Goal: Task Accomplishment & Management: Manage account settings

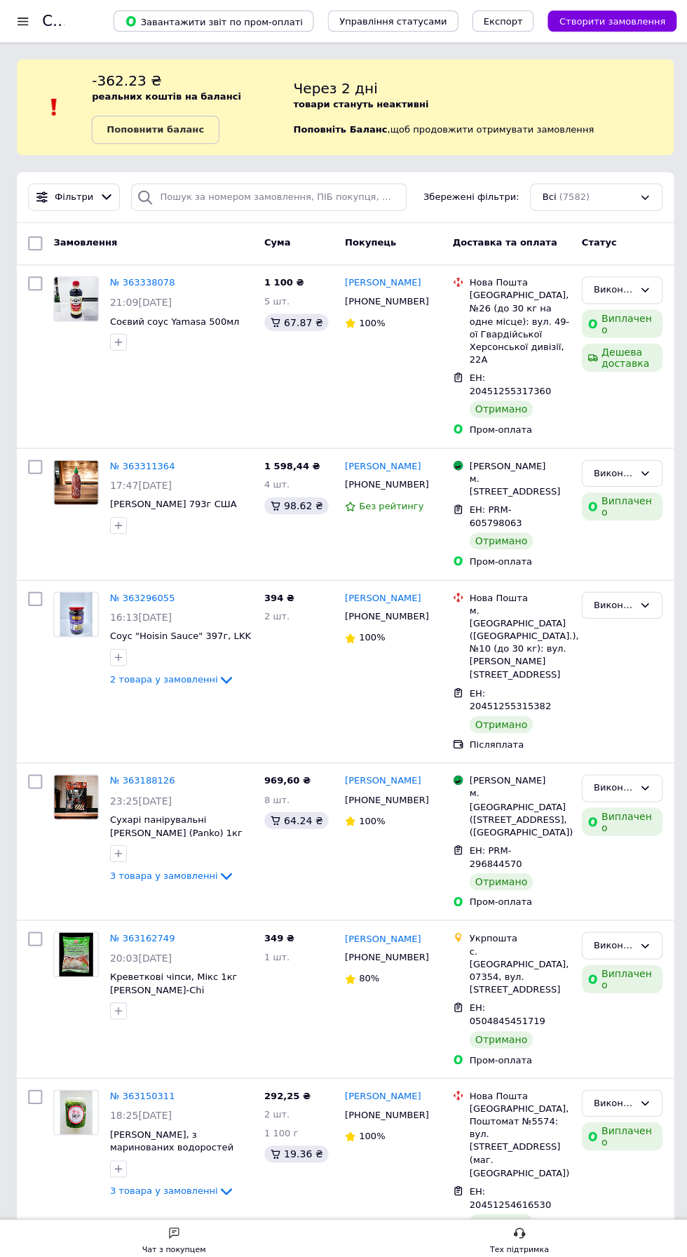
click at [22, 22] on div at bounding box center [23, 21] width 18 height 13
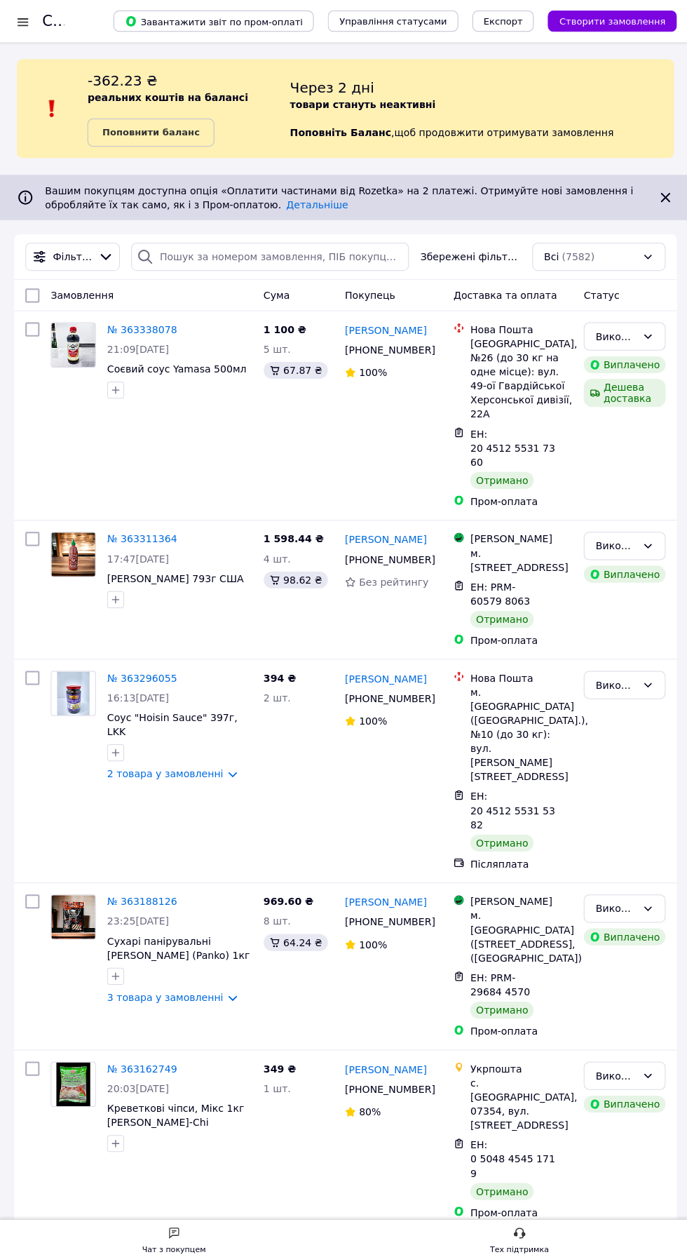
click at [26, 24] on div at bounding box center [23, 22] width 18 height 14
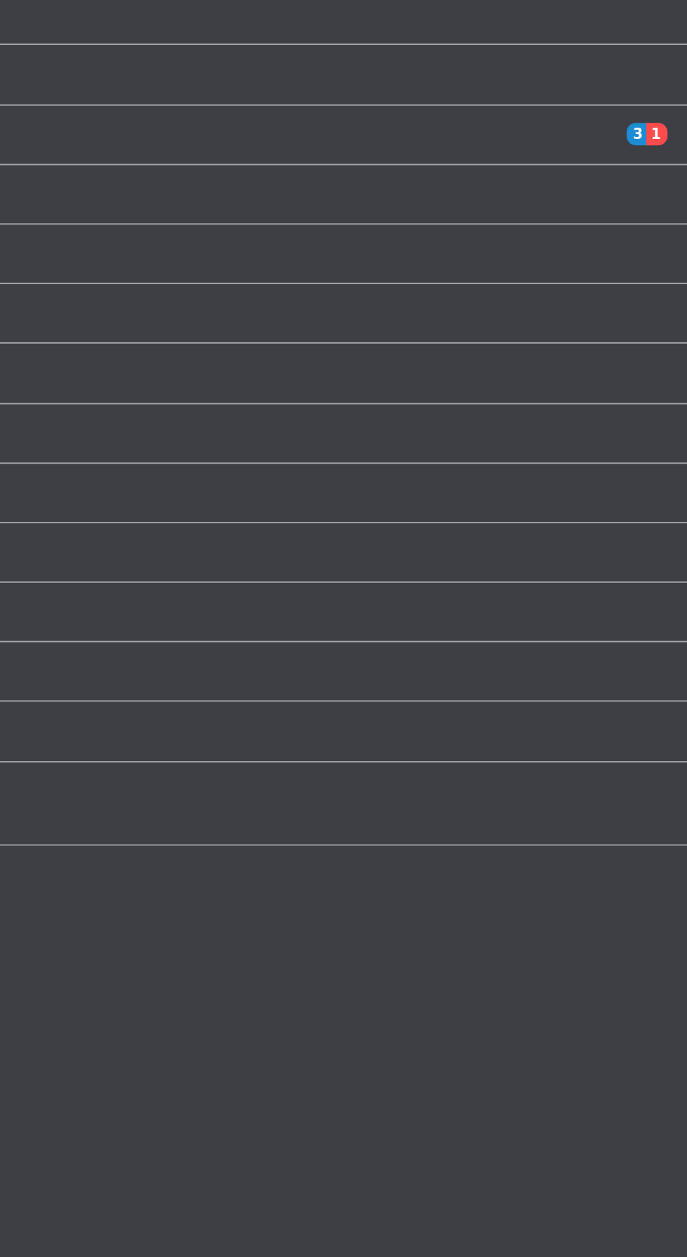
click at [652, 198] on link "Сповіщення 3 1" at bounding box center [340, 192] width 680 height 24
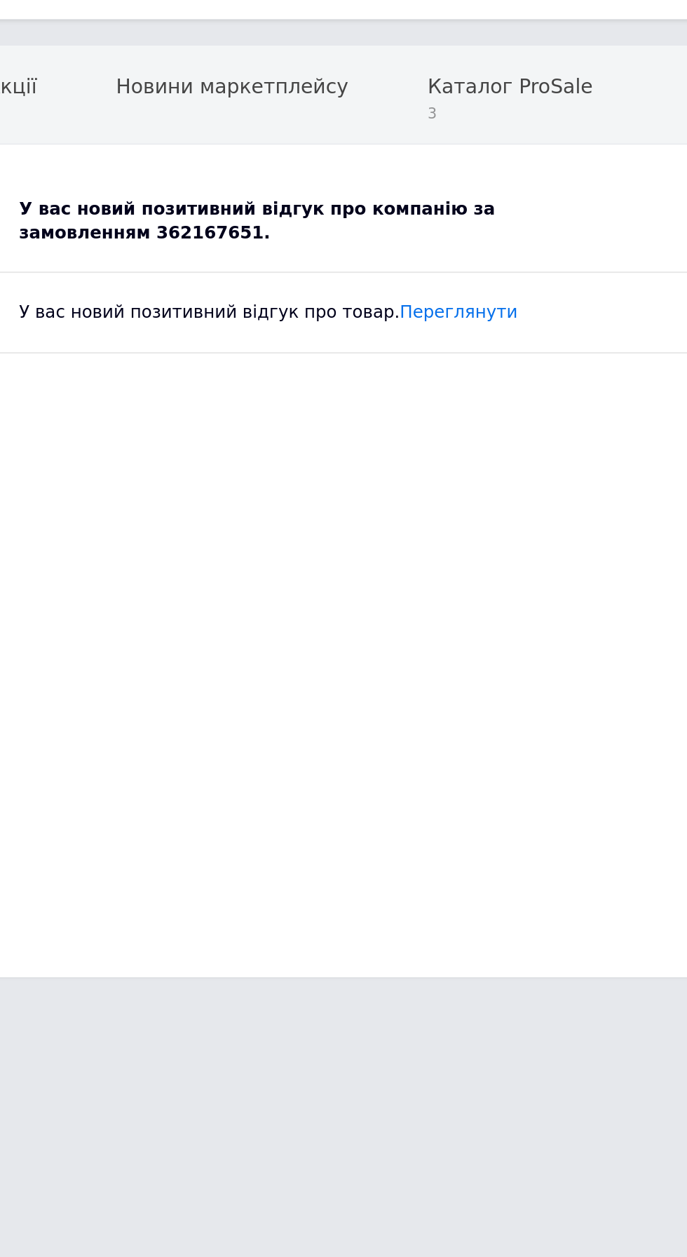
click at [417, 149] on div "У вас новий позитивний відгук про компанію за замовленням 362167651." at bounding box center [359, 149] width 319 height 25
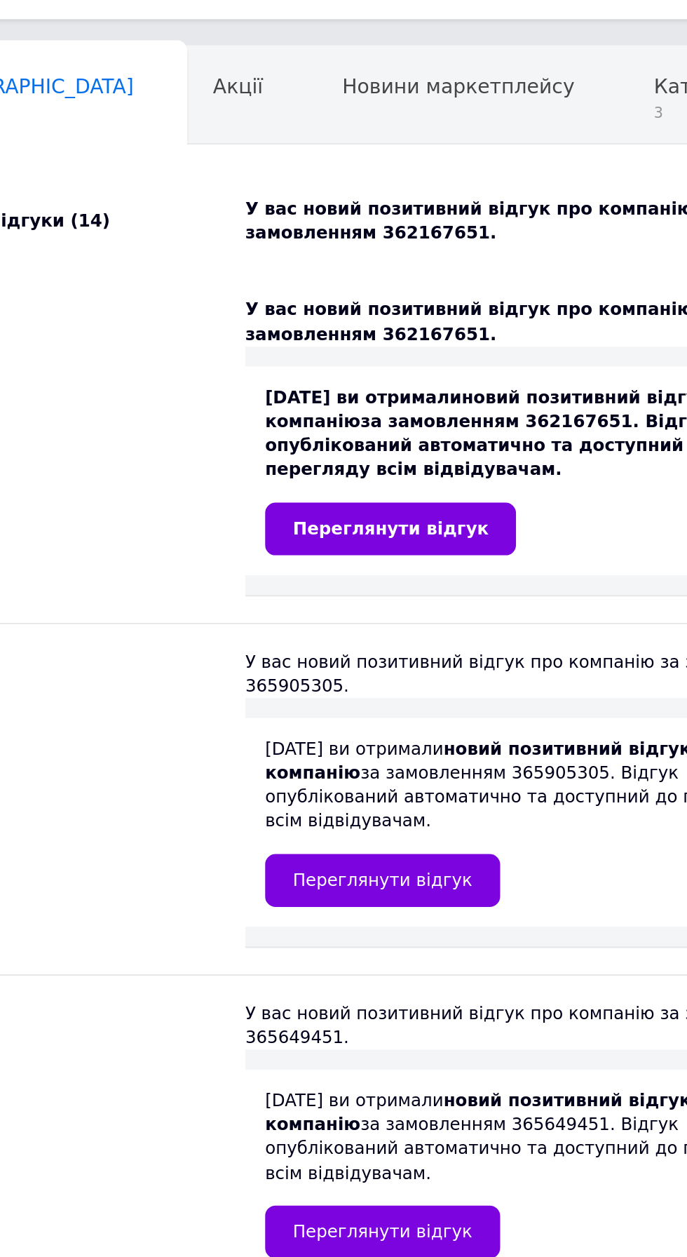
click at [302, 318] on span "Переглянути відгук" at bounding box center [277, 312] width 104 height 11
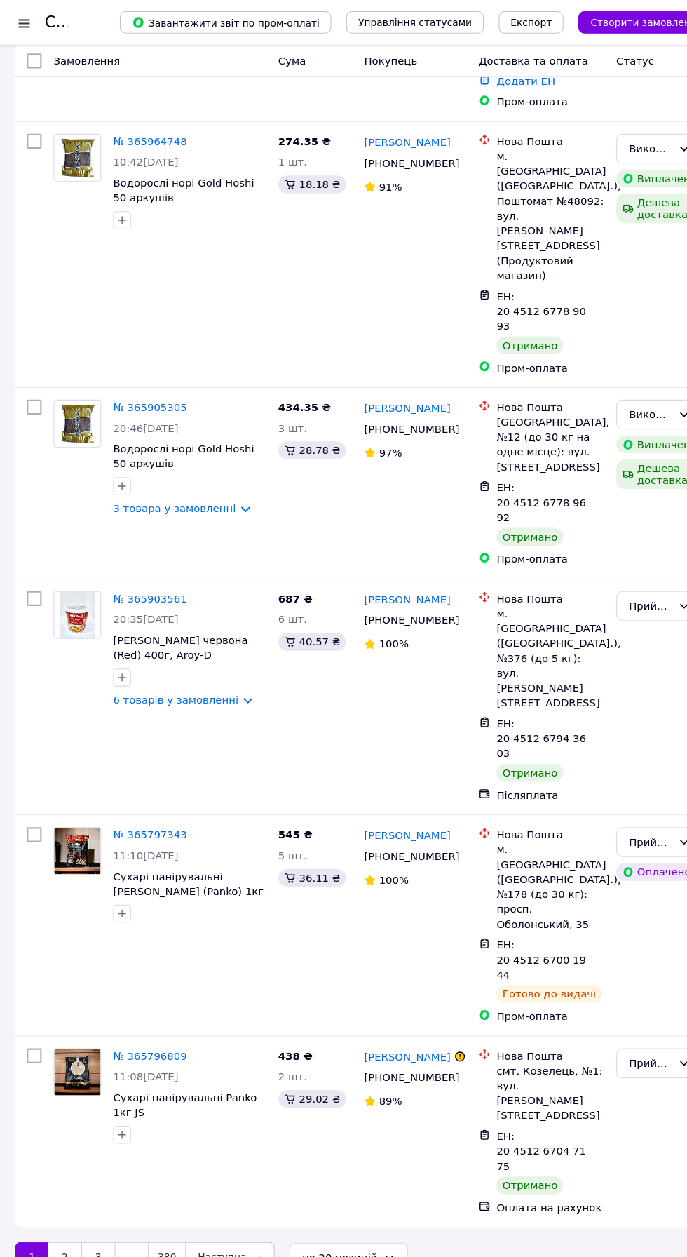
scroll to position [2916, 0]
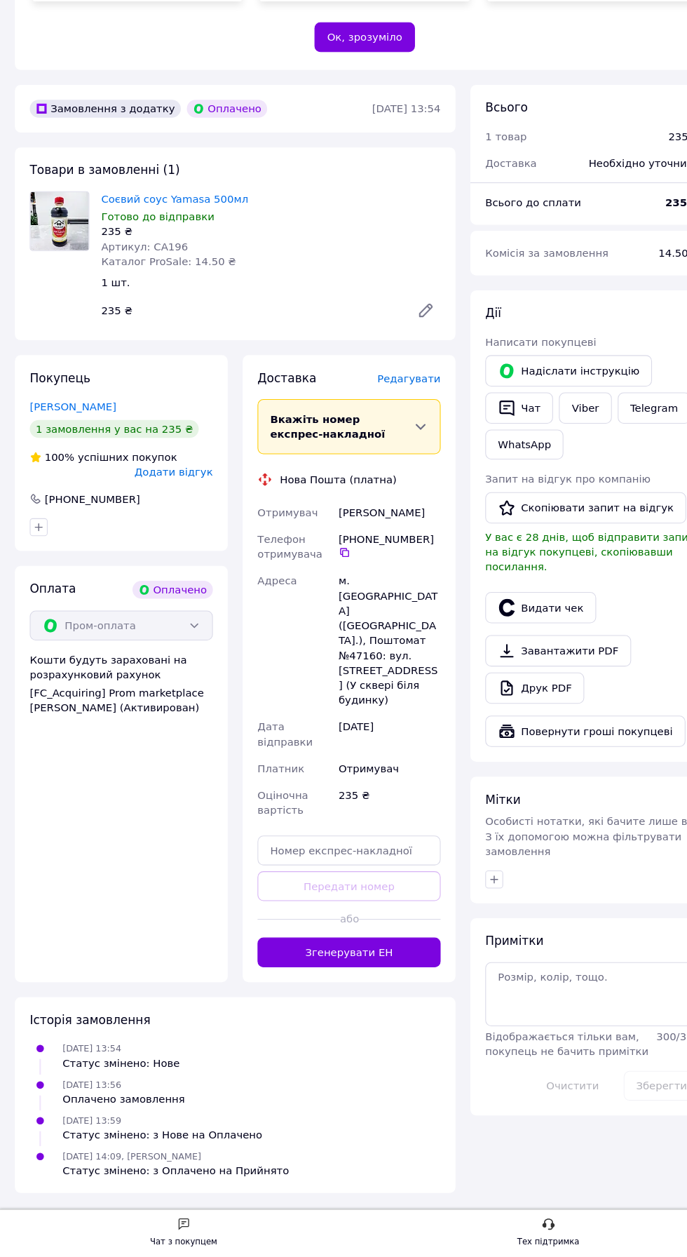
scroll to position [460, 0]
click at [345, 976] on button "Згенерувати ЕН" at bounding box center [329, 970] width 173 height 28
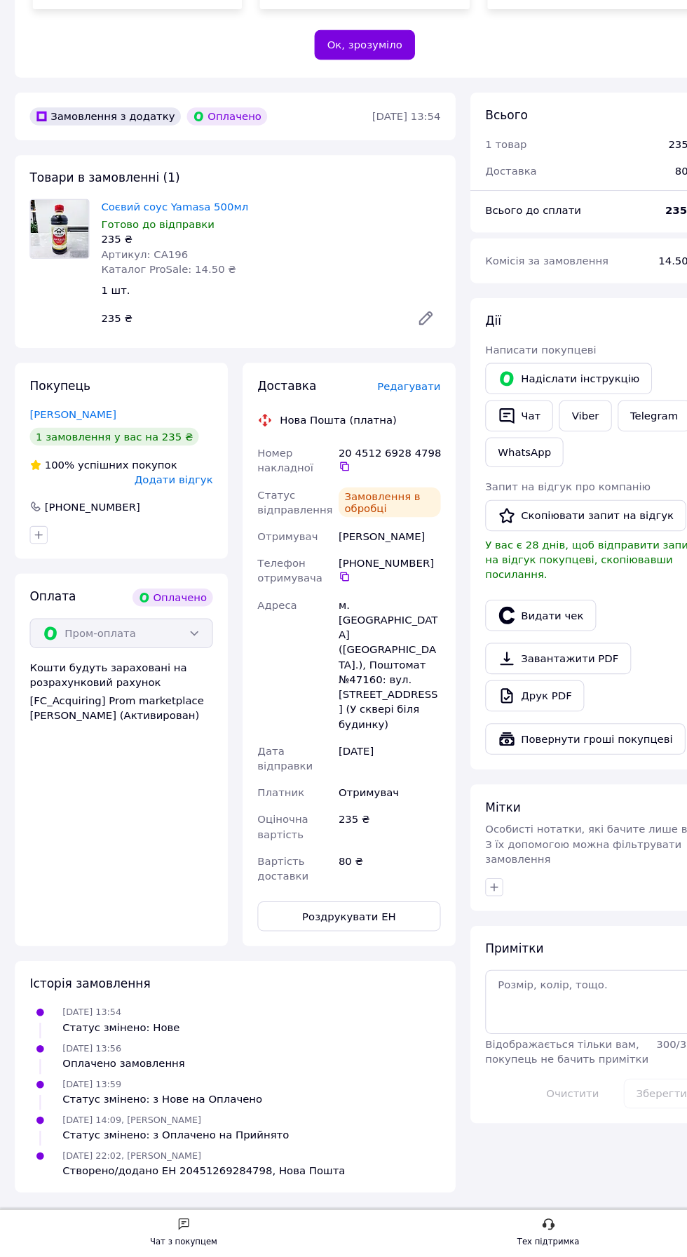
scroll to position [454, 0]
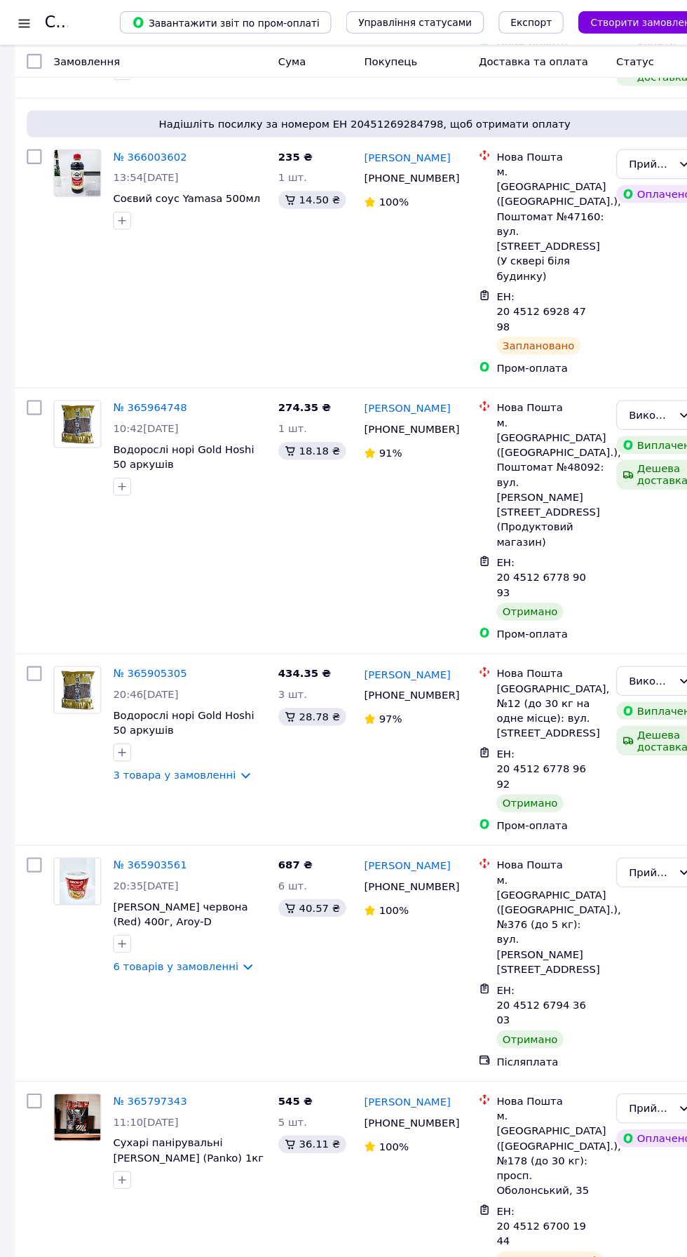
scroll to position [2719, 0]
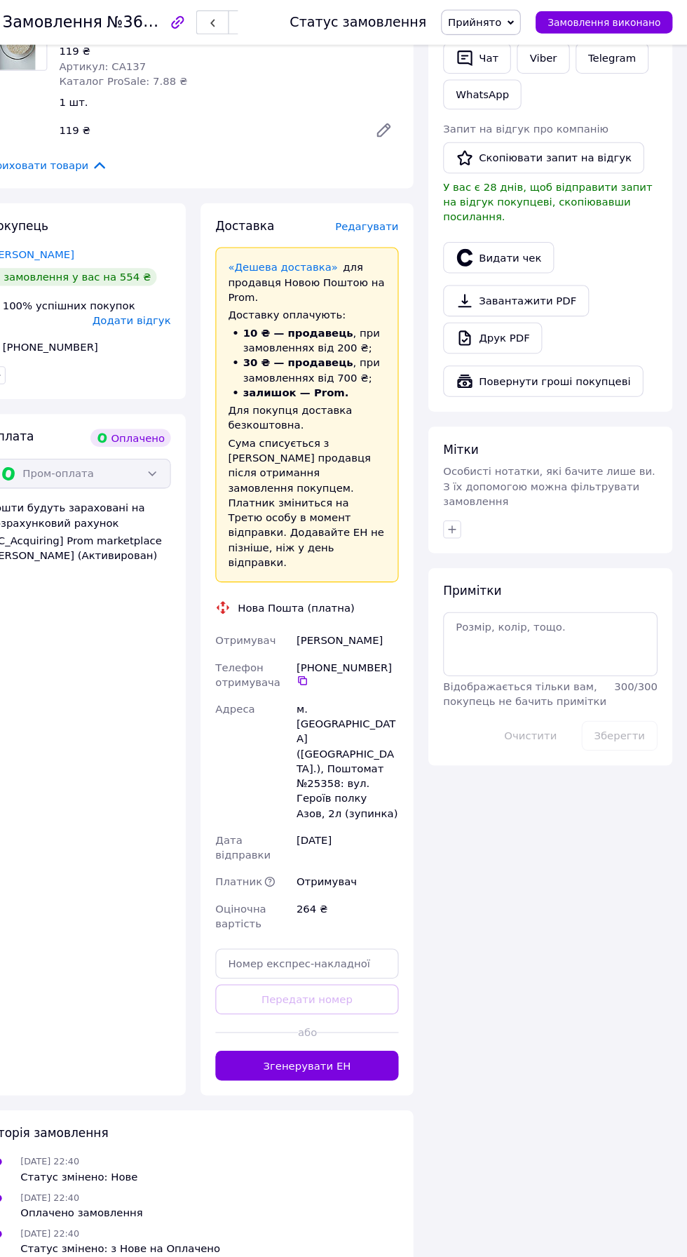
scroll to position [736, 0]
click at [387, 220] on span "Редагувати" at bounding box center [386, 214] width 60 height 11
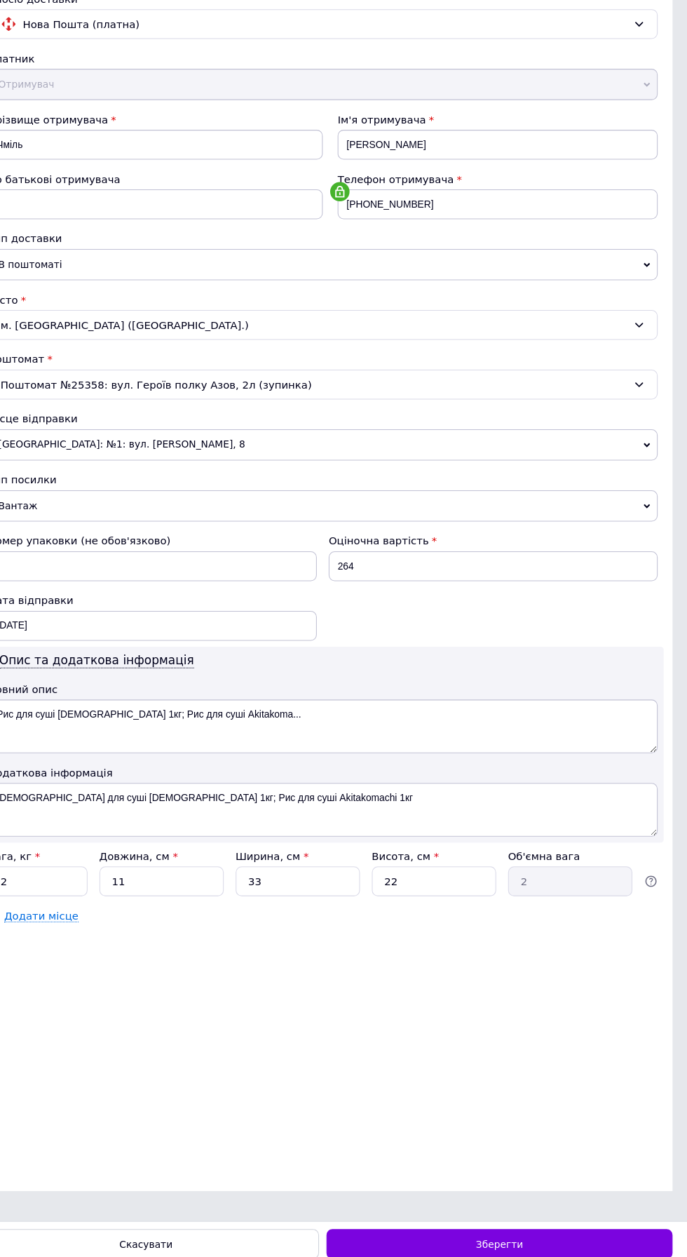
scroll to position [0, 0]
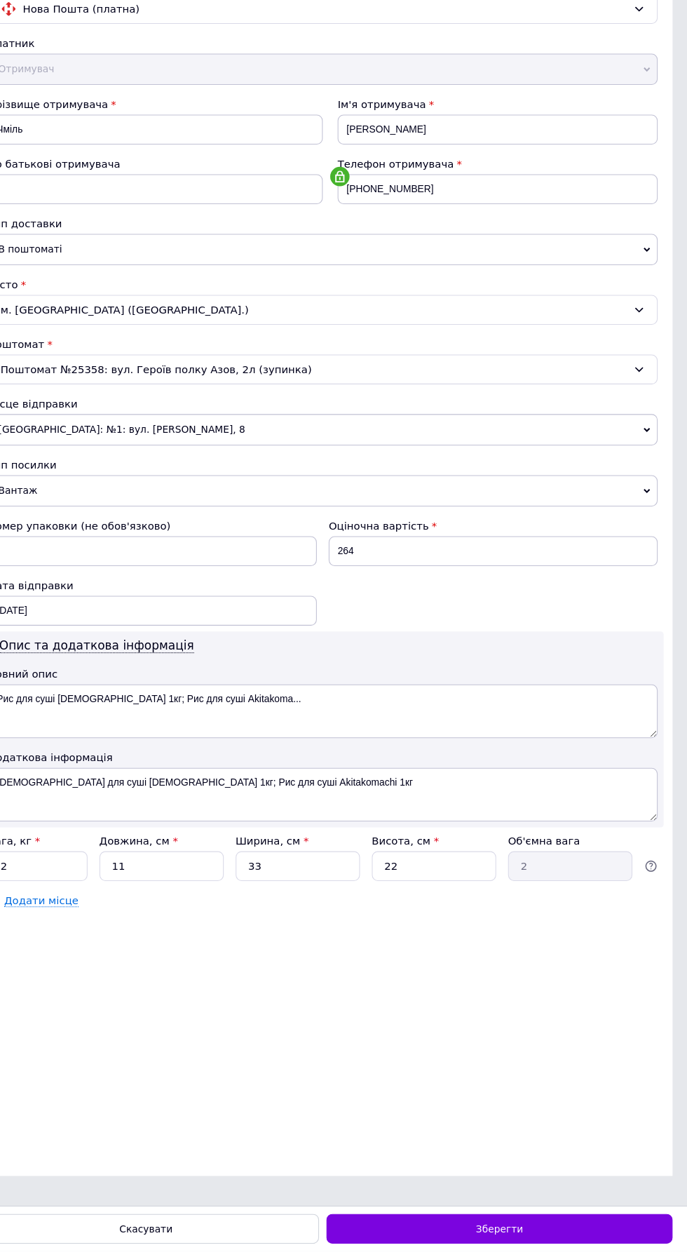
click at [584, 1250] on div "Зберегти" at bounding box center [510, 1236] width 326 height 28
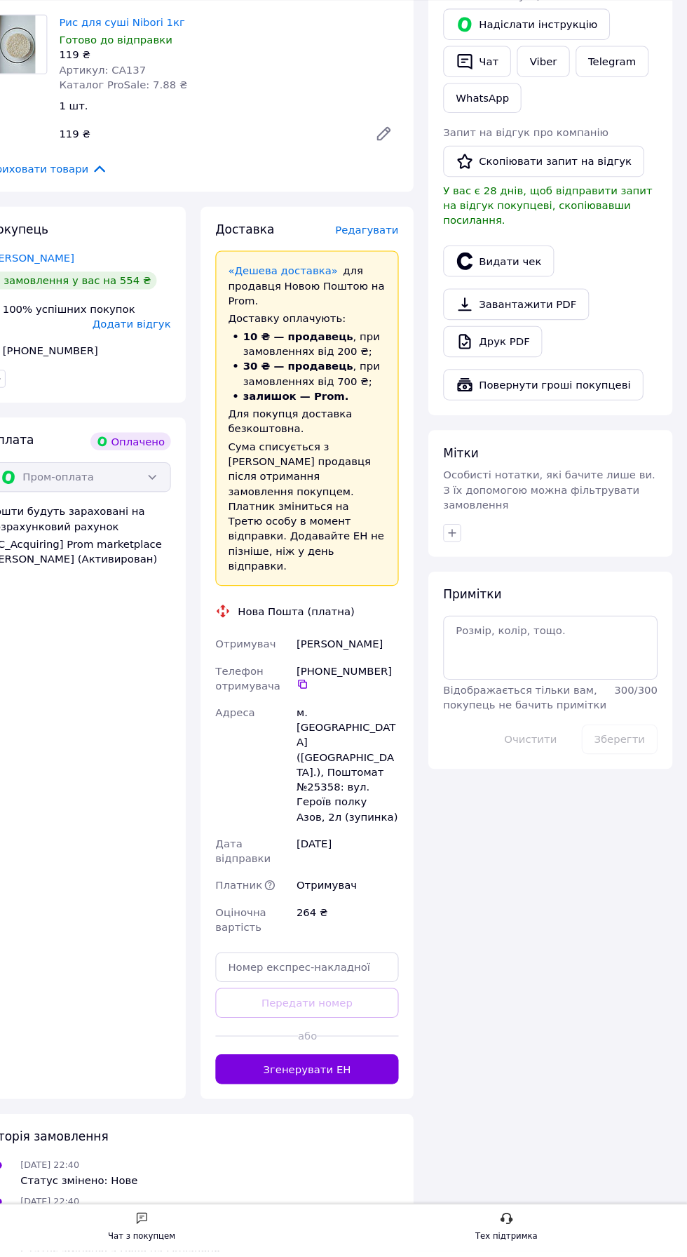
scroll to position [1010, 0]
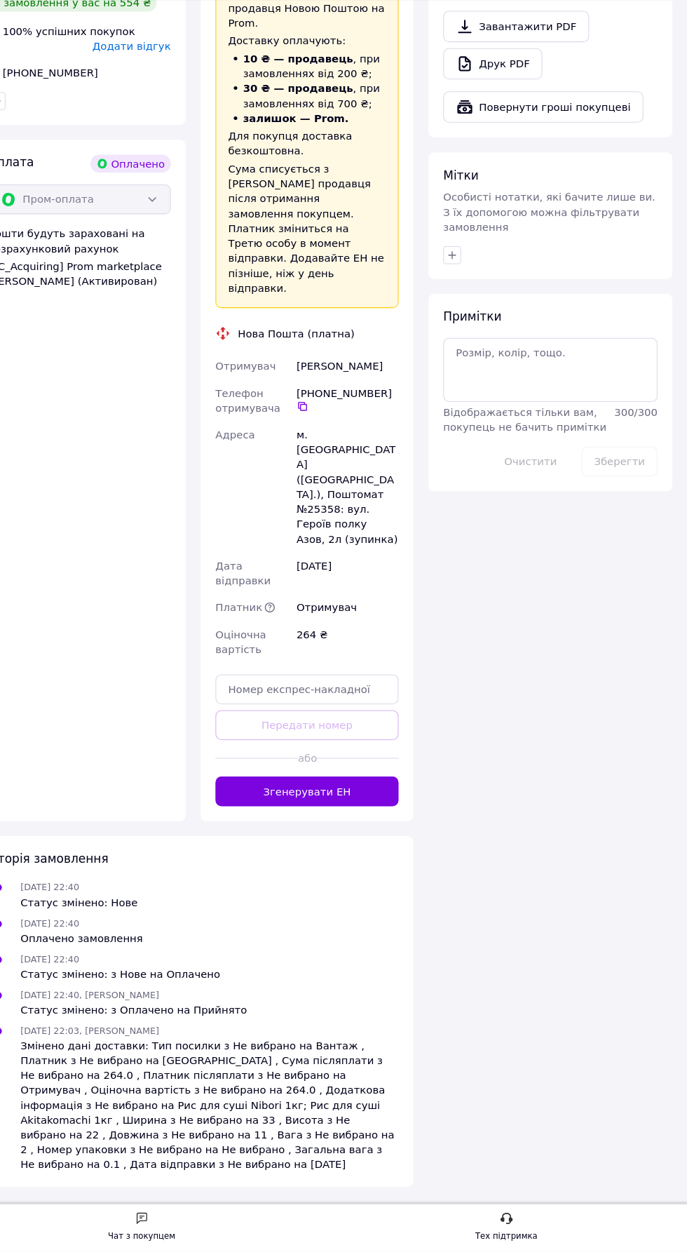
click at [347, 838] on button "Згенерувати ЕН" at bounding box center [329, 824] width 173 height 28
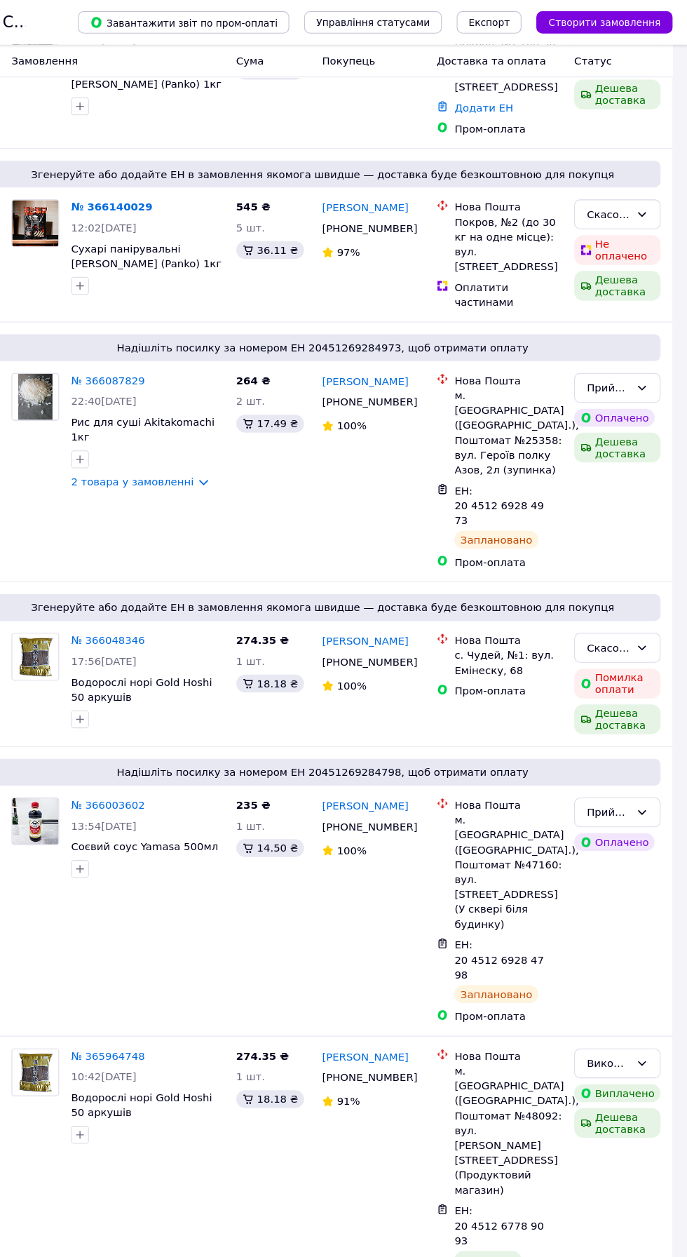
scroll to position [2158, 0]
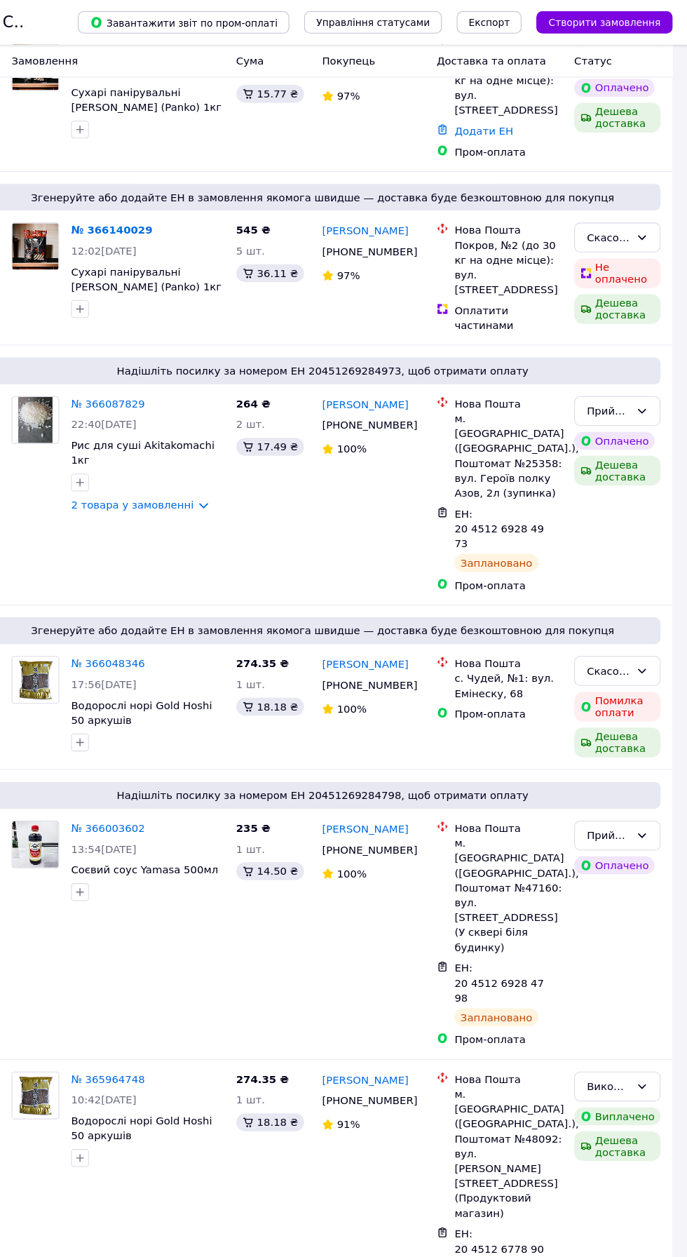
click at [143, 53] on link "№ 366141106" at bounding box center [141, 47] width 69 height 11
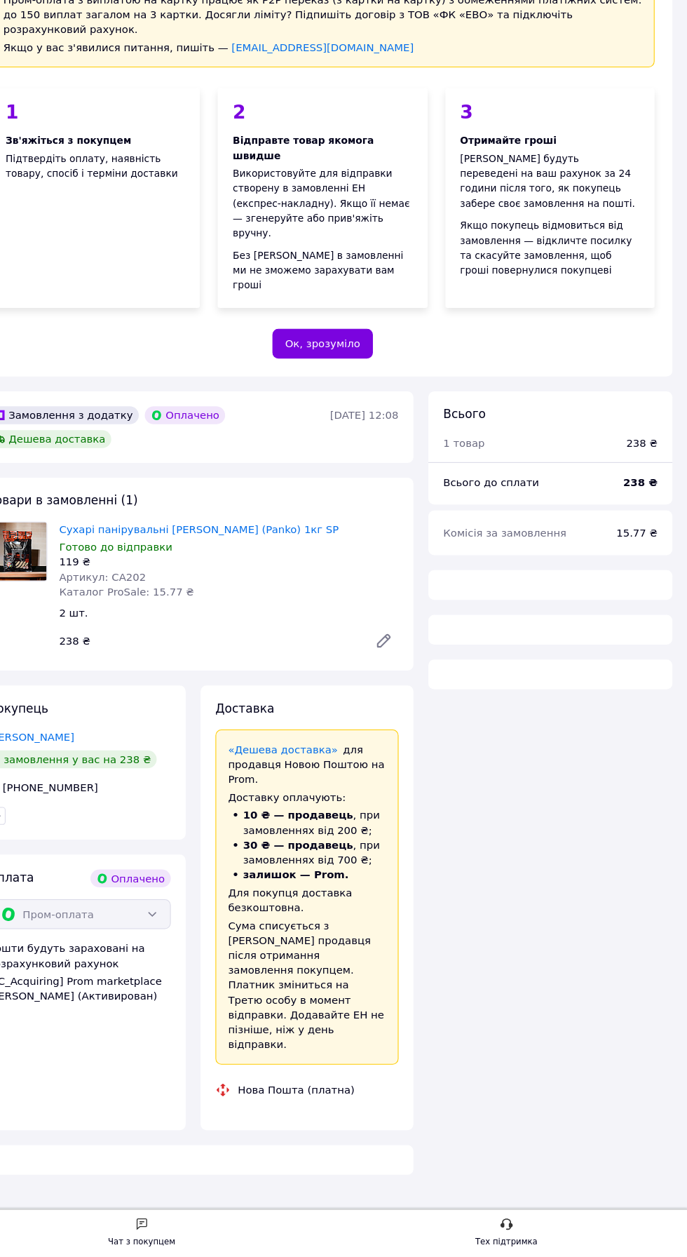
scroll to position [690, 0]
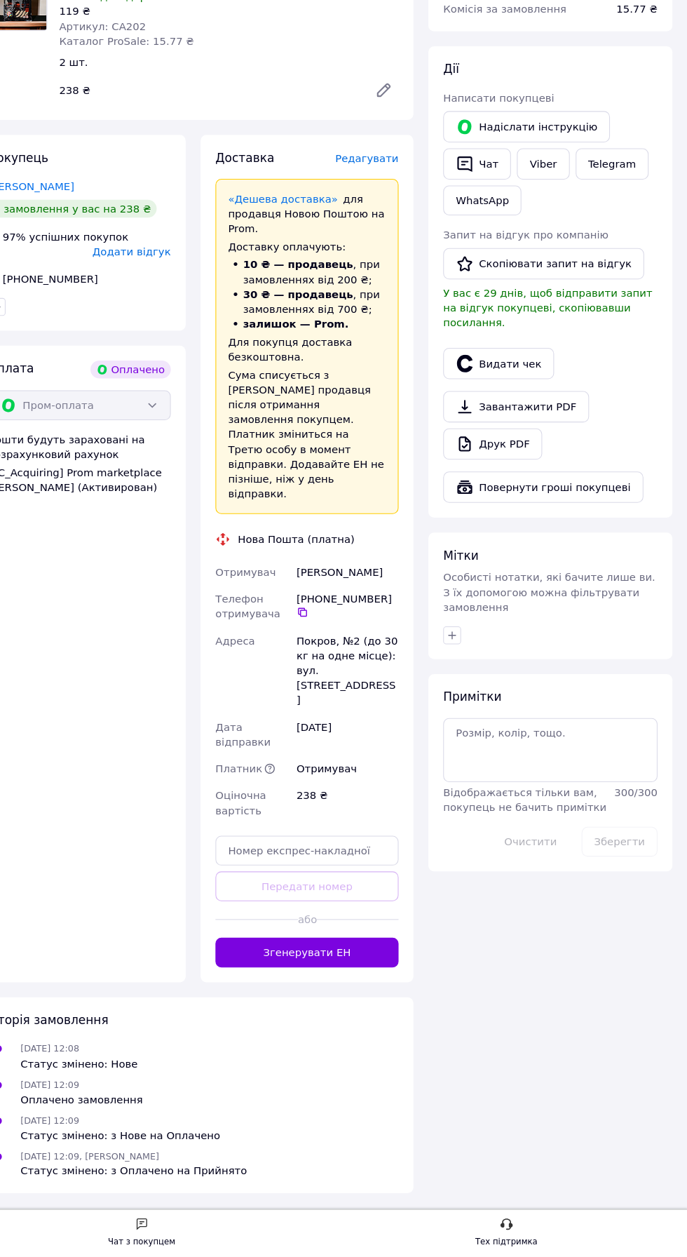
click at [389, 227] on span "Редагувати" at bounding box center [386, 221] width 60 height 11
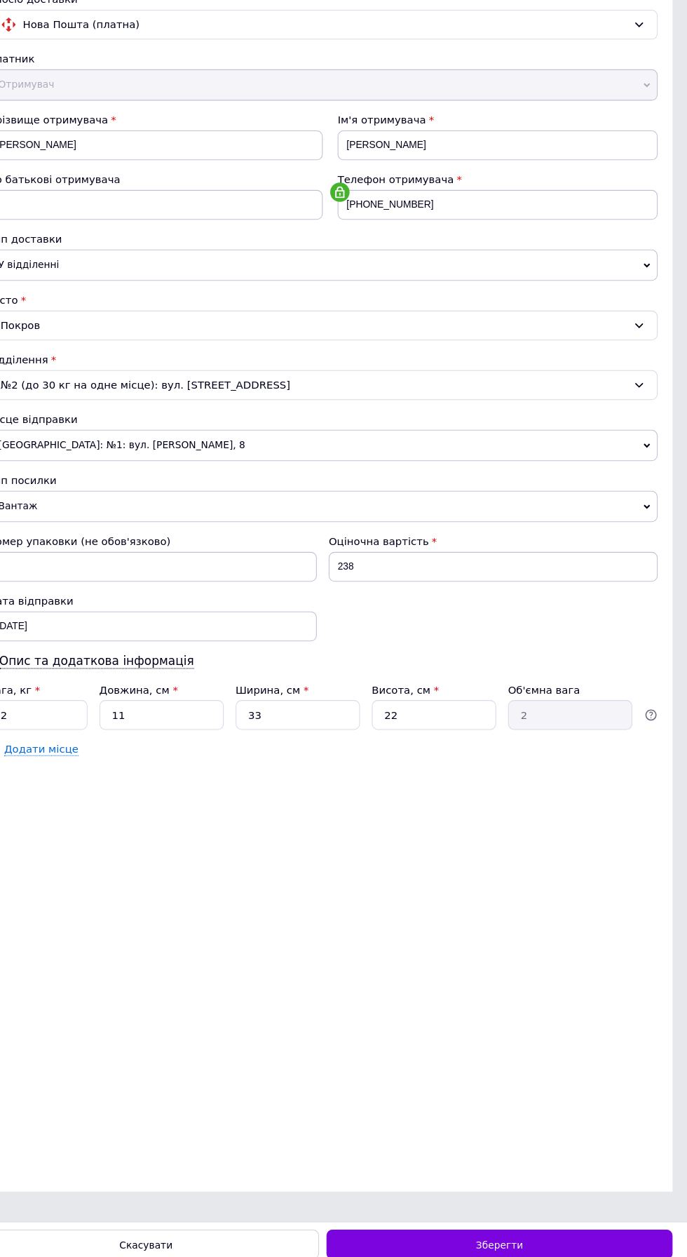
scroll to position [0, 0]
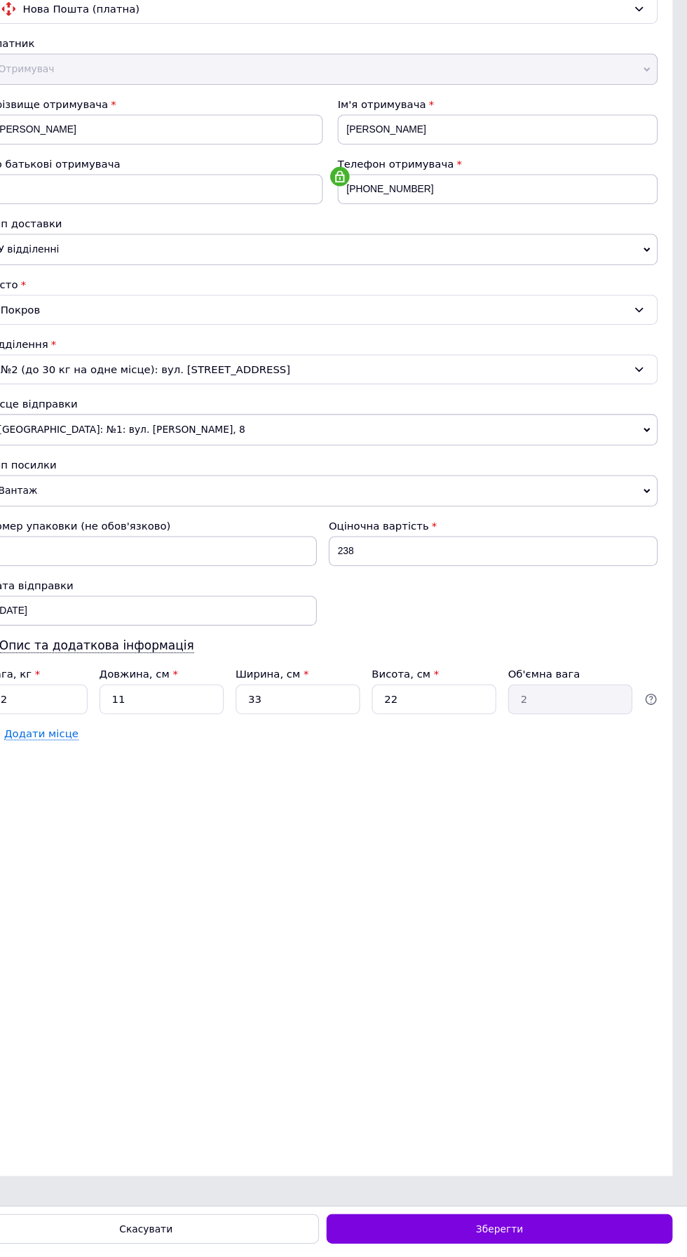
click at [606, 1250] on div "Зберегти" at bounding box center [510, 1236] width 326 height 28
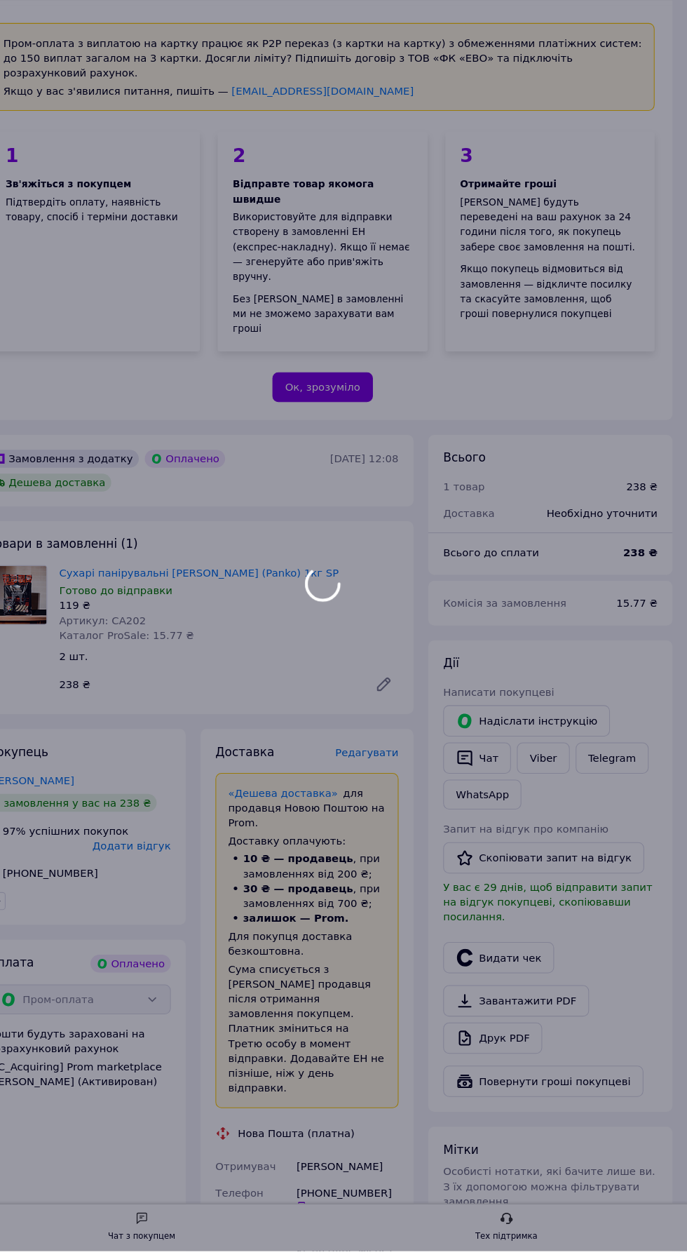
scroll to position [429, 0]
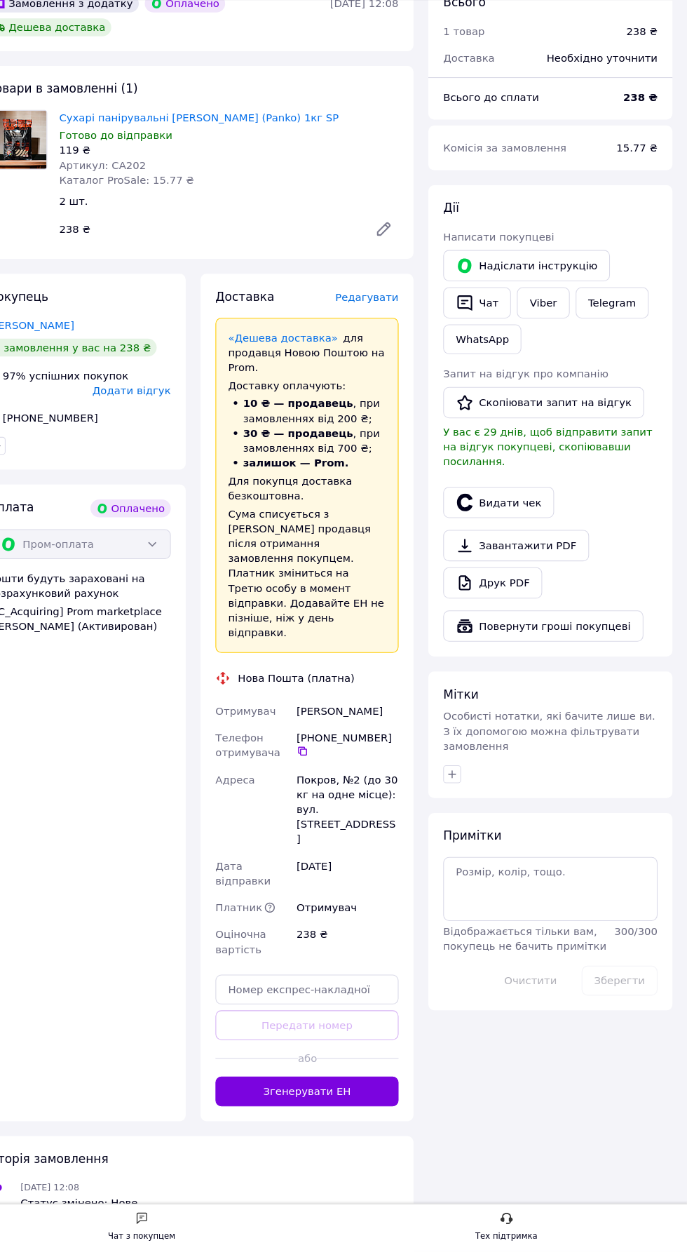
click at [387, 1121] on button "Згенерувати ЕН" at bounding box center [329, 1107] width 173 height 28
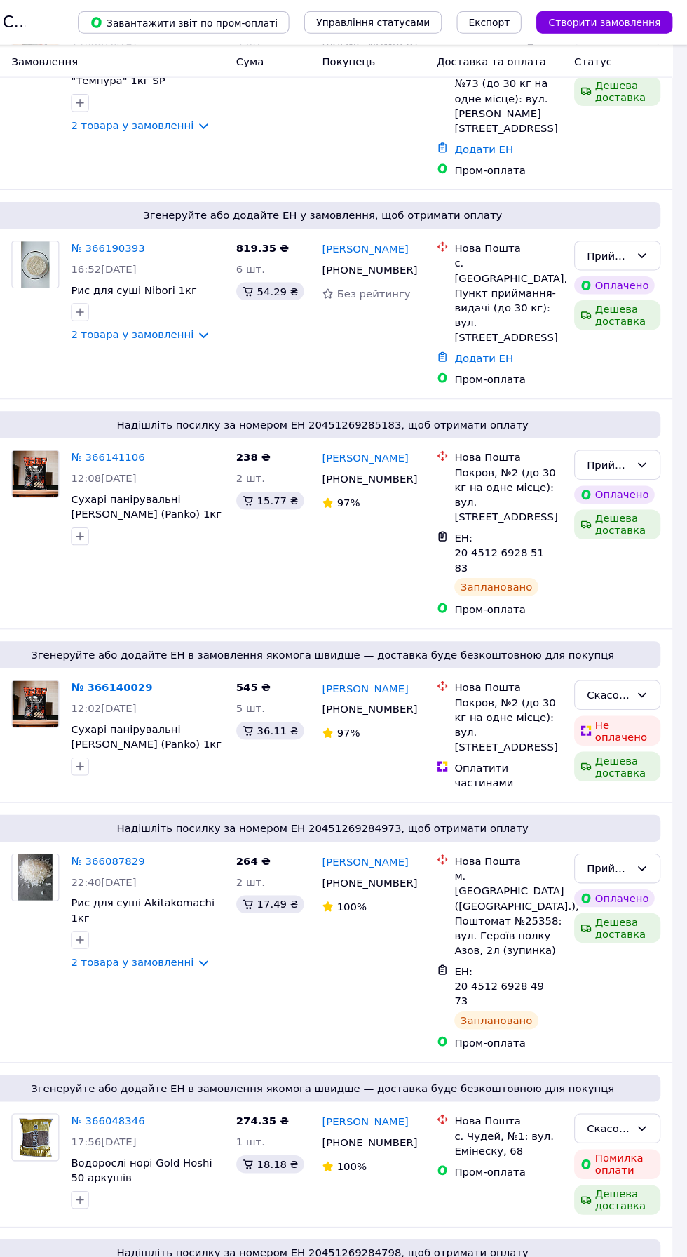
scroll to position [1768, 0]
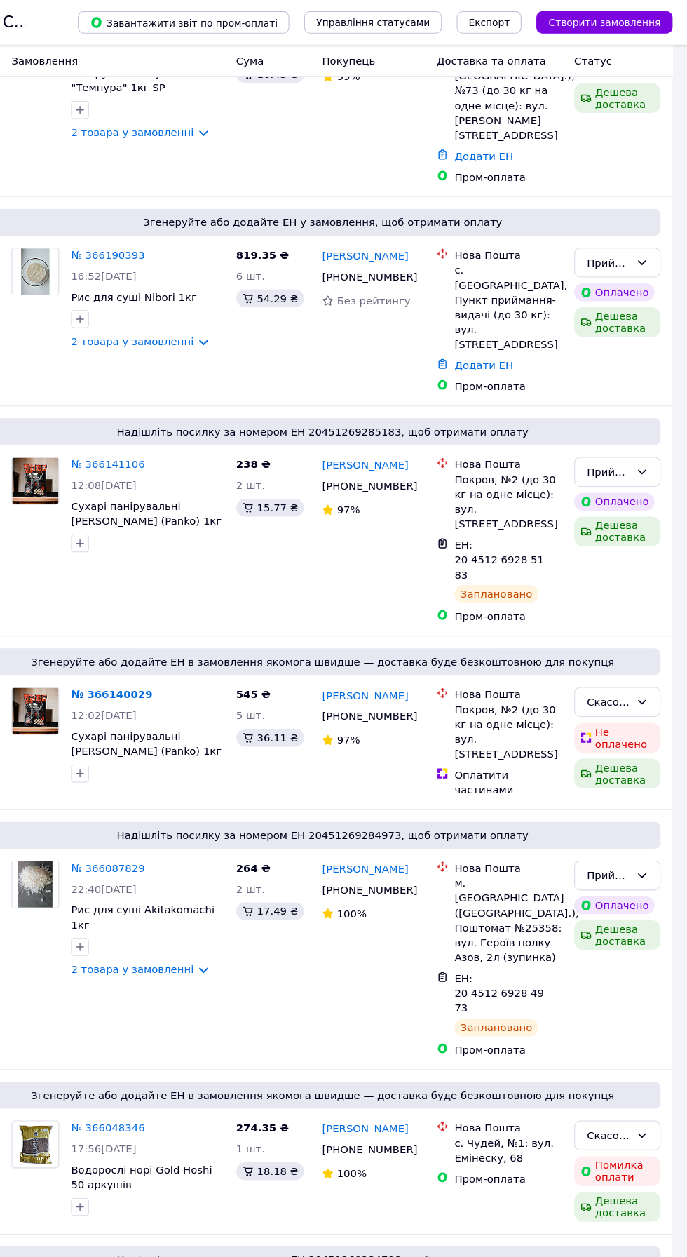
click at [146, 246] on link "№ 366190393" at bounding box center [141, 240] width 69 height 11
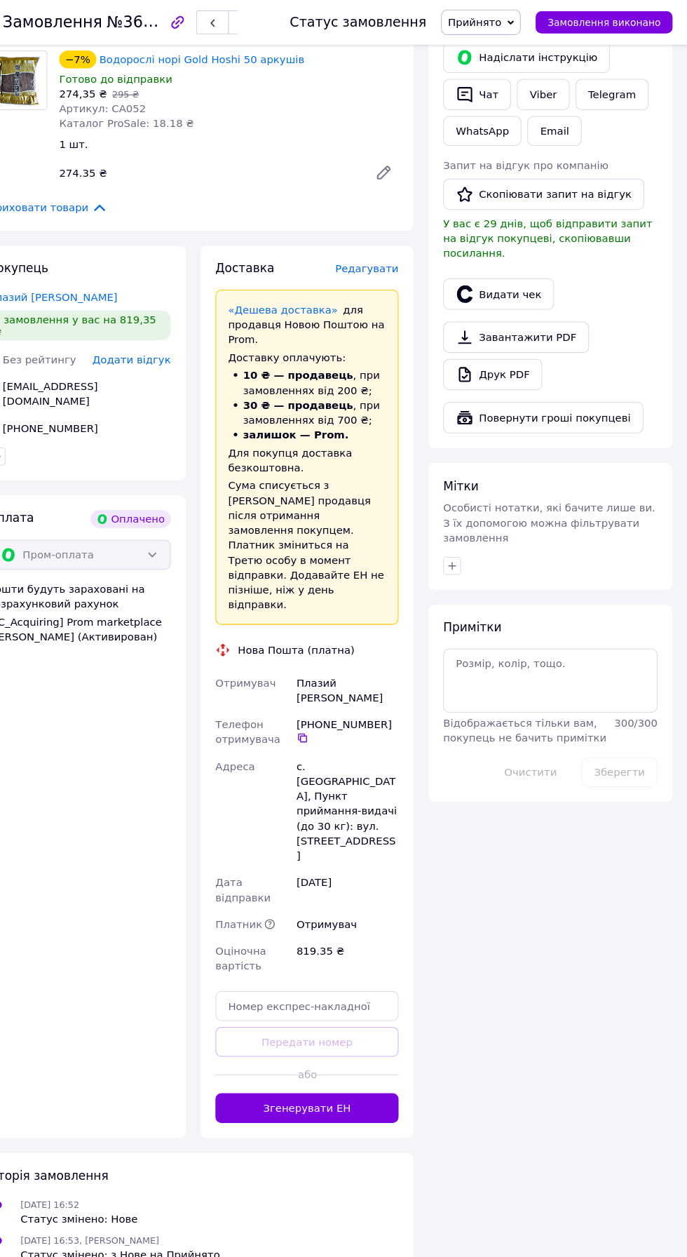
scroll to position [675, 0]
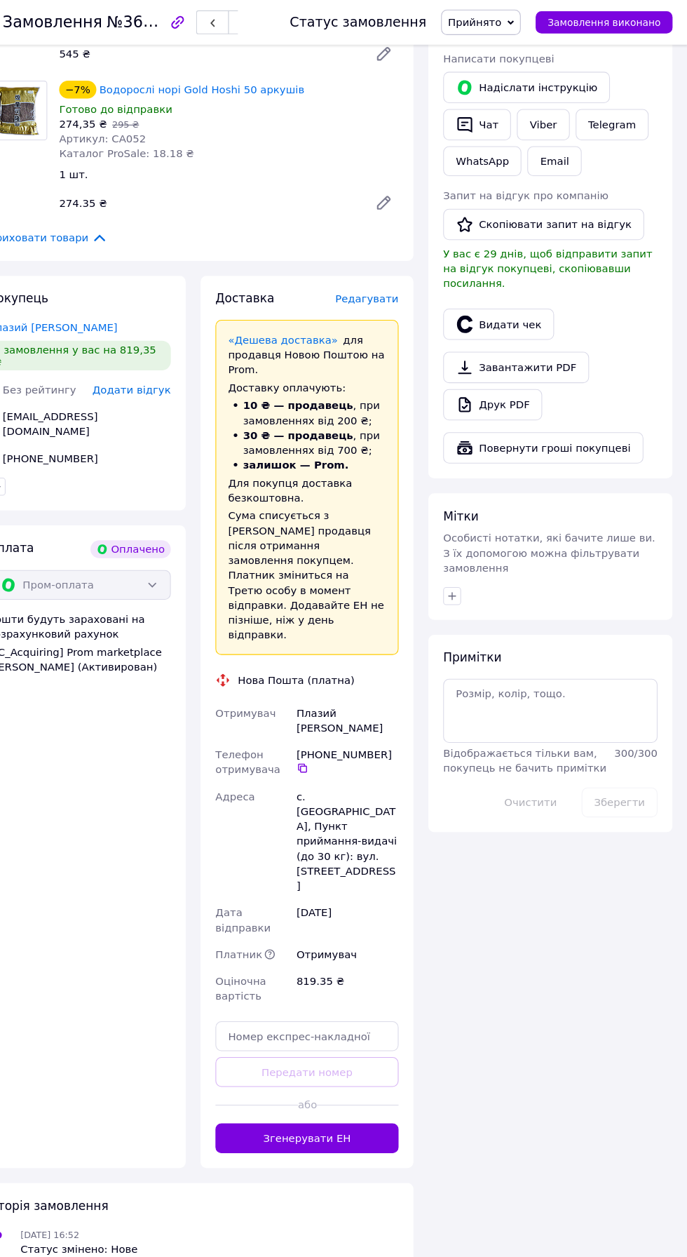
click at [389, 287] on span "Редагувати" at bounding box center [386, 281] width 60 height 11
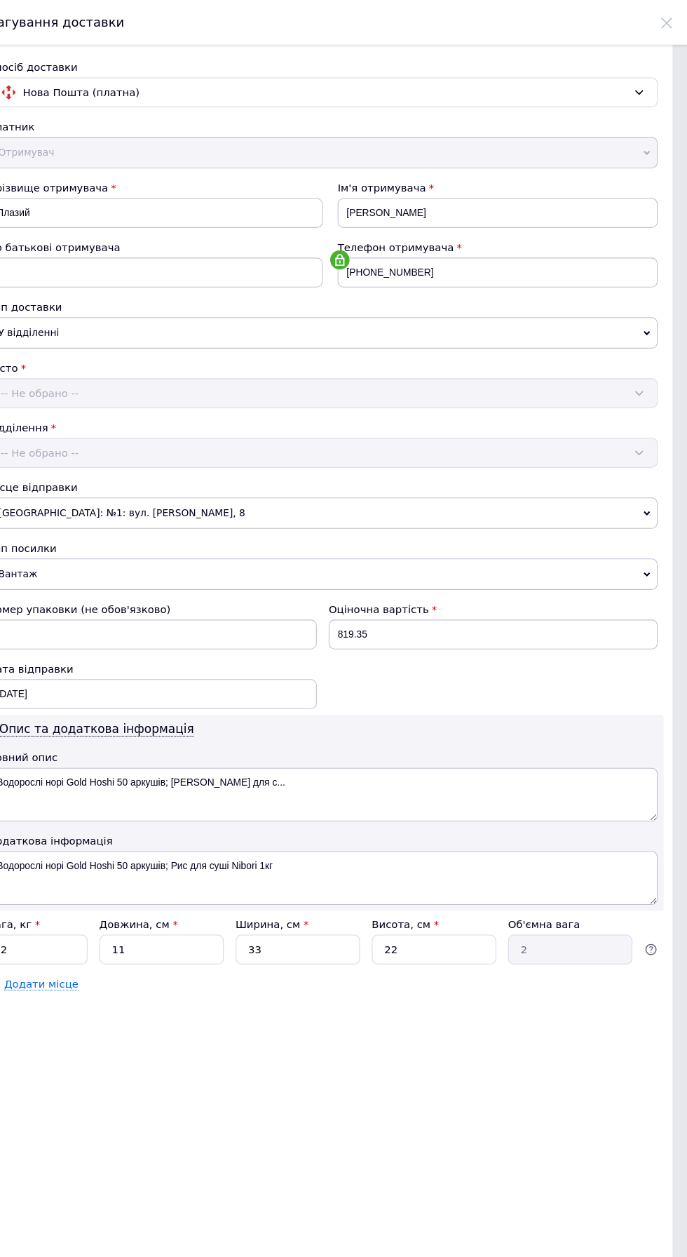
scroll to position [0, 0]
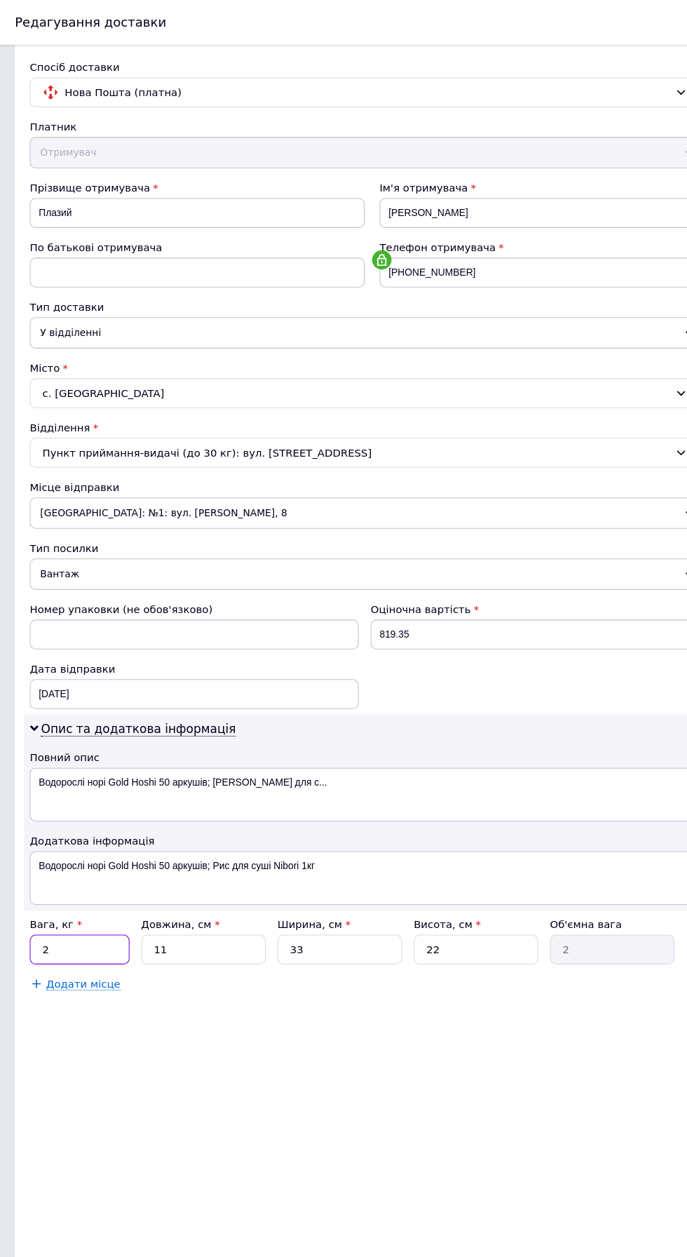
click at [98, 908] on input "2" at bounding box center [75, 894] width 94 height 28
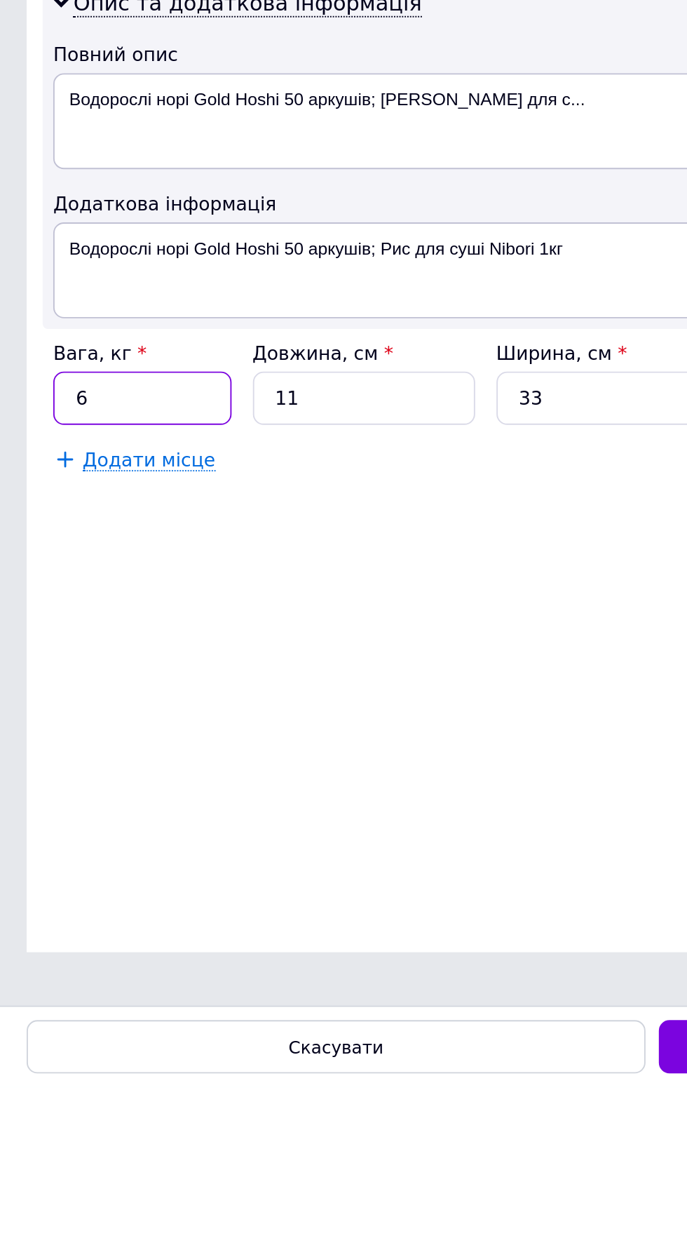
type input "6"
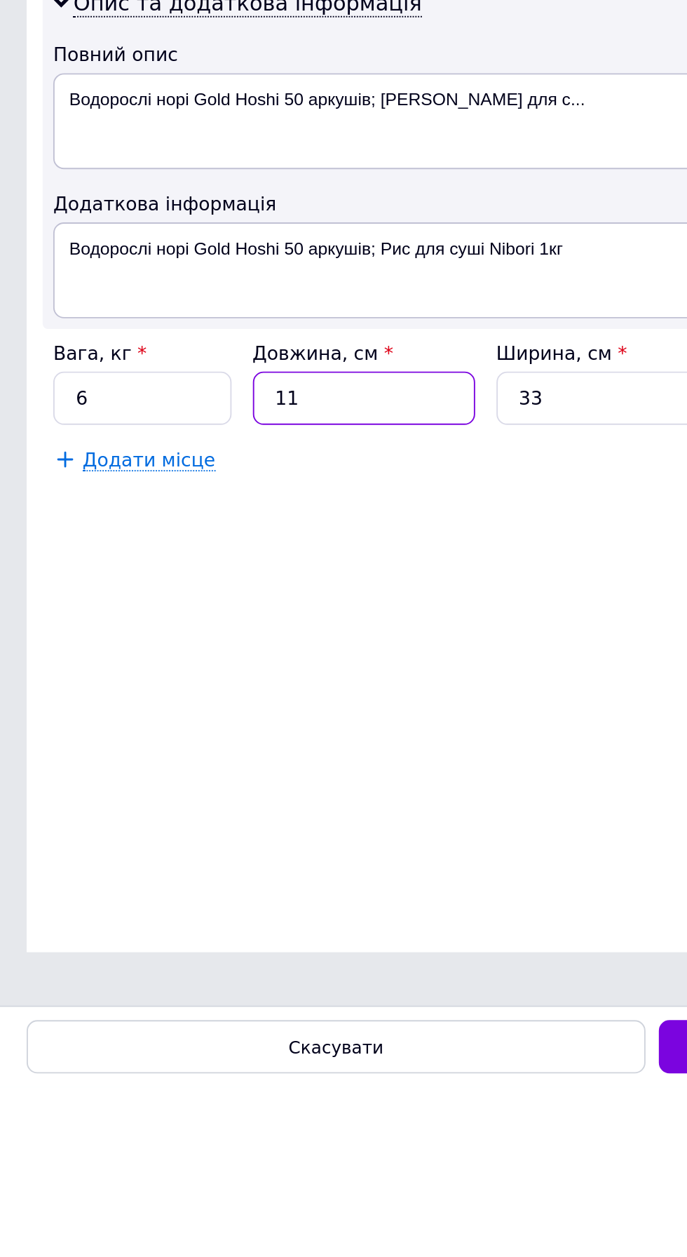
click at [188, 908] on input "11" at bounding box center [191, 894] width 117 height 28
type input "1"
type input "0.18"
type input "3"
type input "0.54"
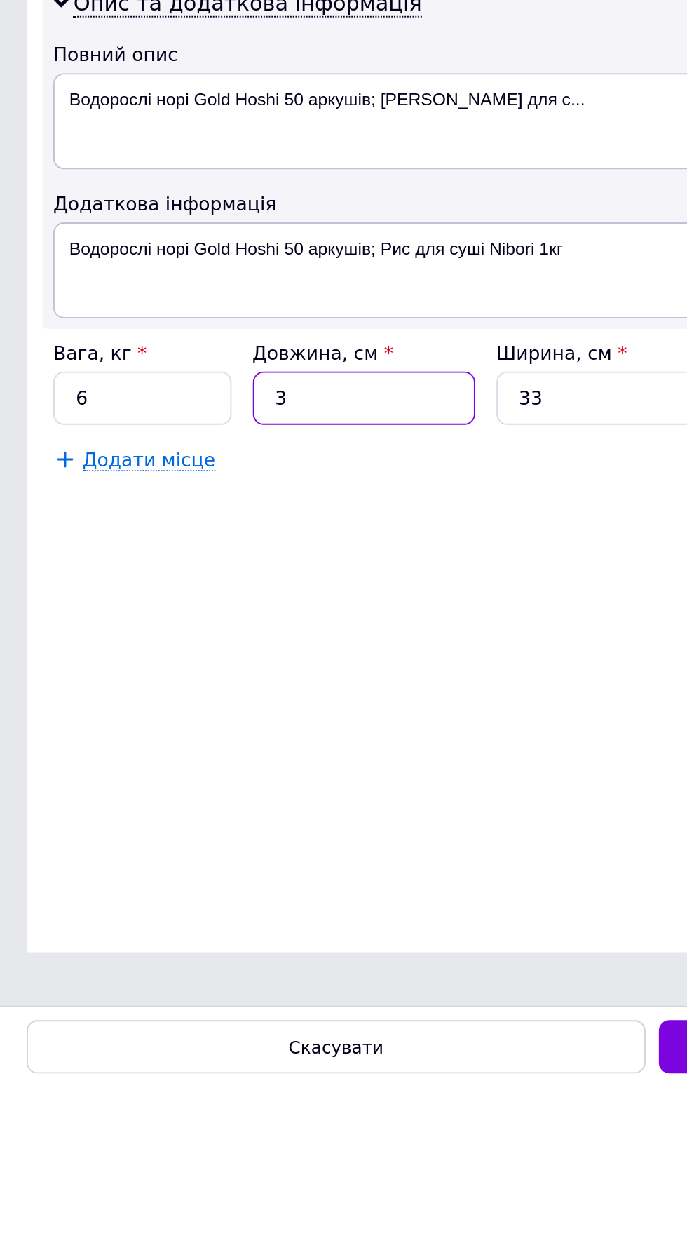
type input "30"
type input "5.45"
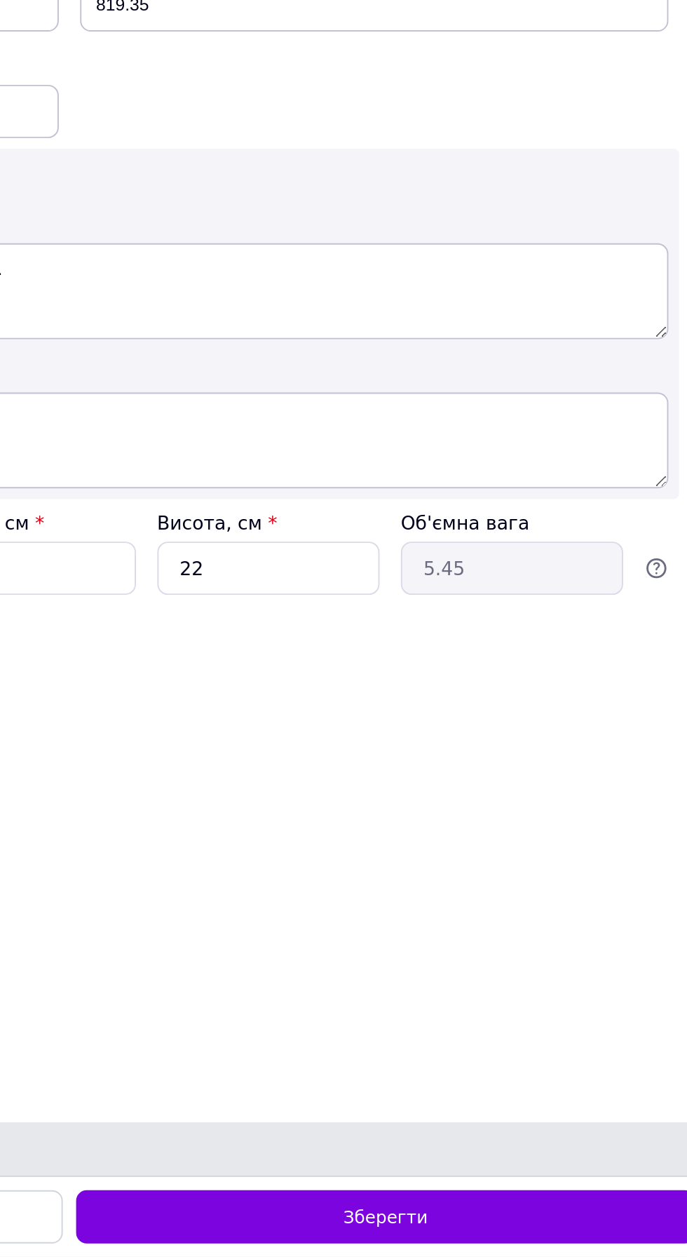
type input "30"
click at [572, 1243] on div "Зберегти" at bounding box center [510, 1236] width 326 height 28
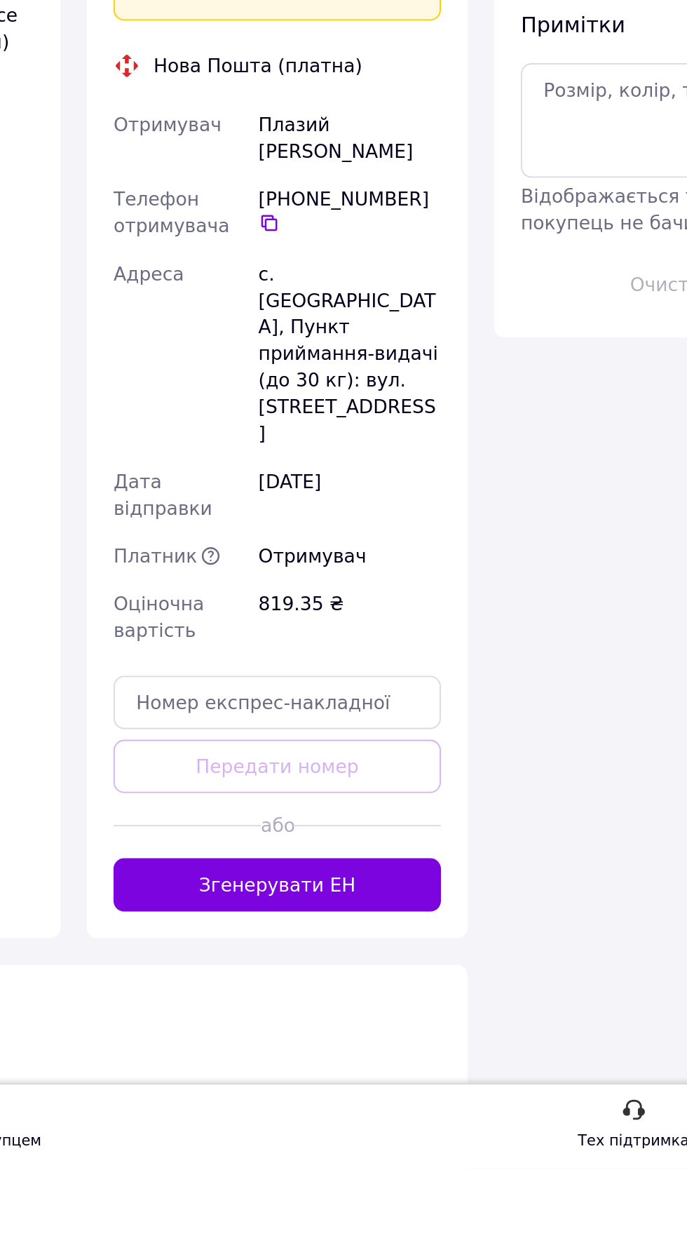
scroll to position [642, 0]
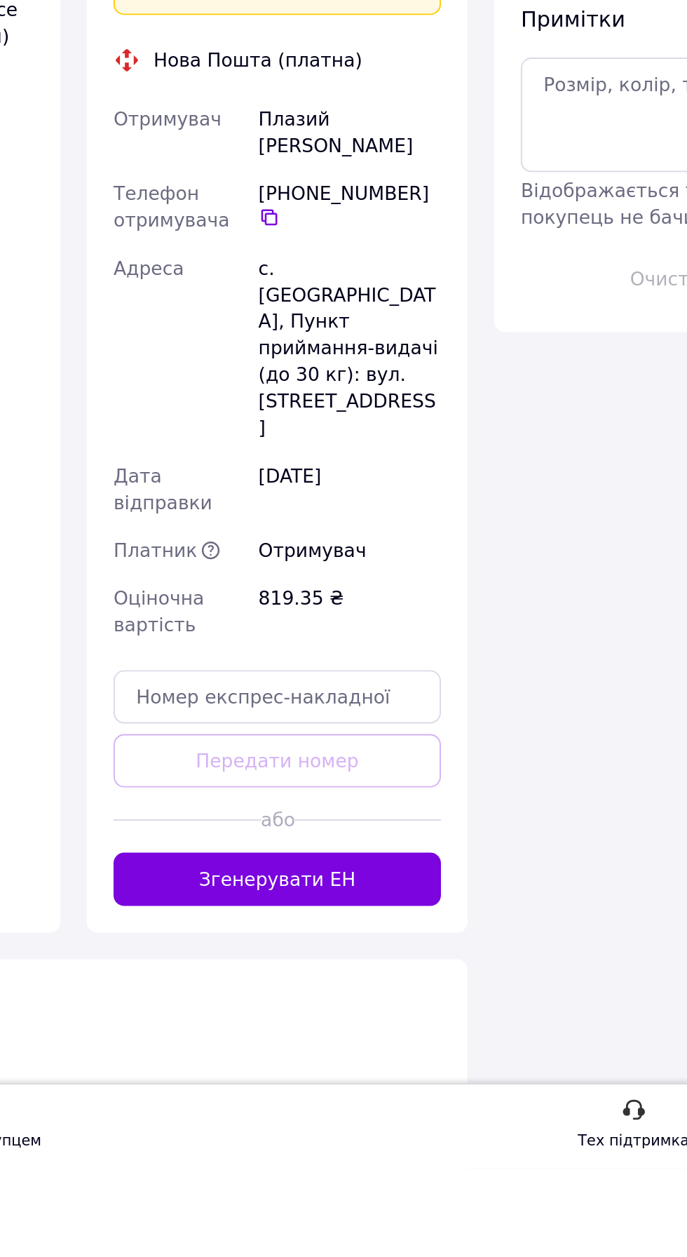
click at [393, 1119] on button "Згенерувати ЕН" at bounding box center [329, 1105] width 173 height 28
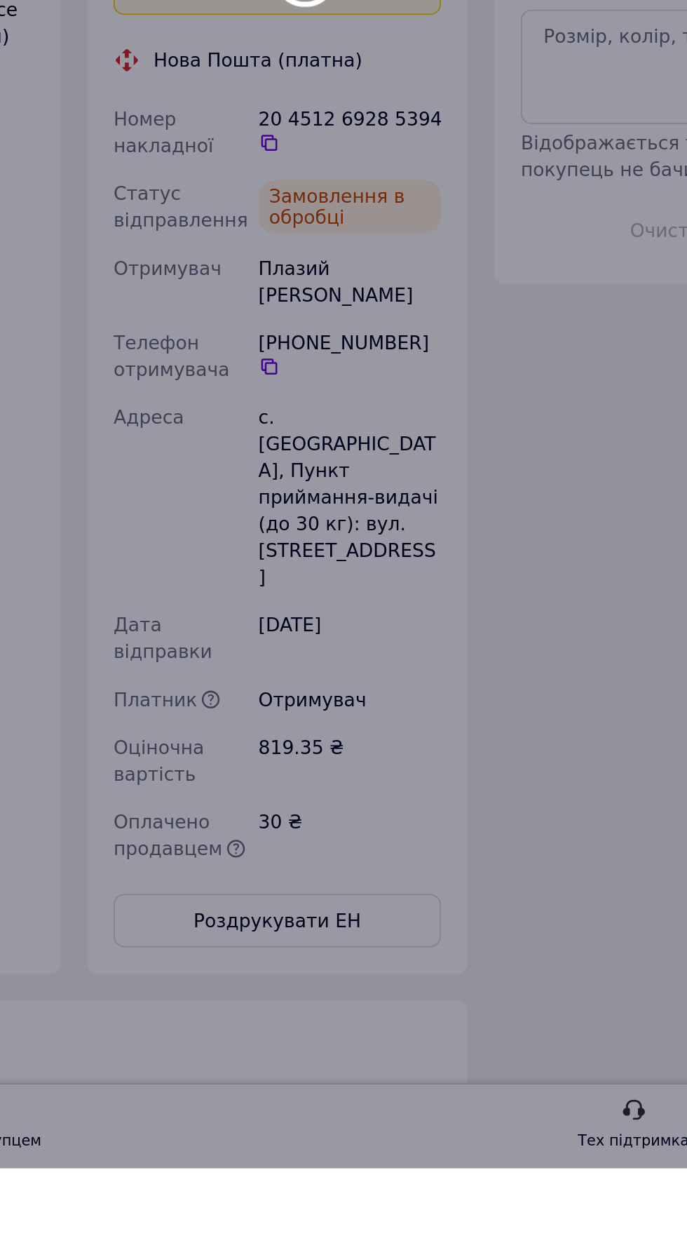
scroll to position [32, 0]
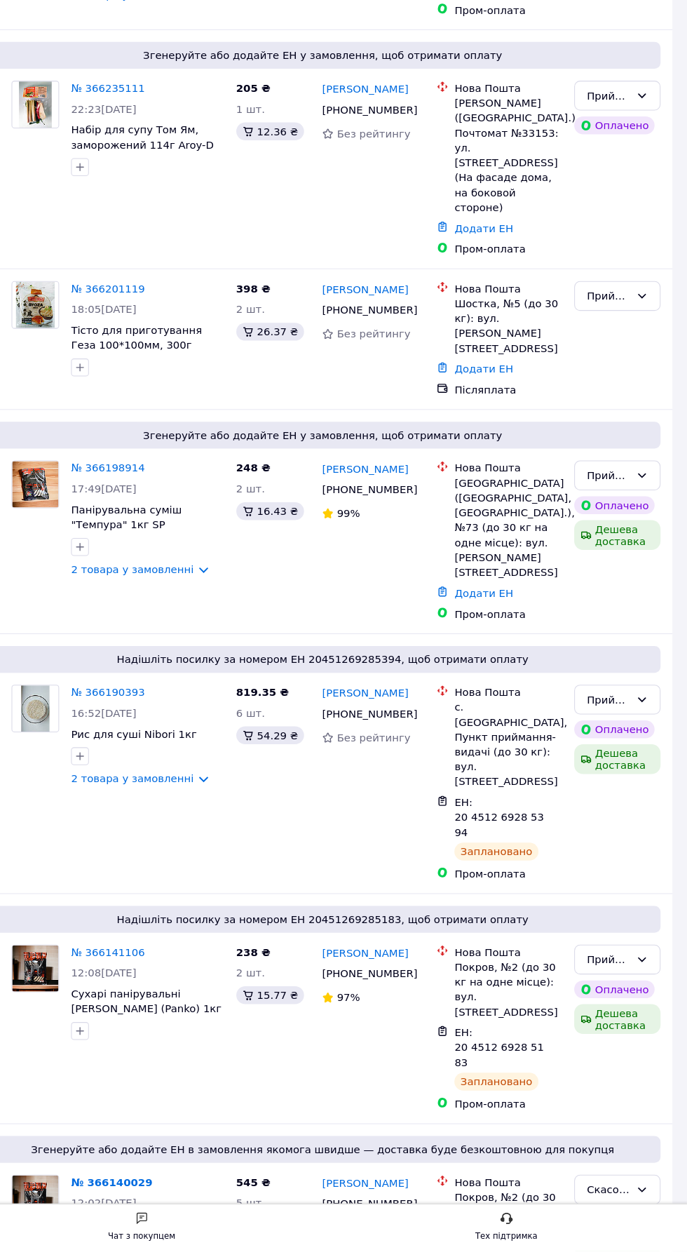
scroll to position [1302, 0]
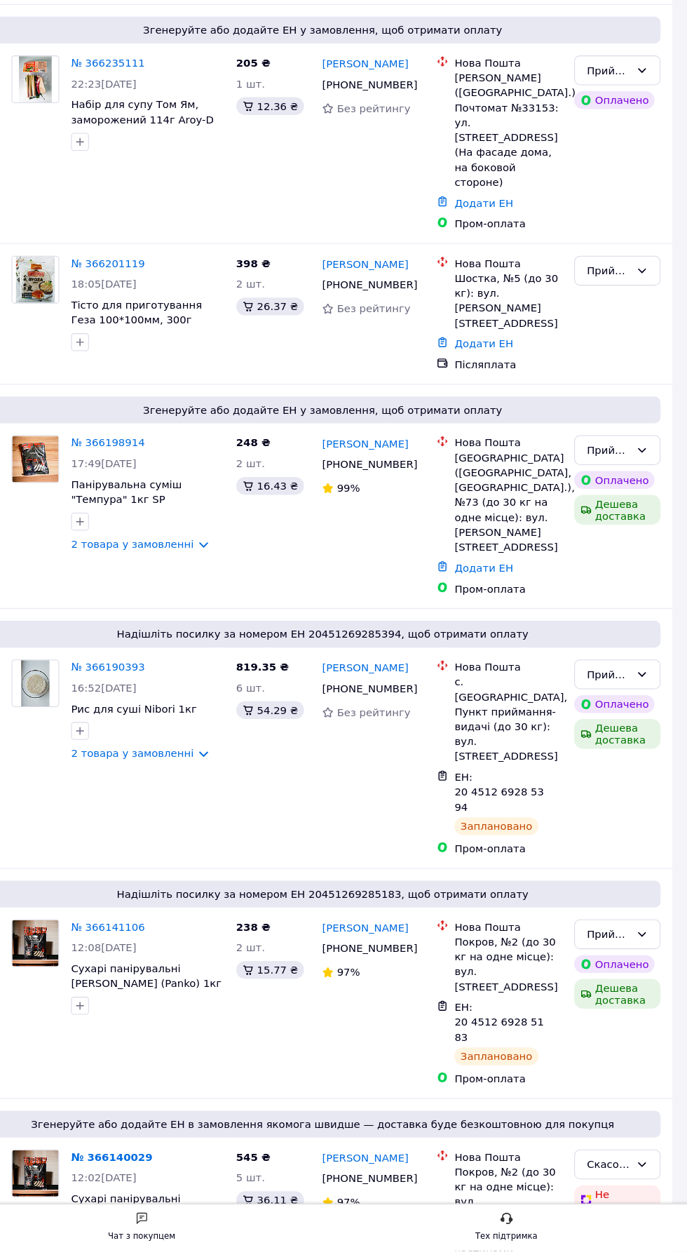
click at [161, 501] on link "№ 366198914" at bounding box center [141, 495] width 69 height 11
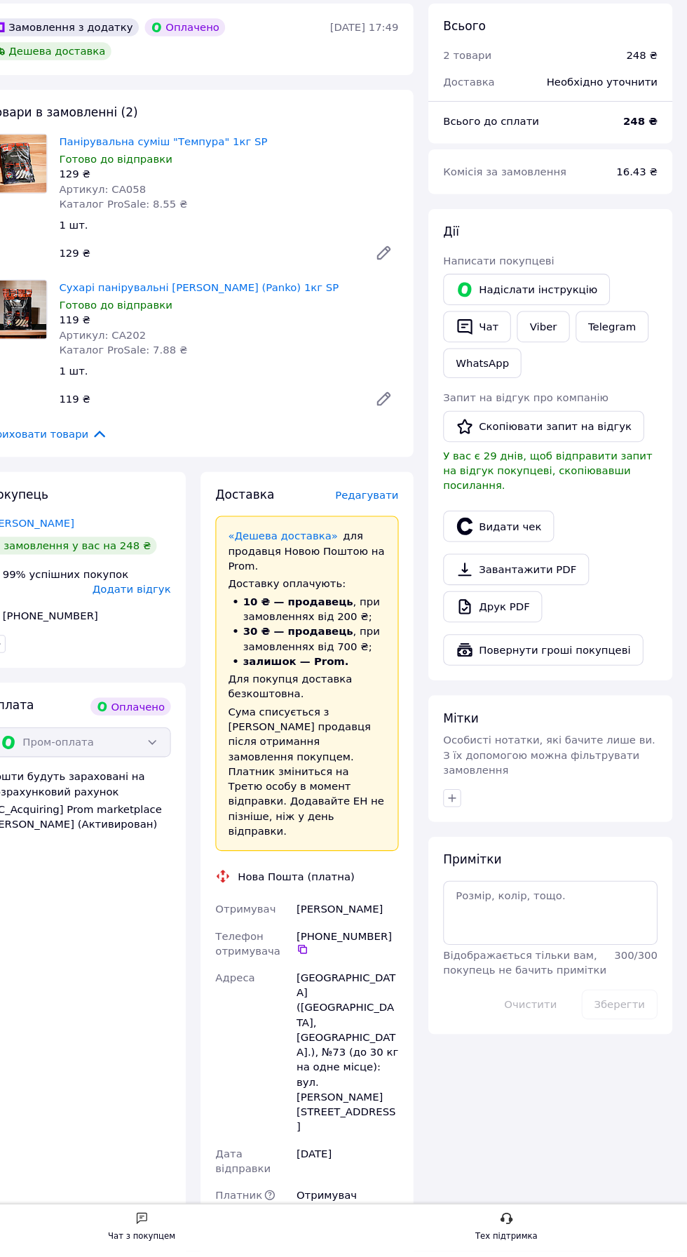
scroll to position [798, 0]
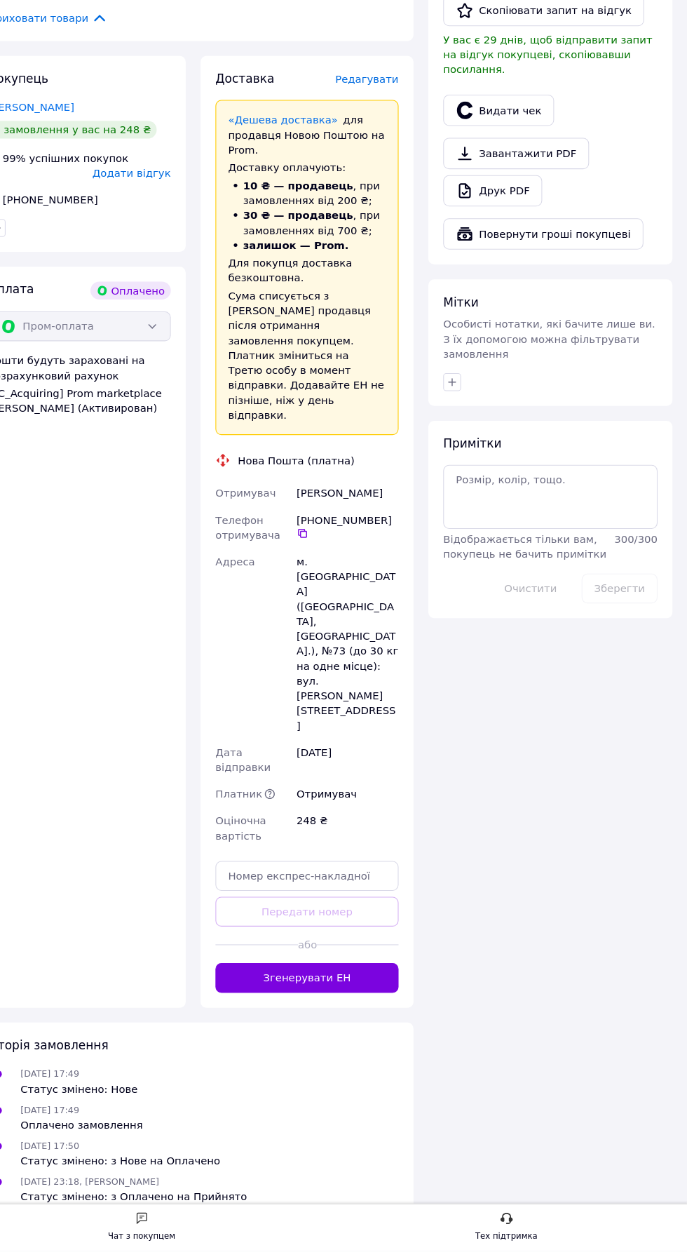
click at [401, 1013] on button "Згенерувати ЕН" at bounding box center [329, 999] width 173 height 28
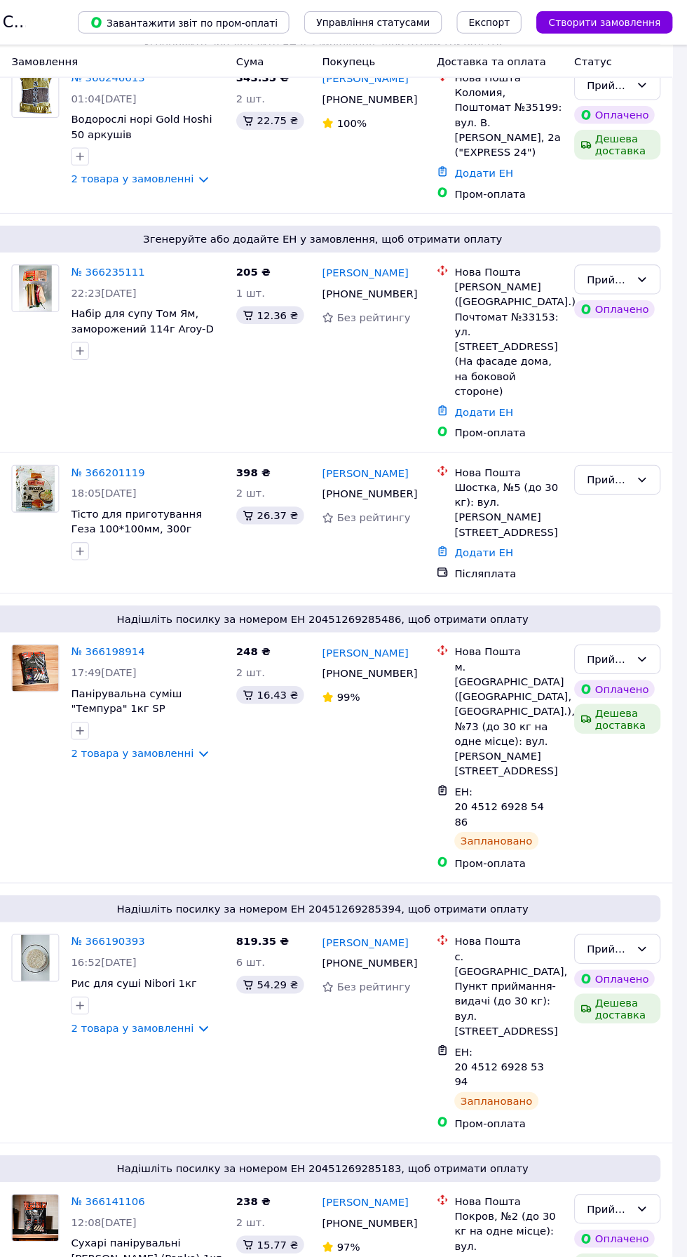
scroll to position [1147, 0]
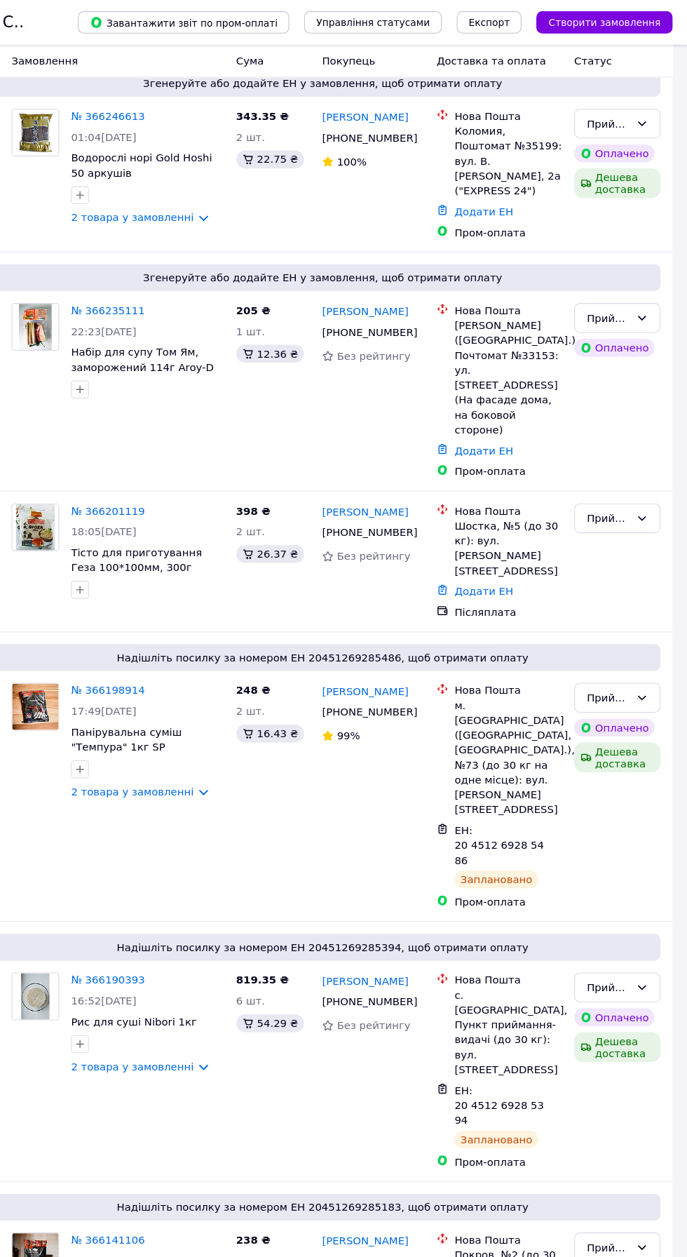
click at [151, 487] on link "№ 366201119" at bounding box center [141, 481] width 69 height 11
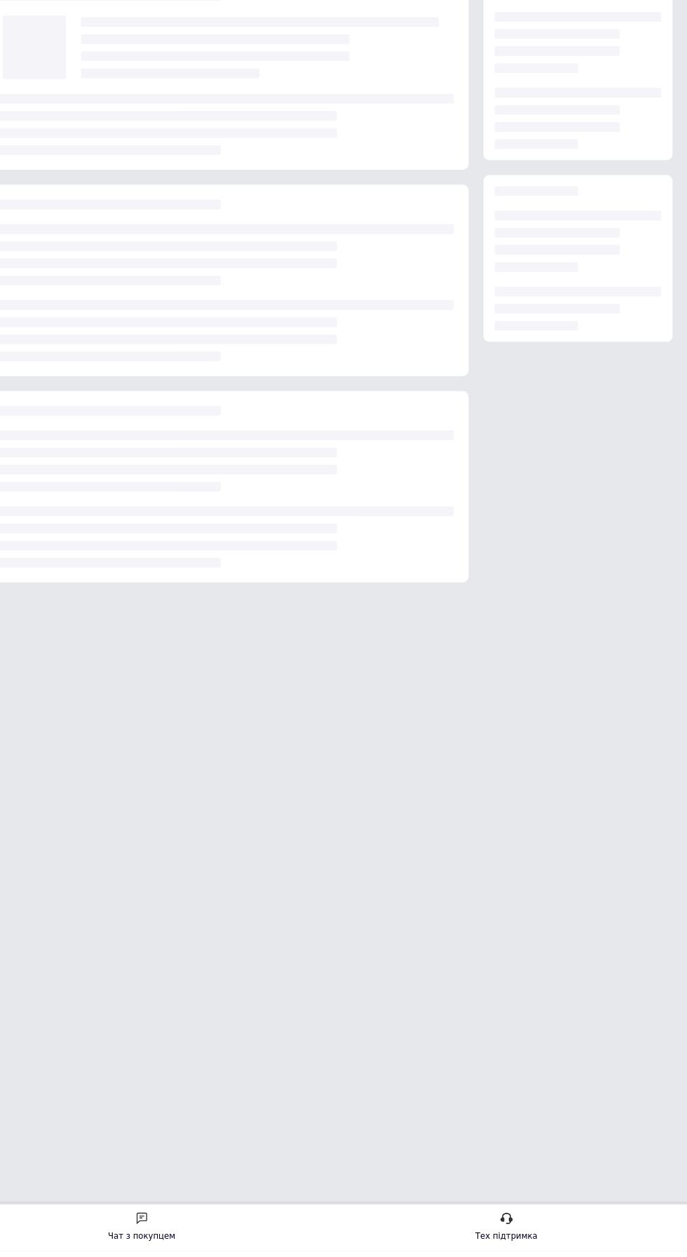
scroll to position [46, 0]
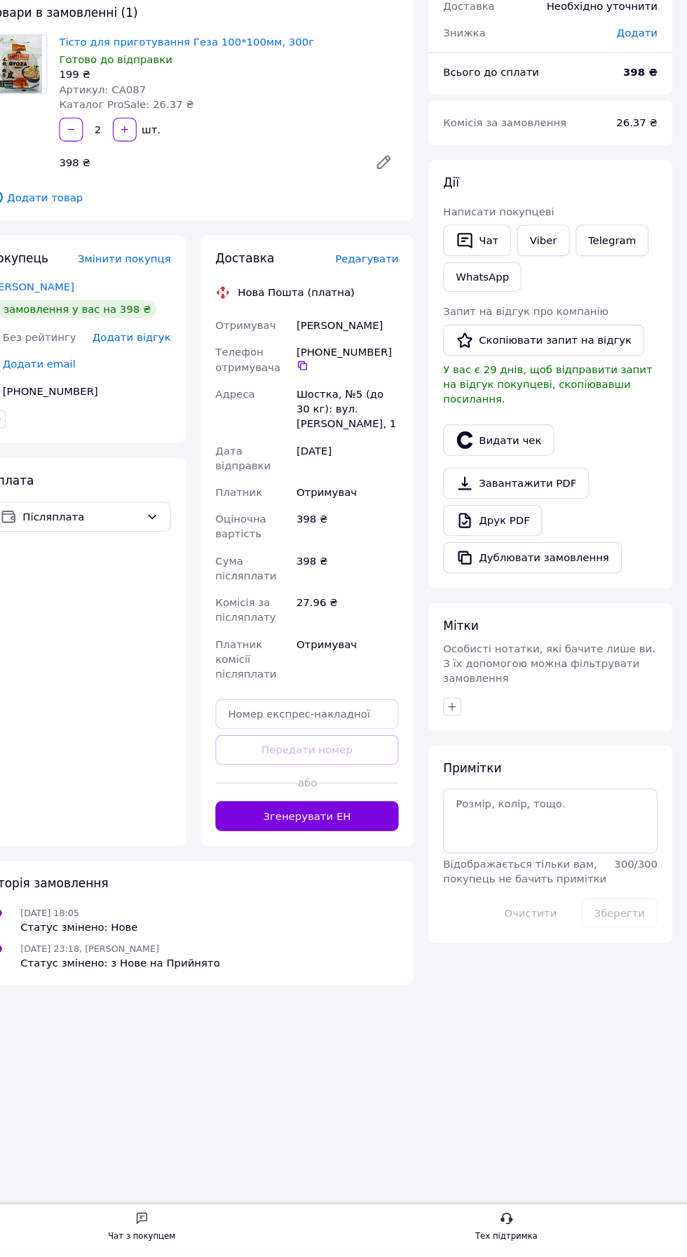
click at [399, 321] on span "Редагувати" at bounding box center [386, 321] width 60 height 11
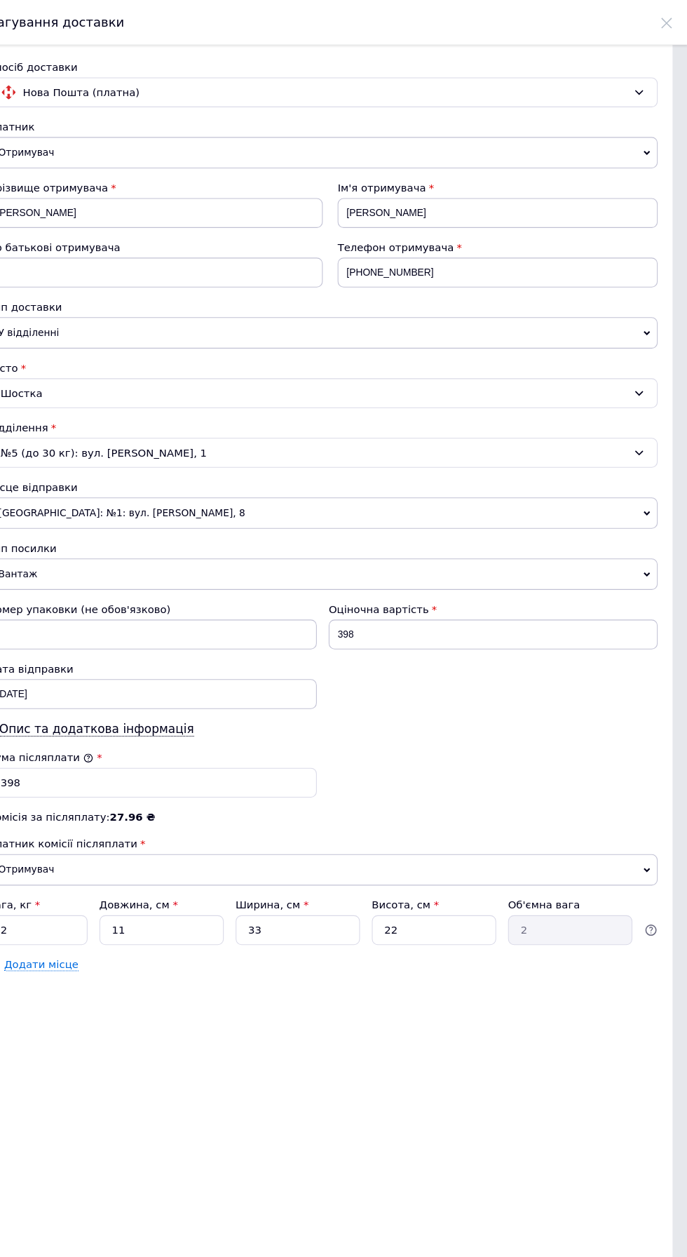
scroll to position [0, 0]
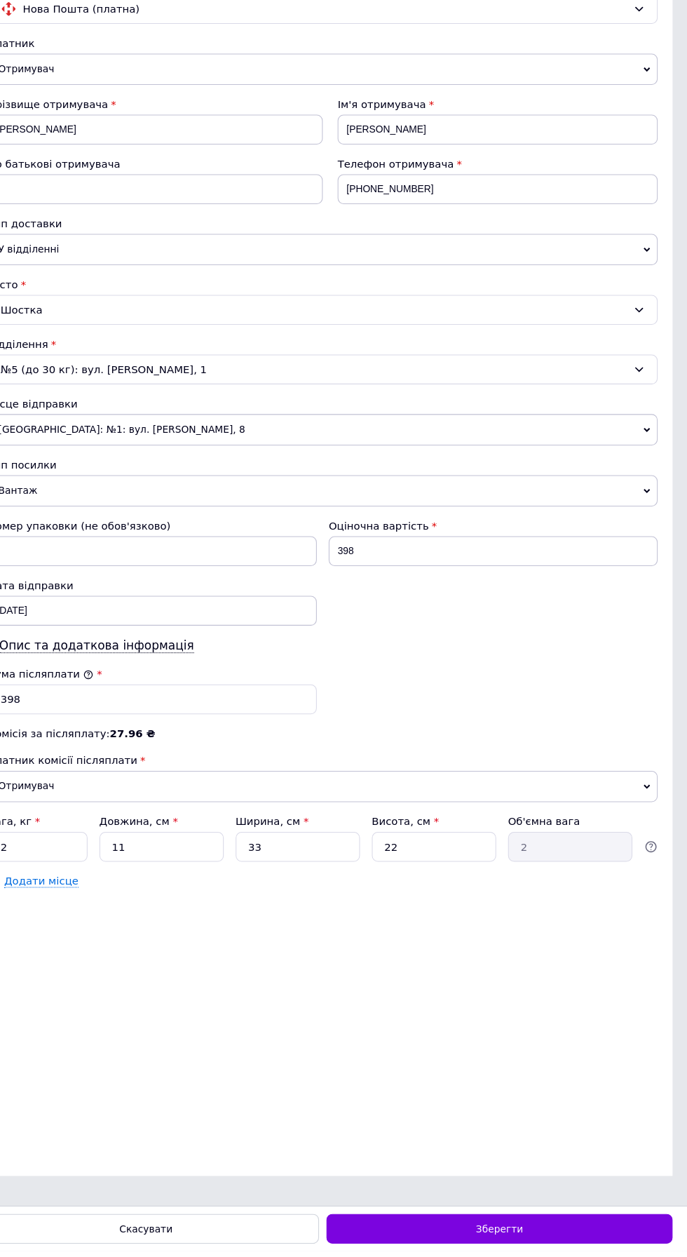
click at [577, 1250] on div "Зберегти" at bounding box center [510, 1236] width 326 height 28
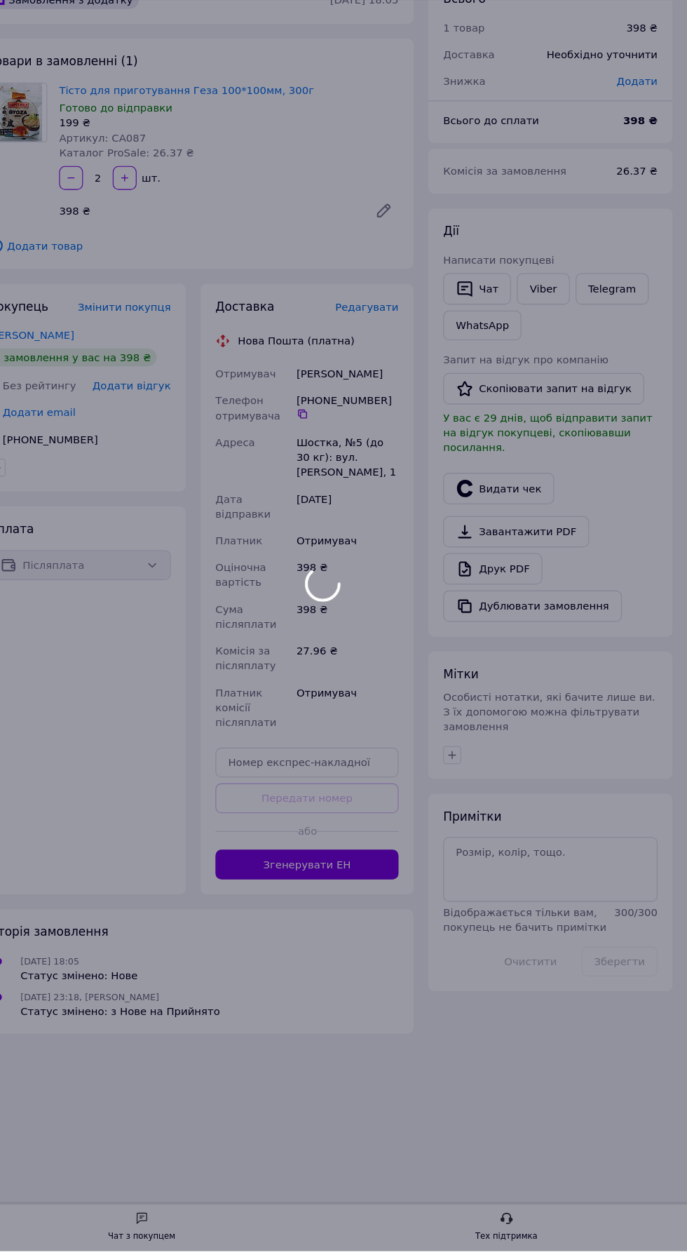
scroll to position [46, 0]
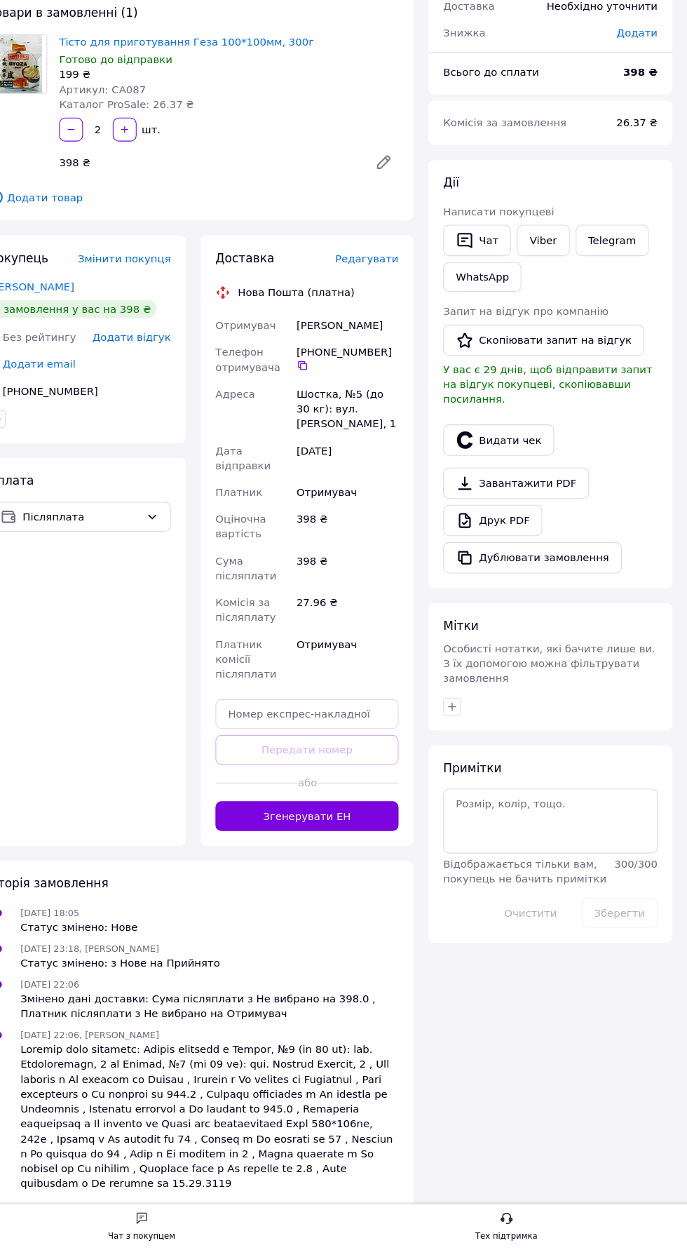
click at [355, 851] on button "Згенерувати ЕН" at bounding box center [329, 847] width 173 height 28
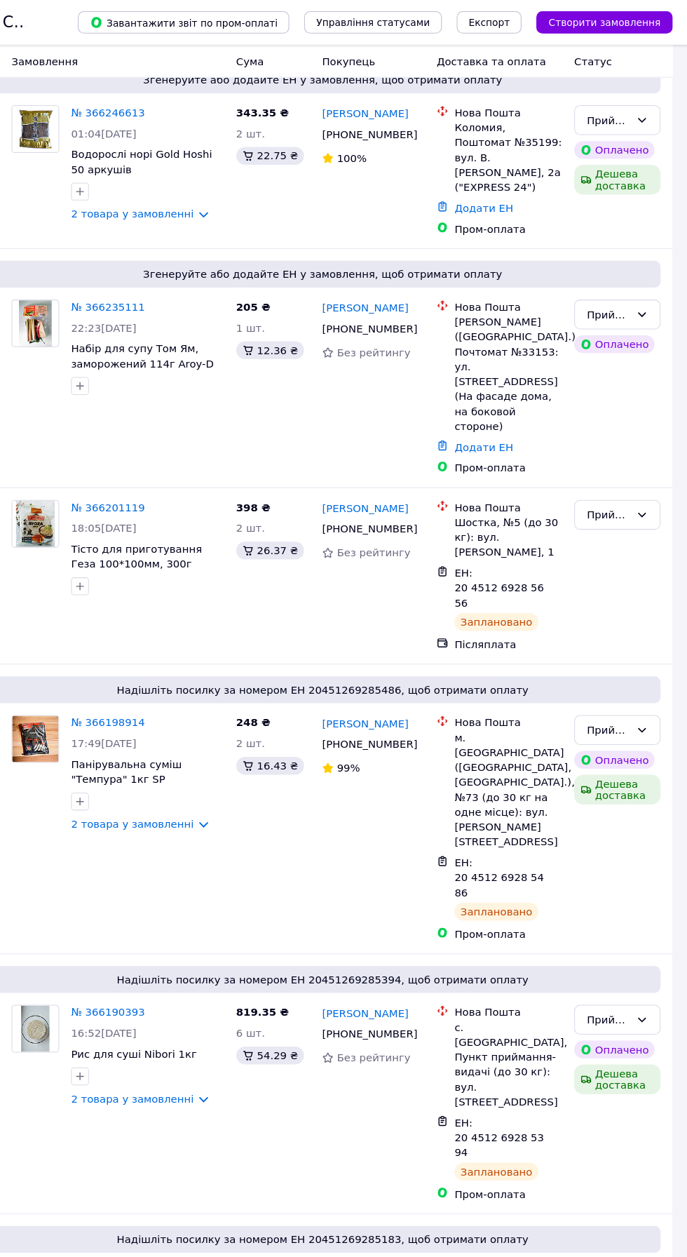
scroll to position [1148, 0]
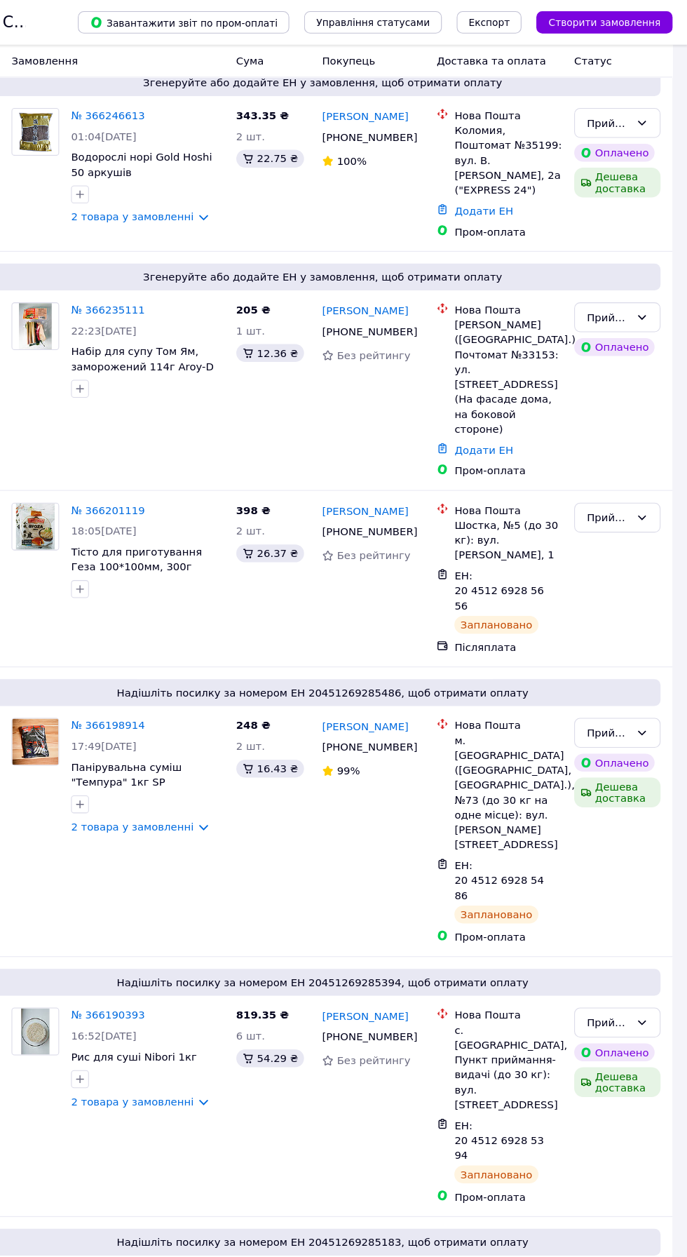
click at [147, 318] on div "22:23[DATE]" at bounding box center [179, 311] width 144 height 14
click at [156, 297] on link "№ 366235111" at bounding box center [141, 291] width 69 height 11
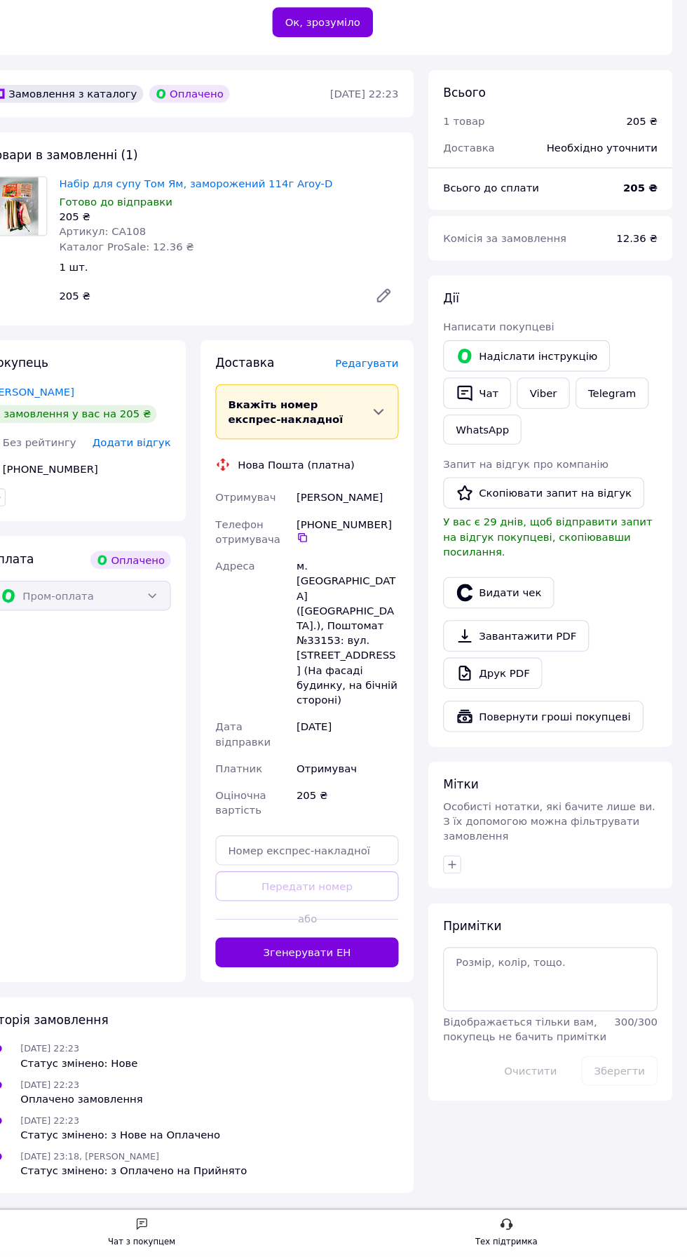
click at [404, 981] on button "Згенерувати ЕН" at bounding box center [329, 970] width 173 height 28
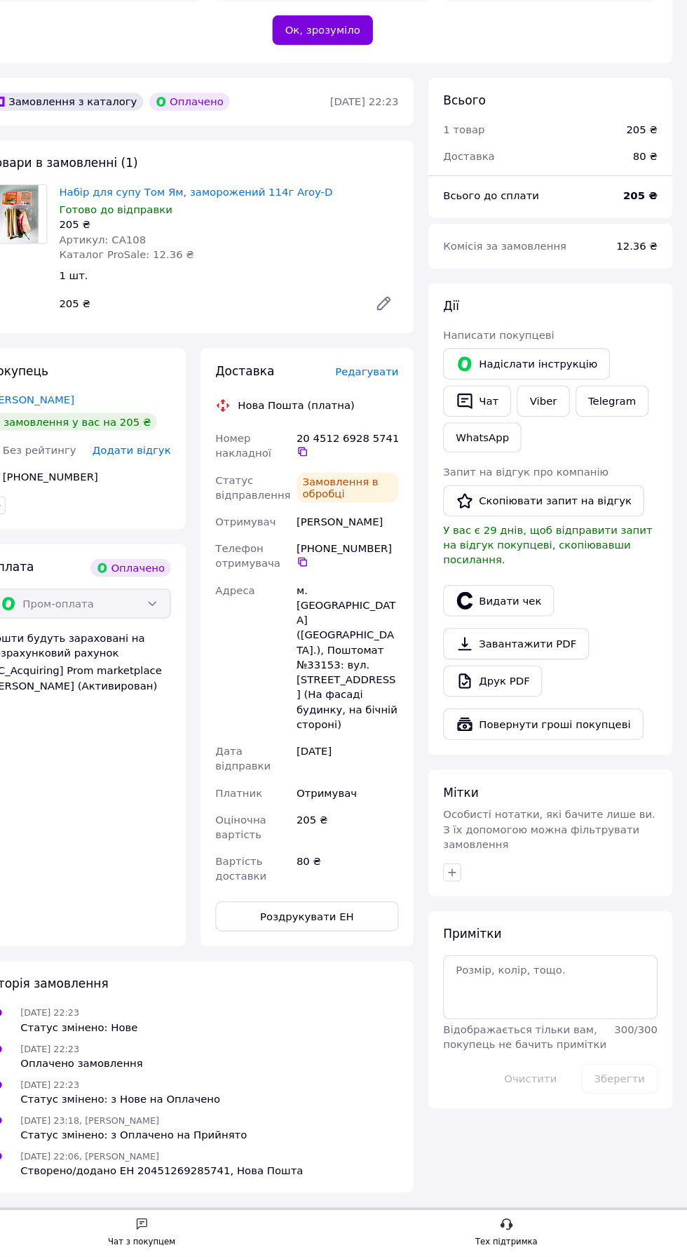
scroll to position [468, 0]
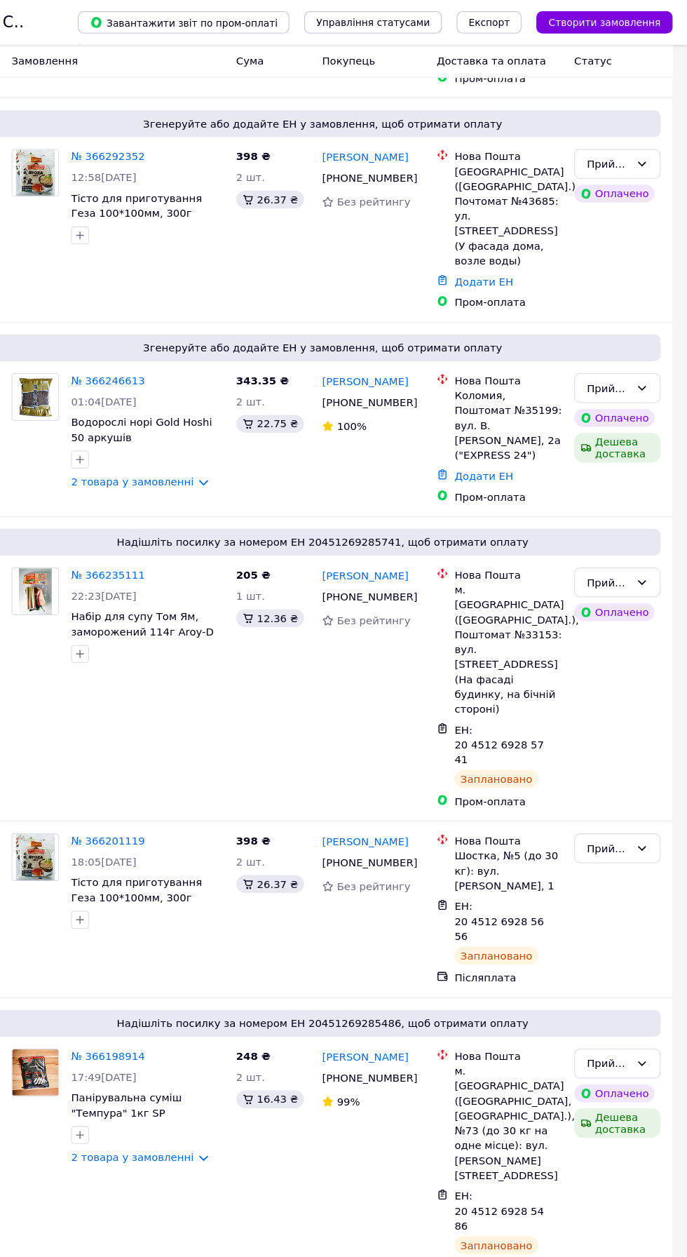
scroll to position [896, 0]
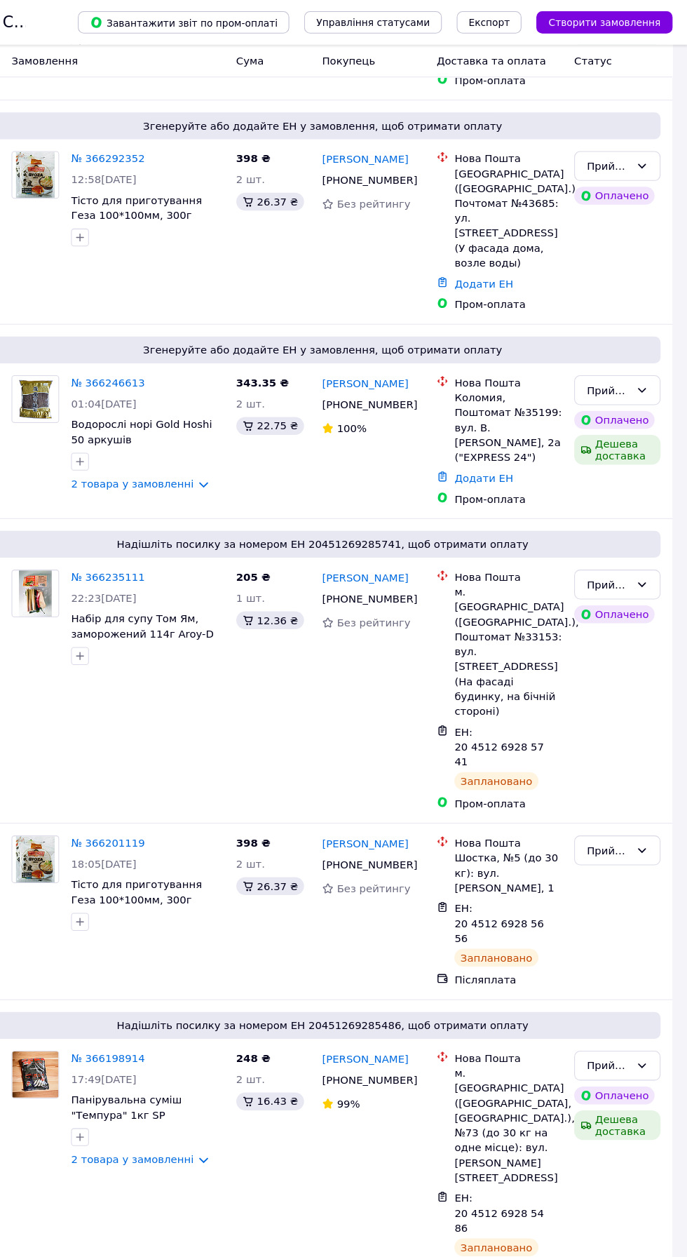
click at [154, 366] on link "№ 366246613" at bounding box center [141, 360] width 69 height 11
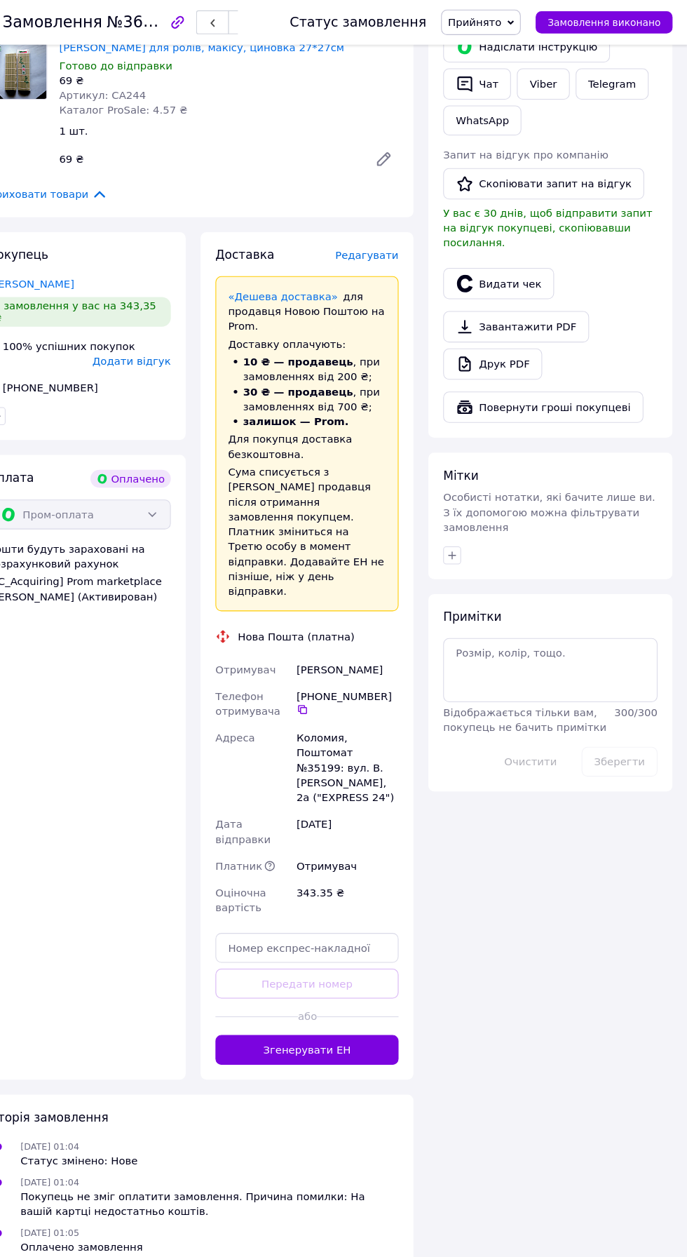
scroll to position [713, 0]
click at [398, 247] on span "Редагувати" at bounding box center [386, 241] width 60 height 11
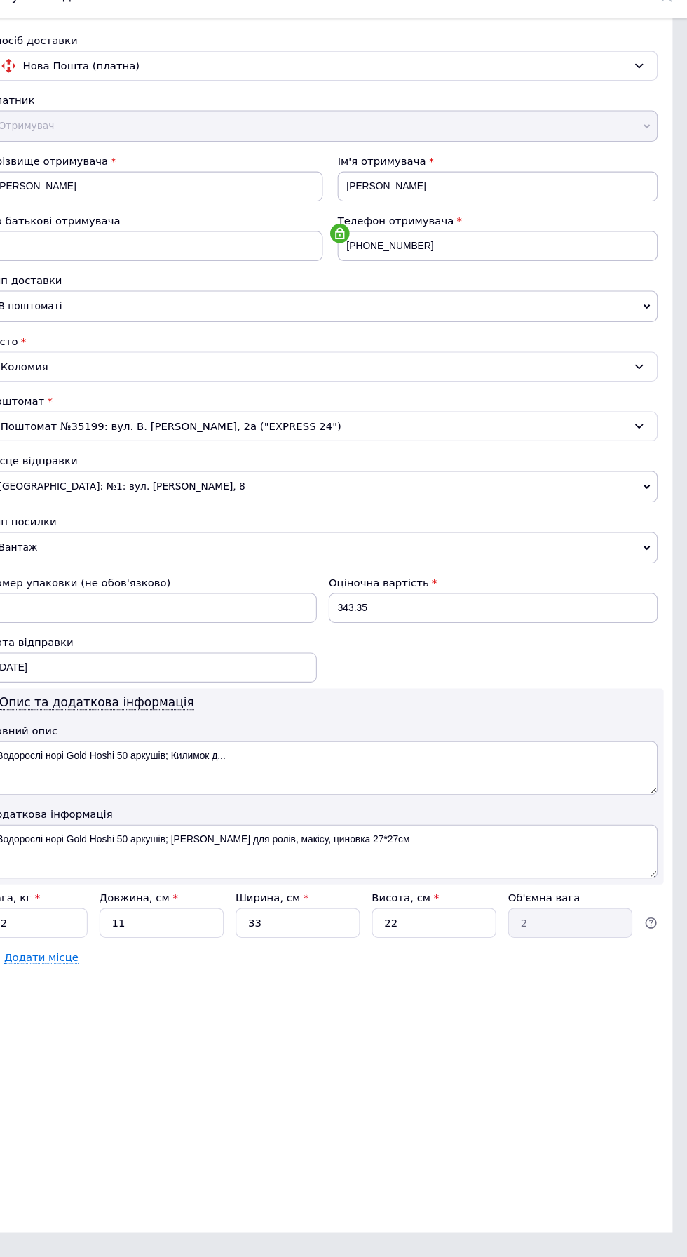
scroll to position [0, 0]
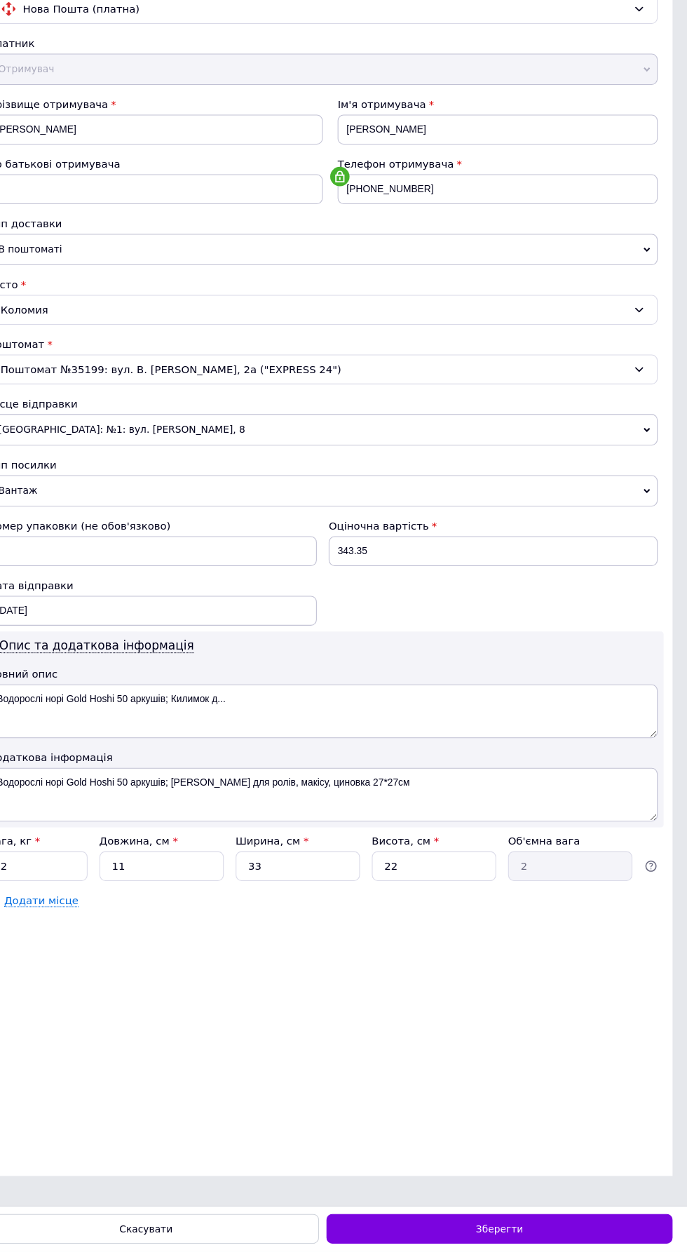
click at [523, 1241] on span "Зберегти" at bounding box center [510, 1236] width 44 height 11
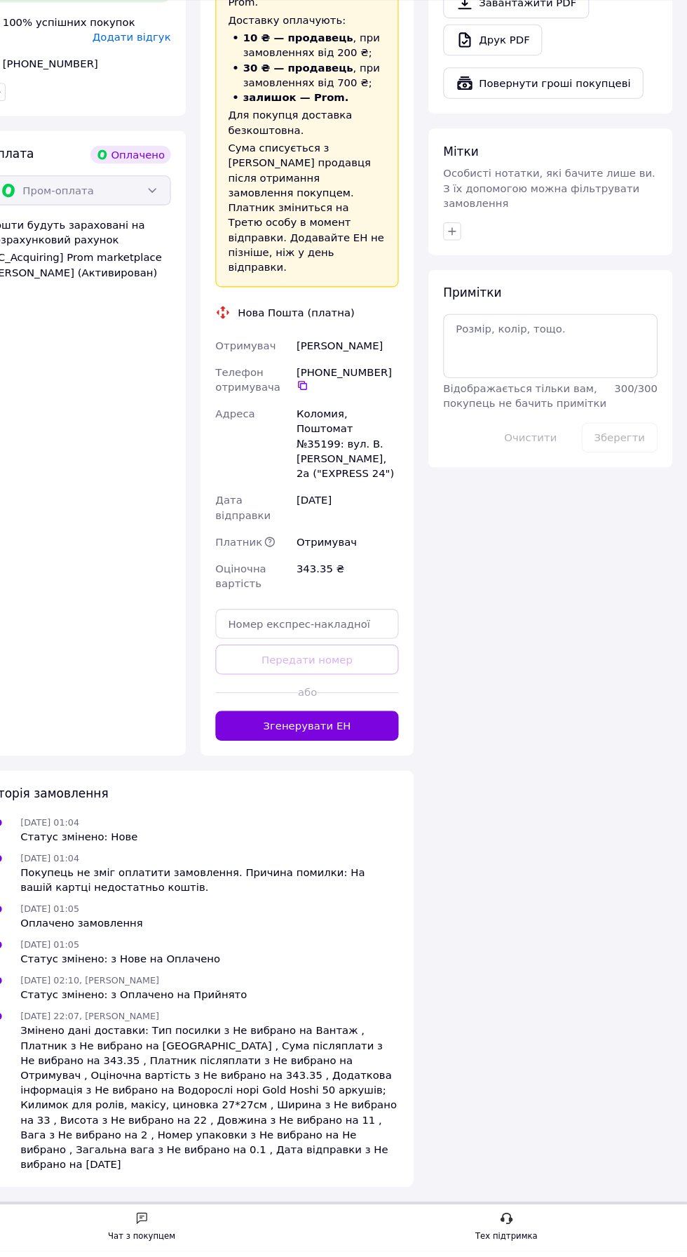
scroll to position [968, 0]
click at [368, 776] on button "Згенерувати ЕН" at bounding box center [329, 762] width 173 height 28
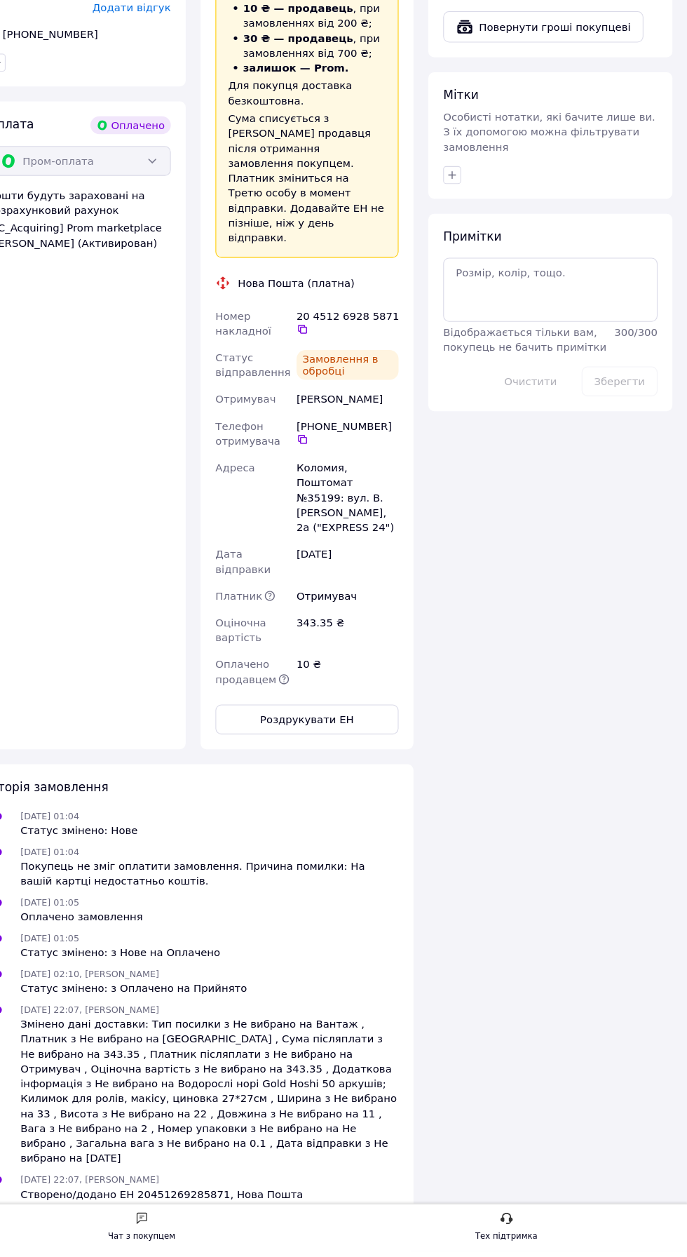
scroll to position [47, 0]
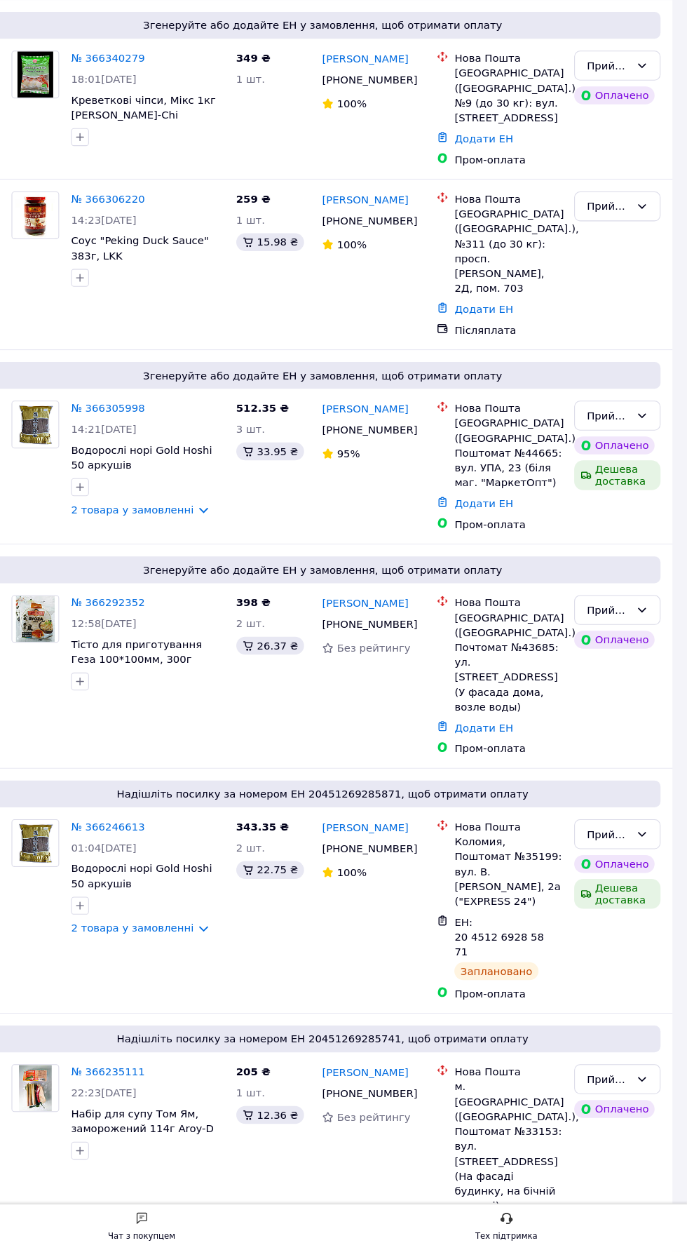
scroll to position [442, 0]
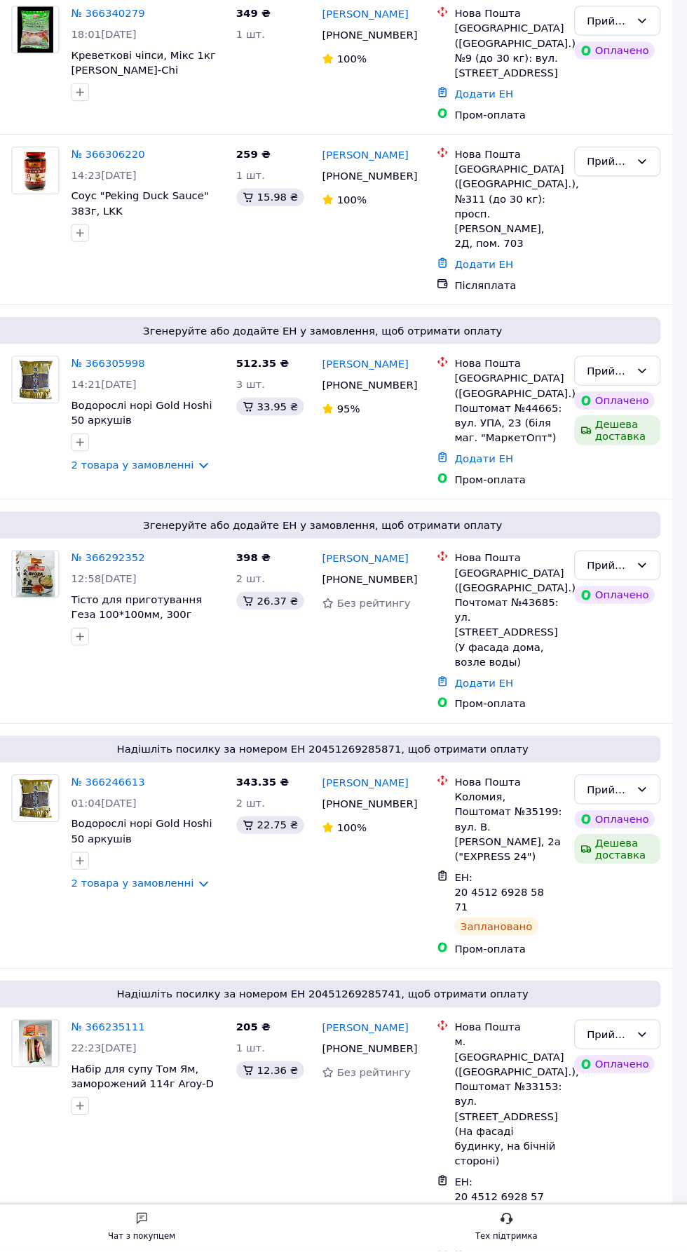
click at [151, 609] on link "№ 366292352" at bounding box center [141, 603] width 69 height 11
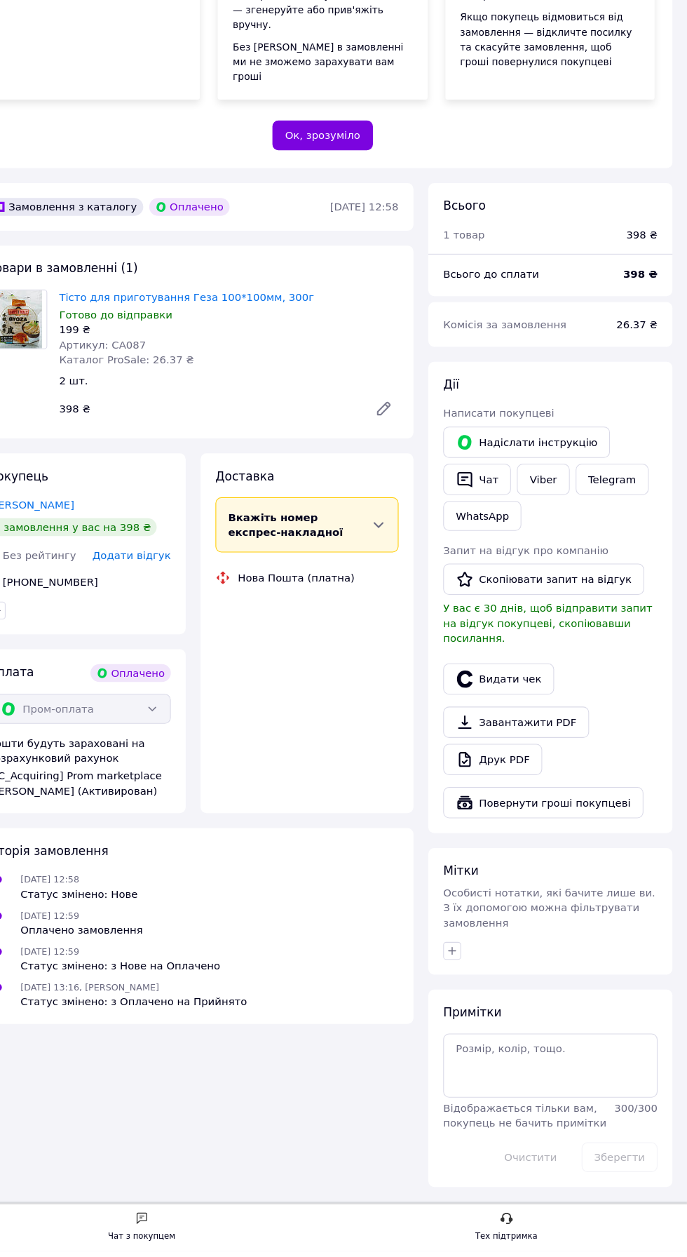
scroll to position [376, 0]
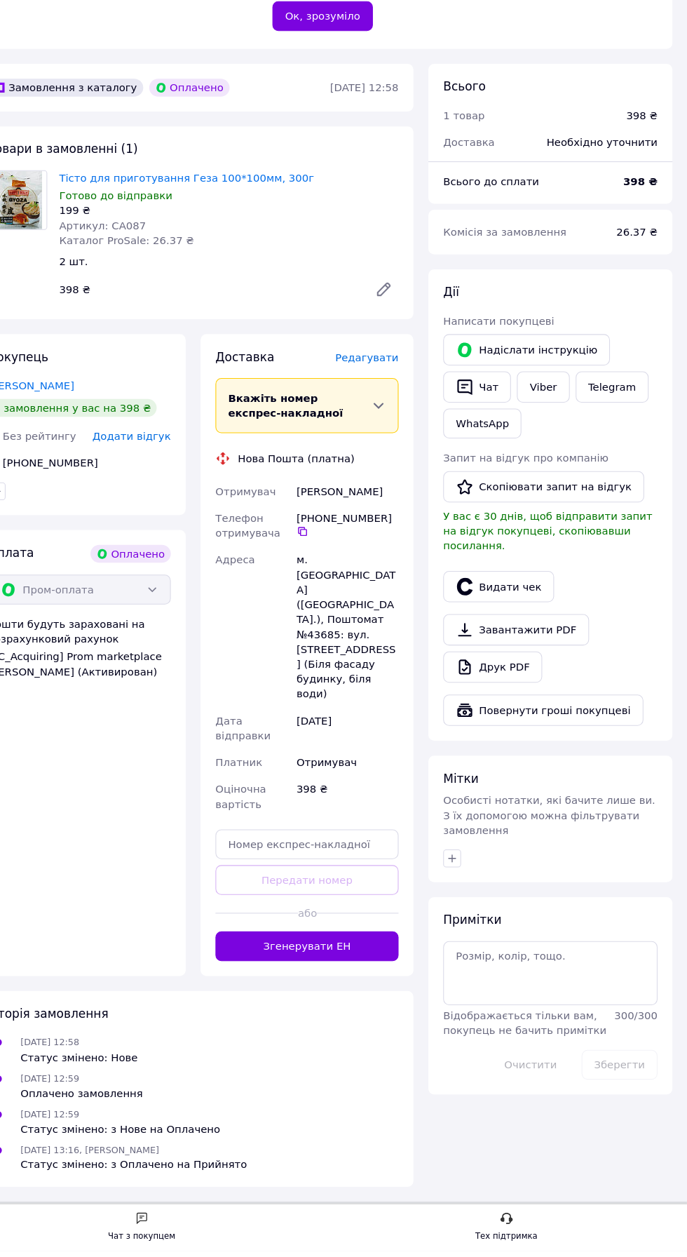
click at [398, 984] on button "Згенерувати ЕН" at bounding box center [329, 970] width 173 height 28
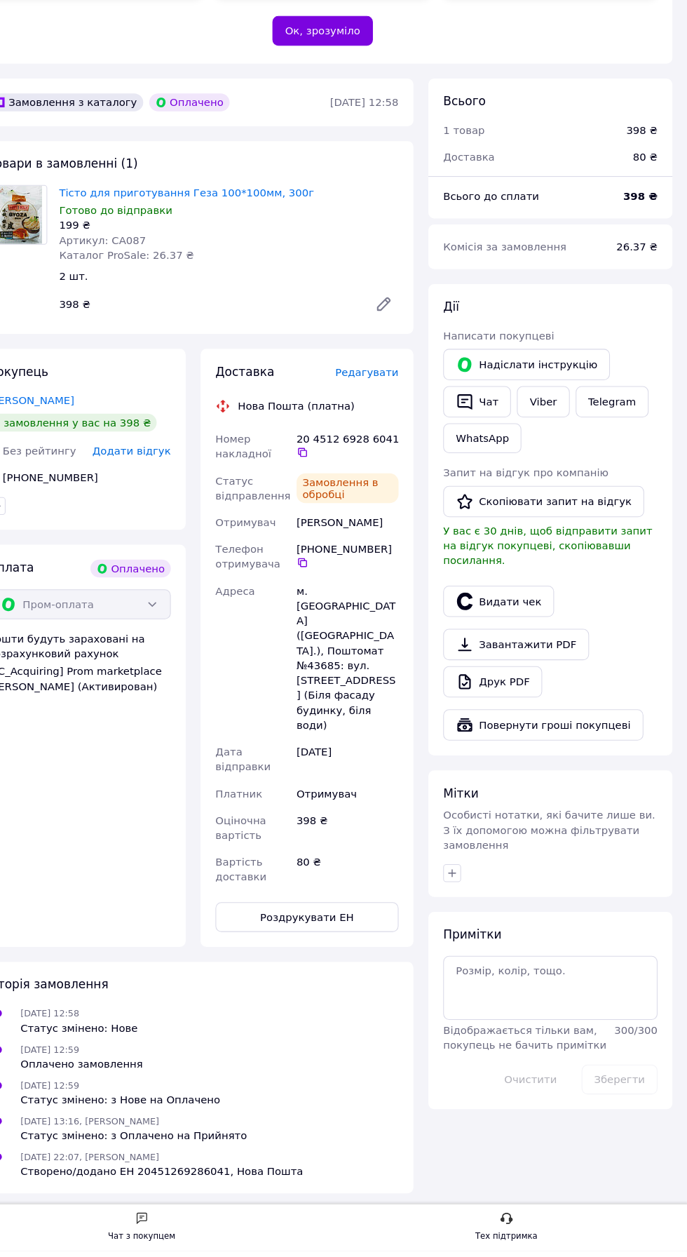
scroll to position [370, 0]
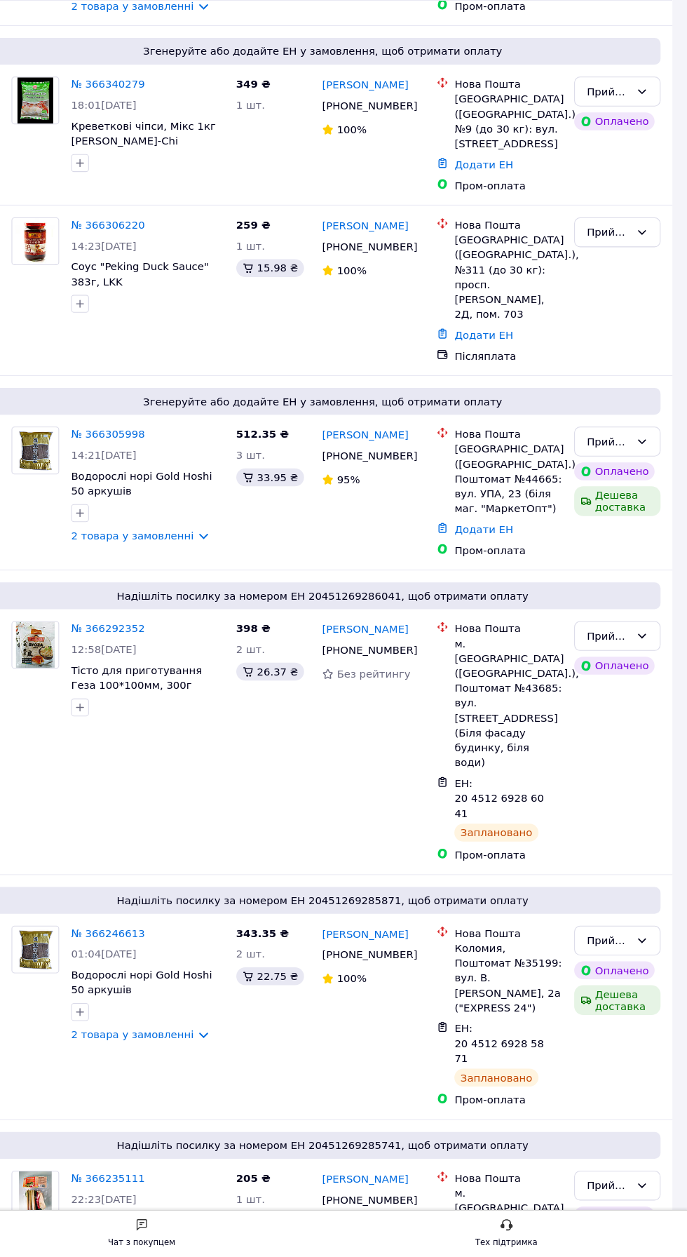
scroll to position [382, 0]
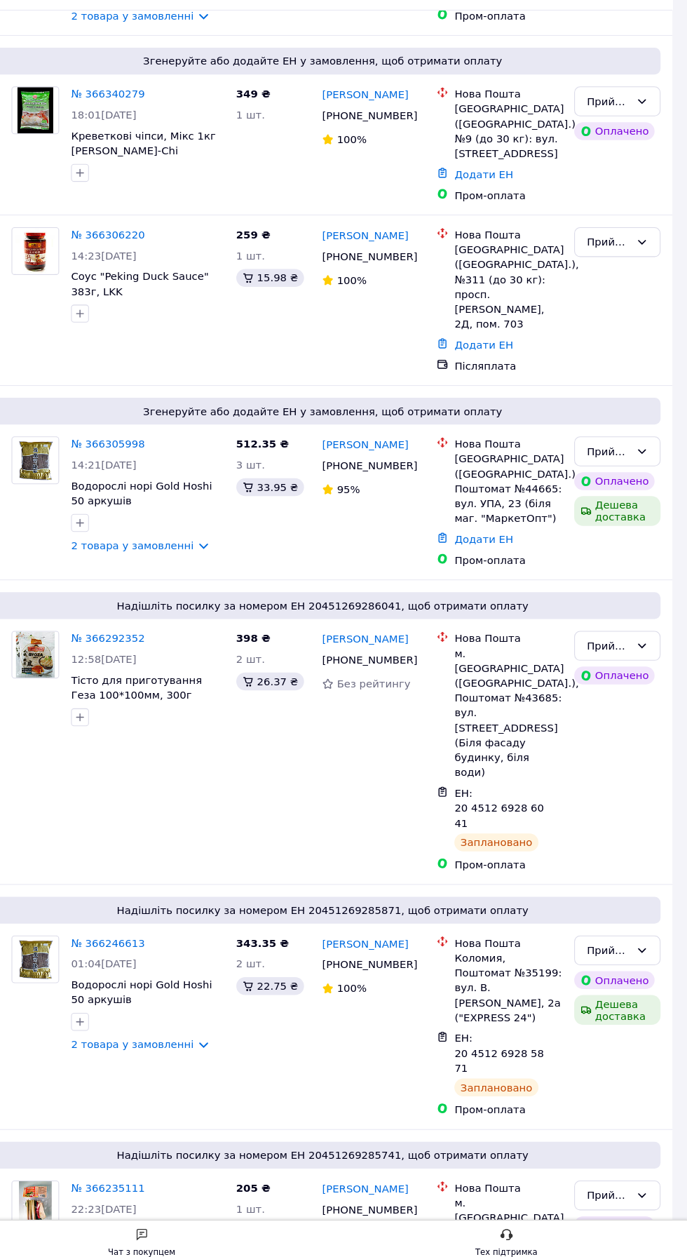
click at [161, 487] on link "№ 366305998" at bounding box center [141, 481] width 69 height 11
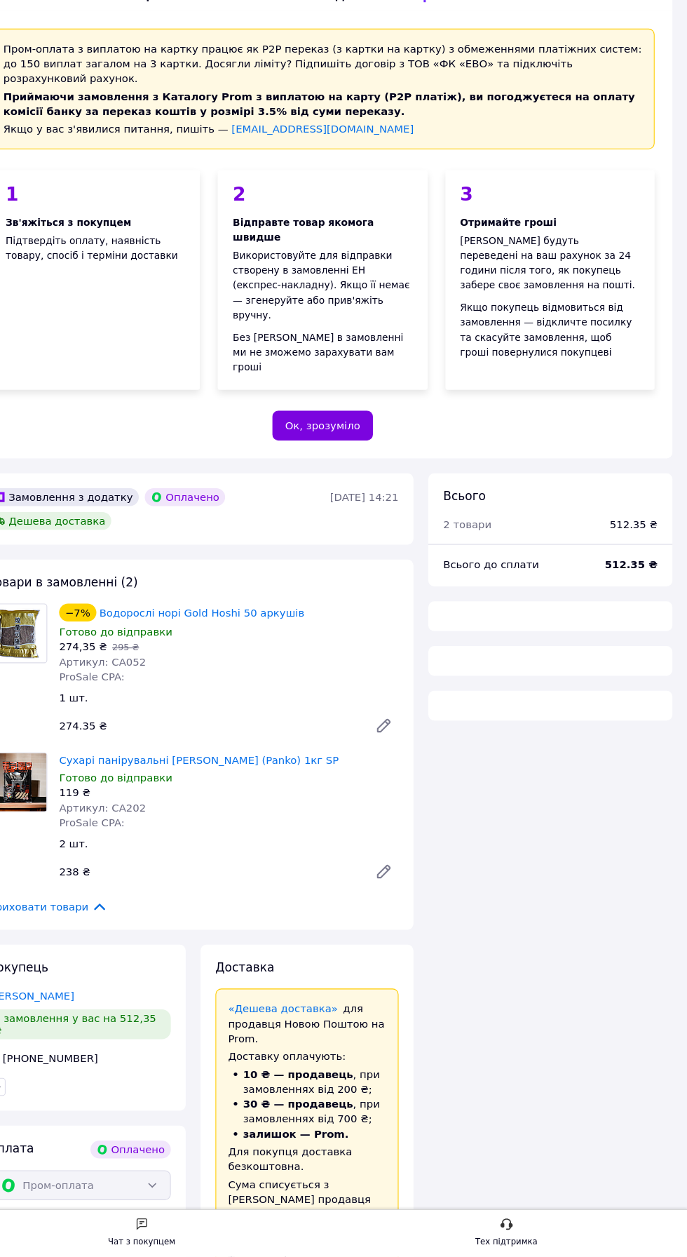
scroll to position [371, 0]
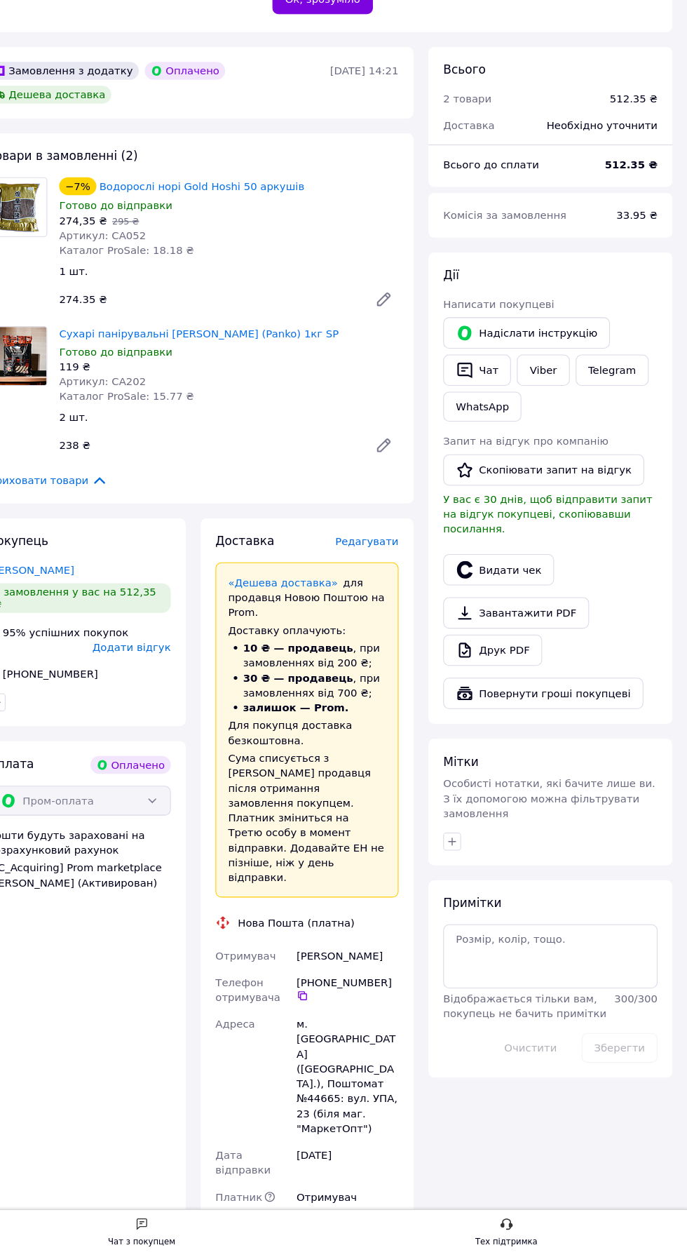
click at [396, 588] on span "Редагувати" at bounding box center [386, 582] width 60 height 11
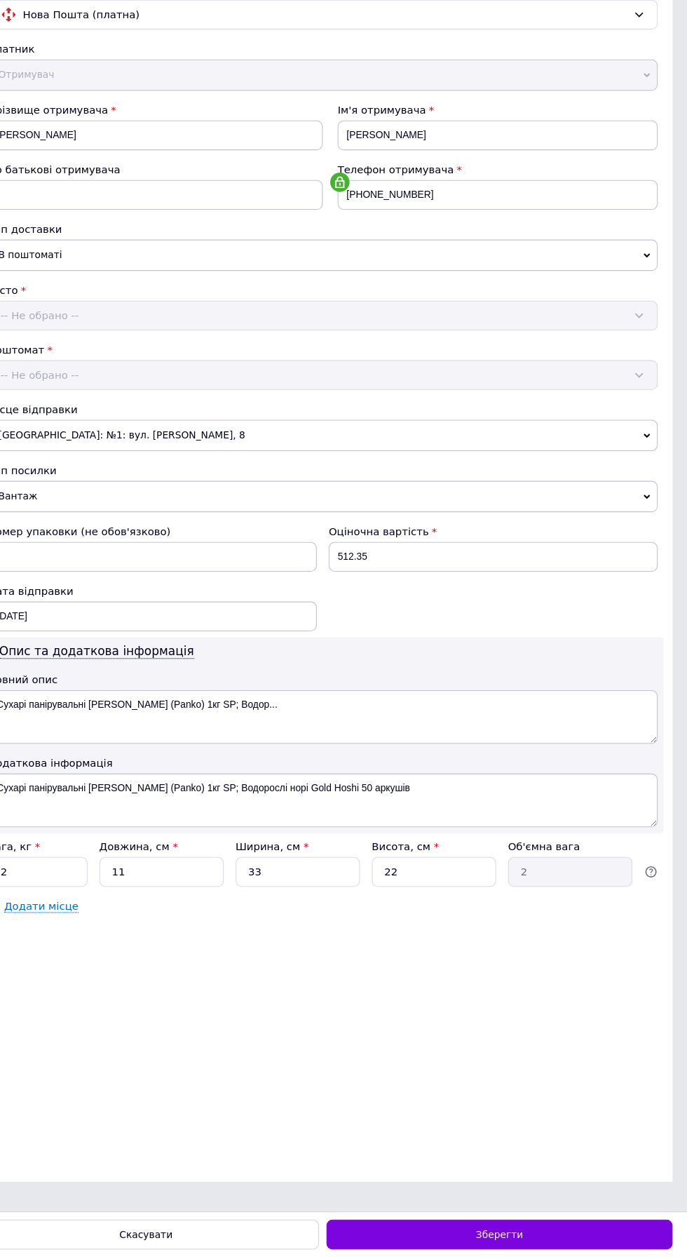
scroll to position [0, 0]
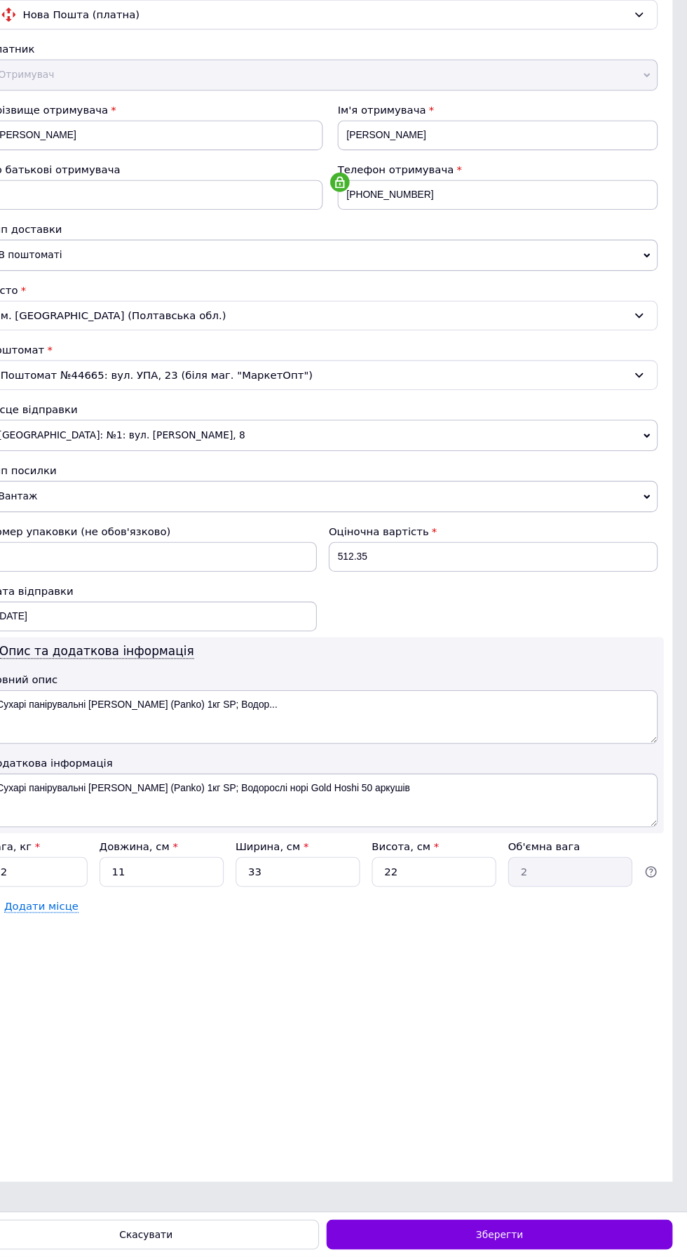
click at [551, 1248] on div "Зберегти" at bounding box center [510, 1236] width 326 height 28
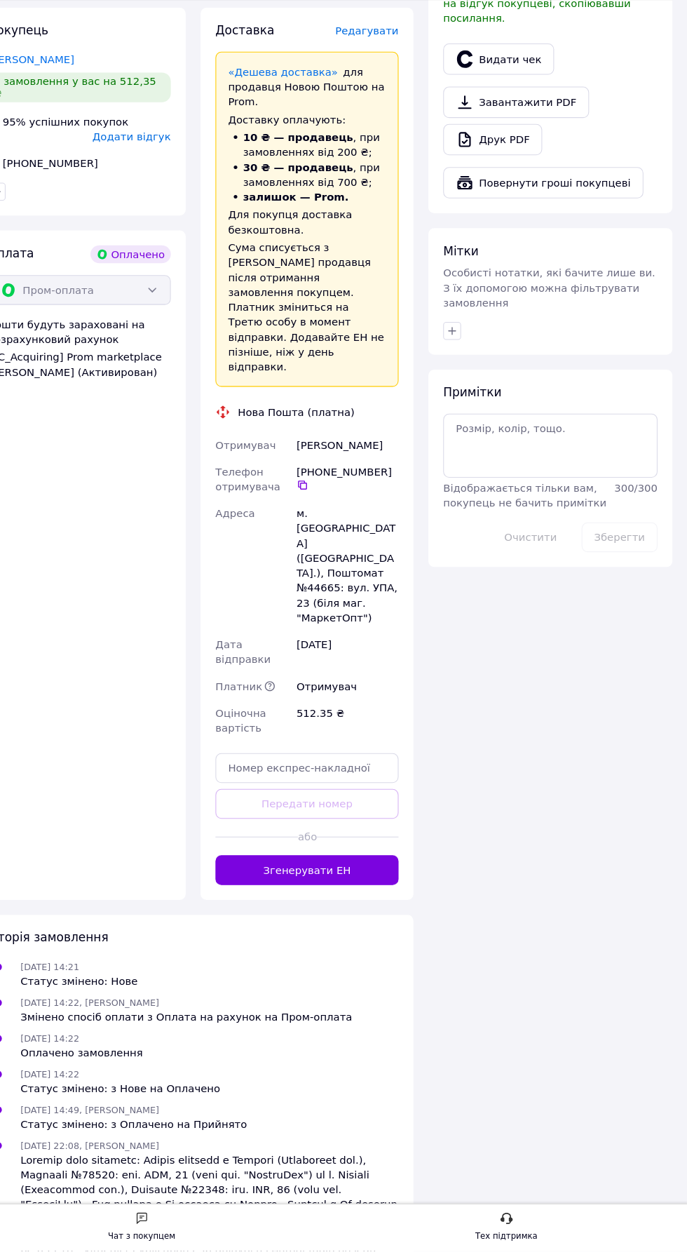
scroll to position [856, 0]
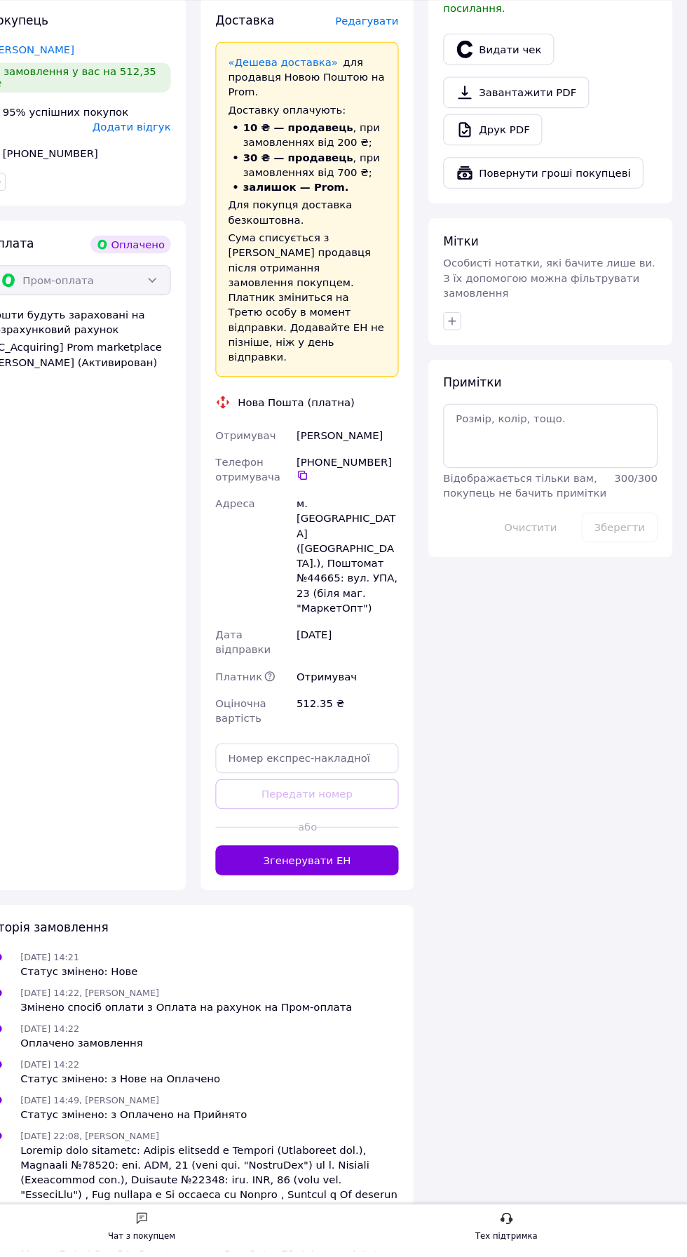
click at [346, 903] on button "Згенерувати ЕН" at bounding box center [329, 889] width 173 height 28
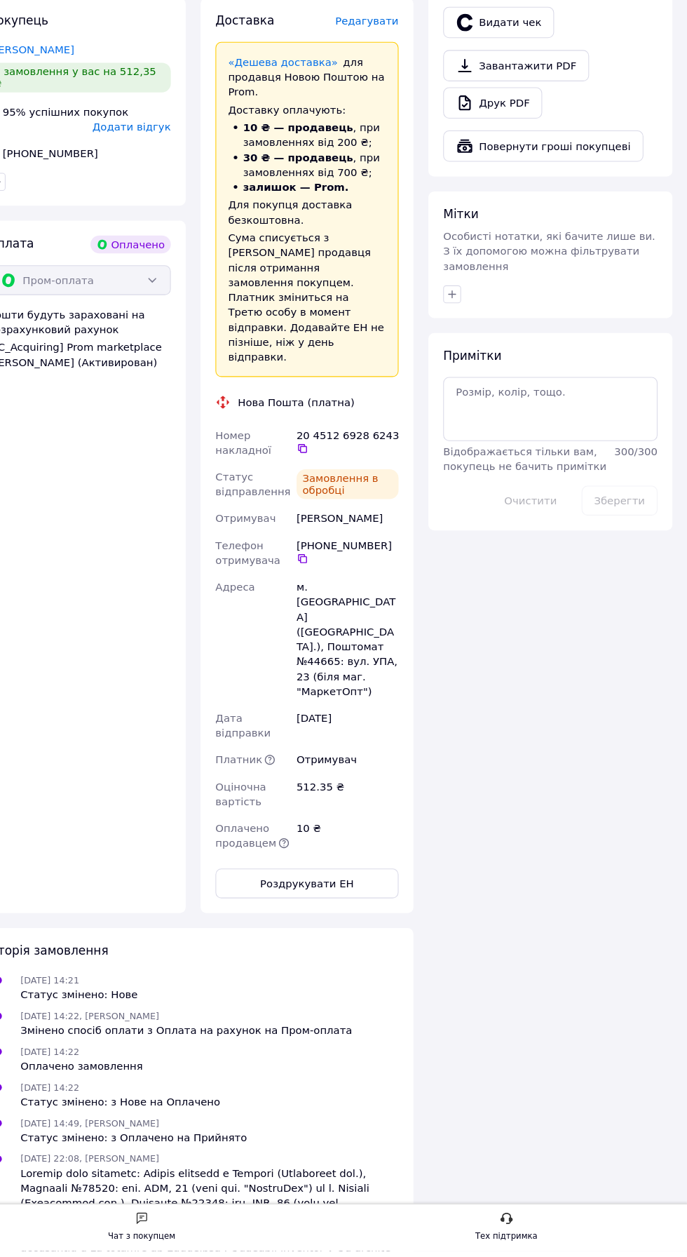
scroll to position [101, 0]
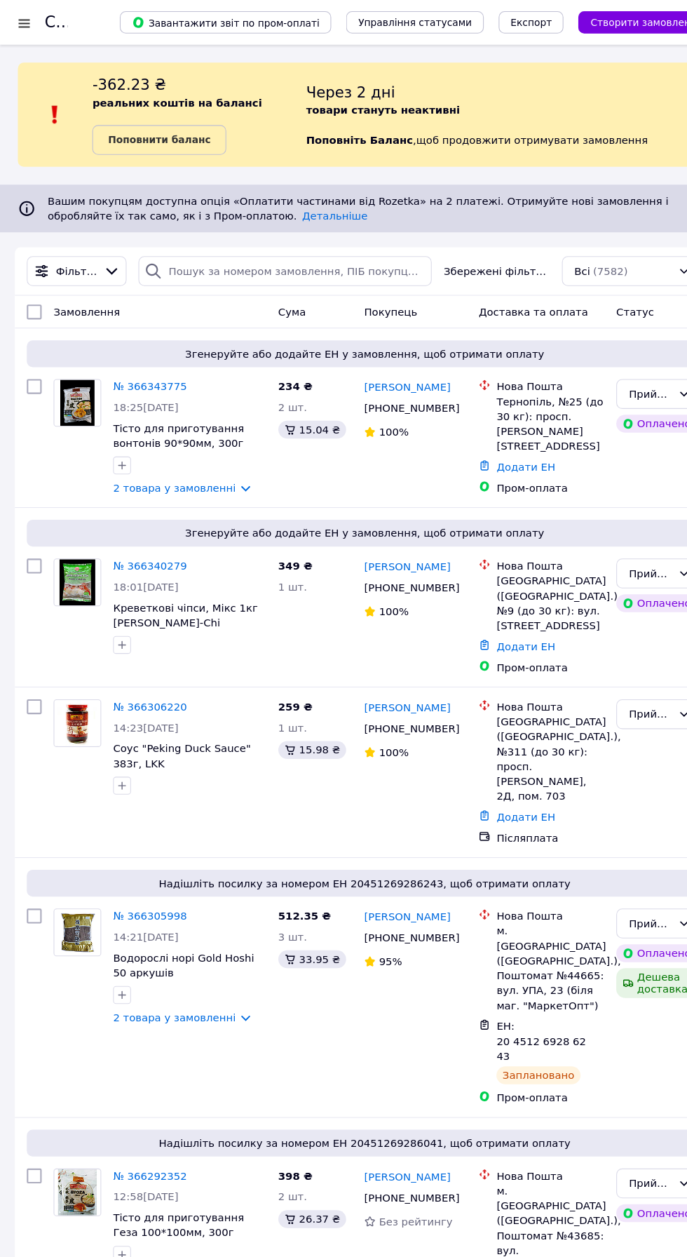
click at [149, 370] on link "№ 366343775" at bounding box center [141, 363] width 69 height 11
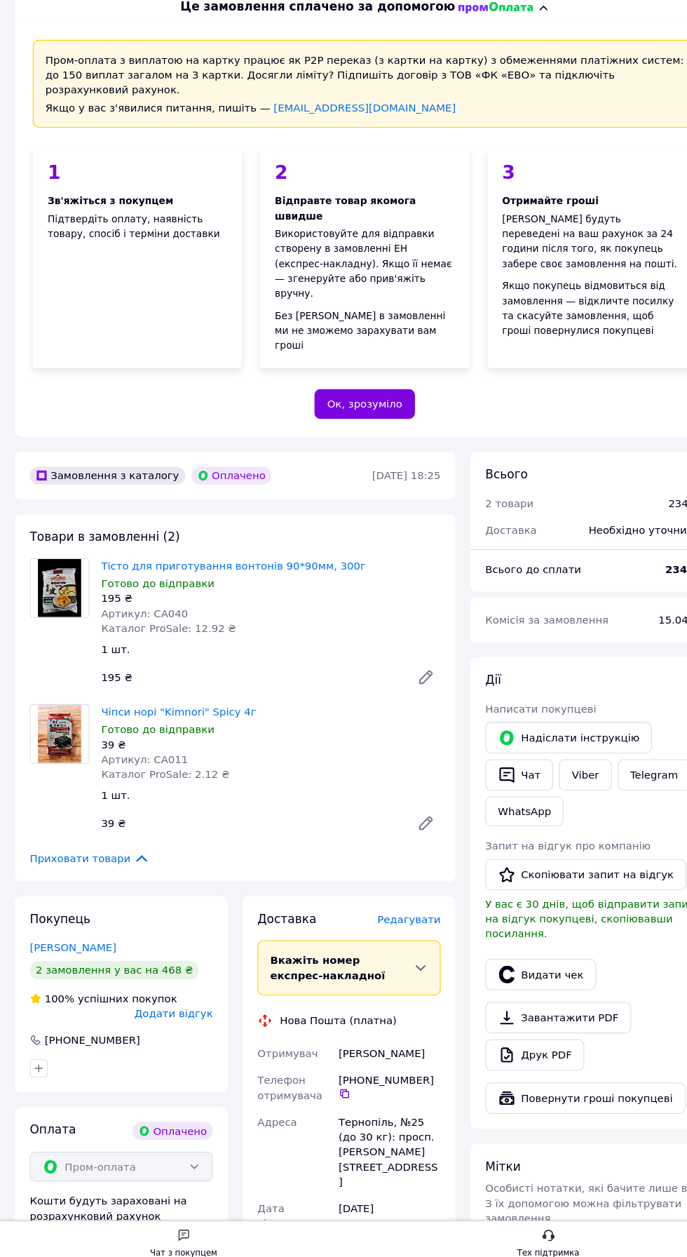
click at [400, 934] on span "Редагувати" at bounding box center [386, 928] width 60 height 11
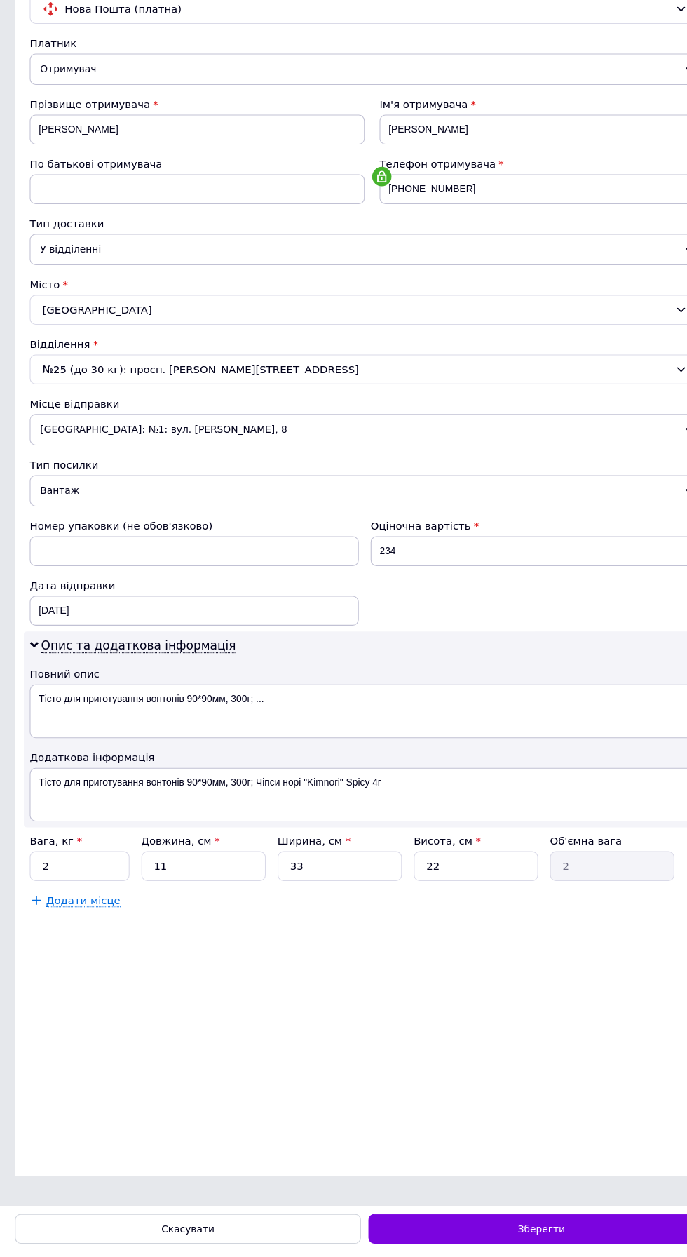
click at [546, 1250] on div "Зберегти" at bounding box center [510, 1236] width 326 height 28
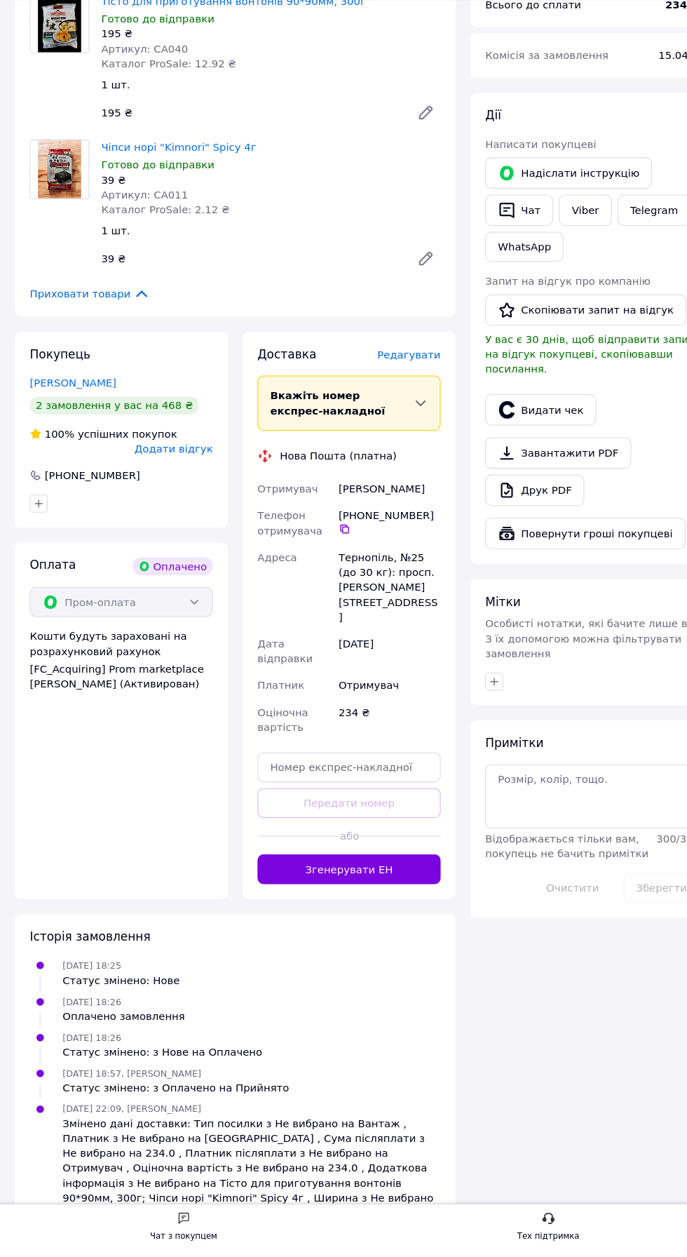
scroll to position [520, 0]
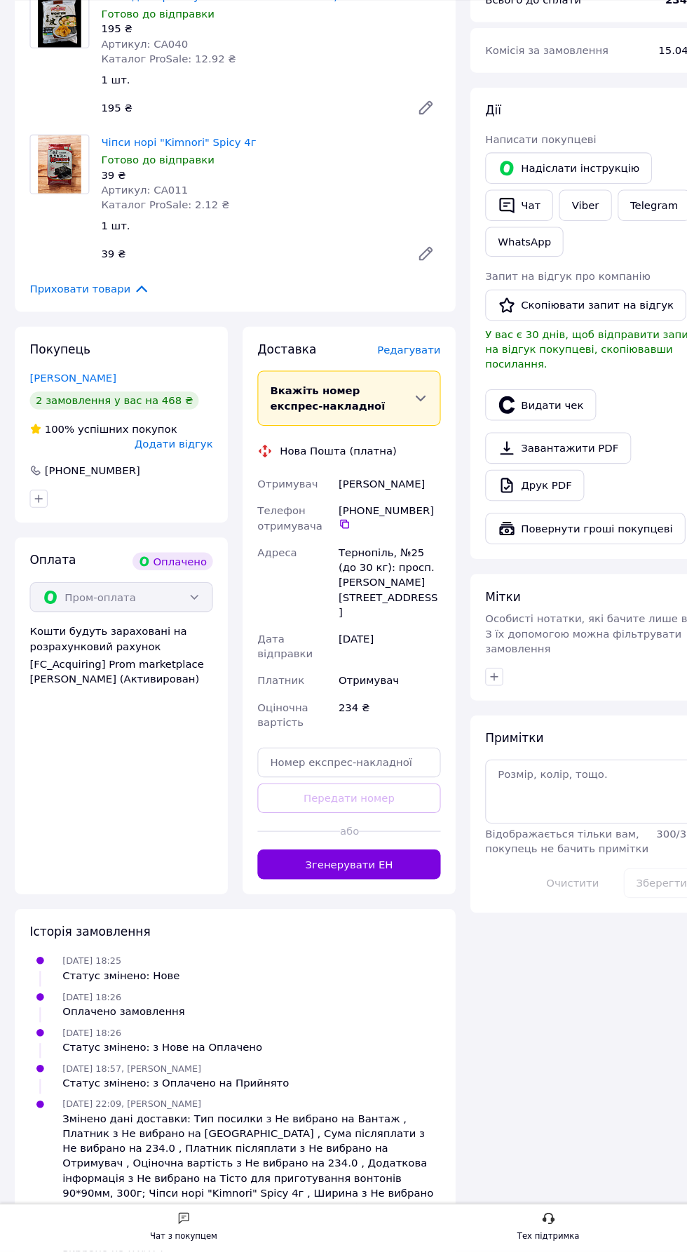
click at [372, 907] on button "Згенерувати ЕН" at bounding box center [329, 893] width 173 height 28
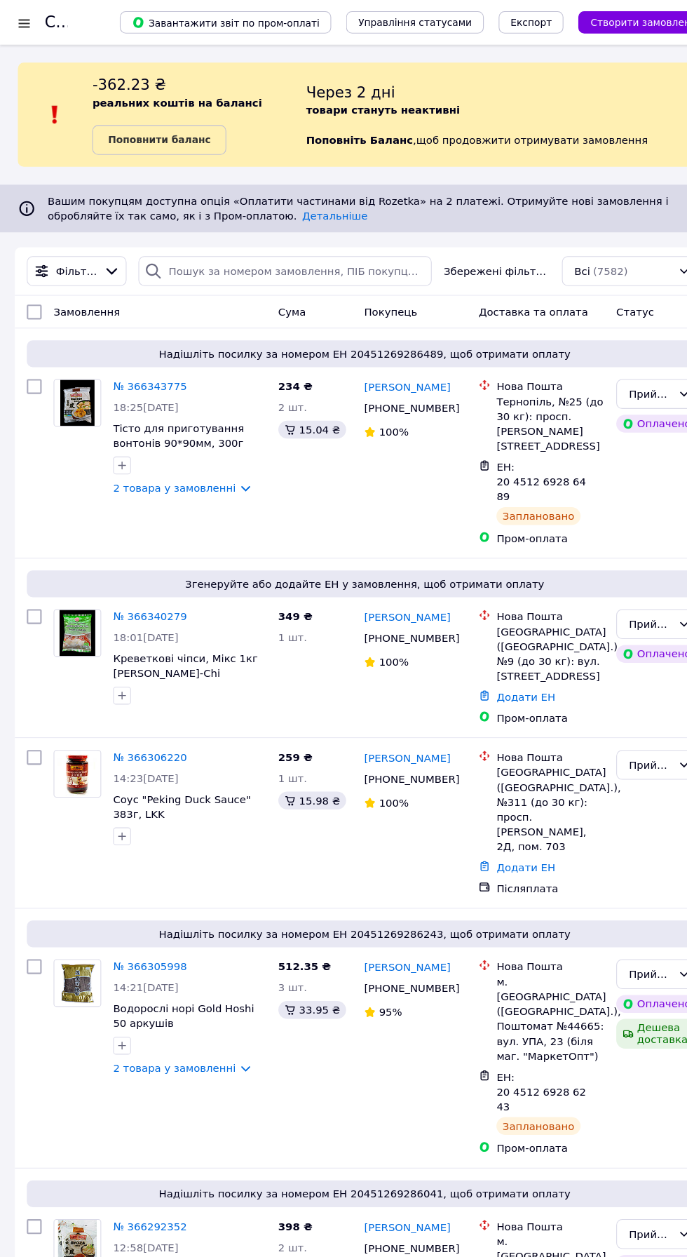
click at [151, 586] on link "№ 366340279" at bounding box center [141, 580] width 69 height 11
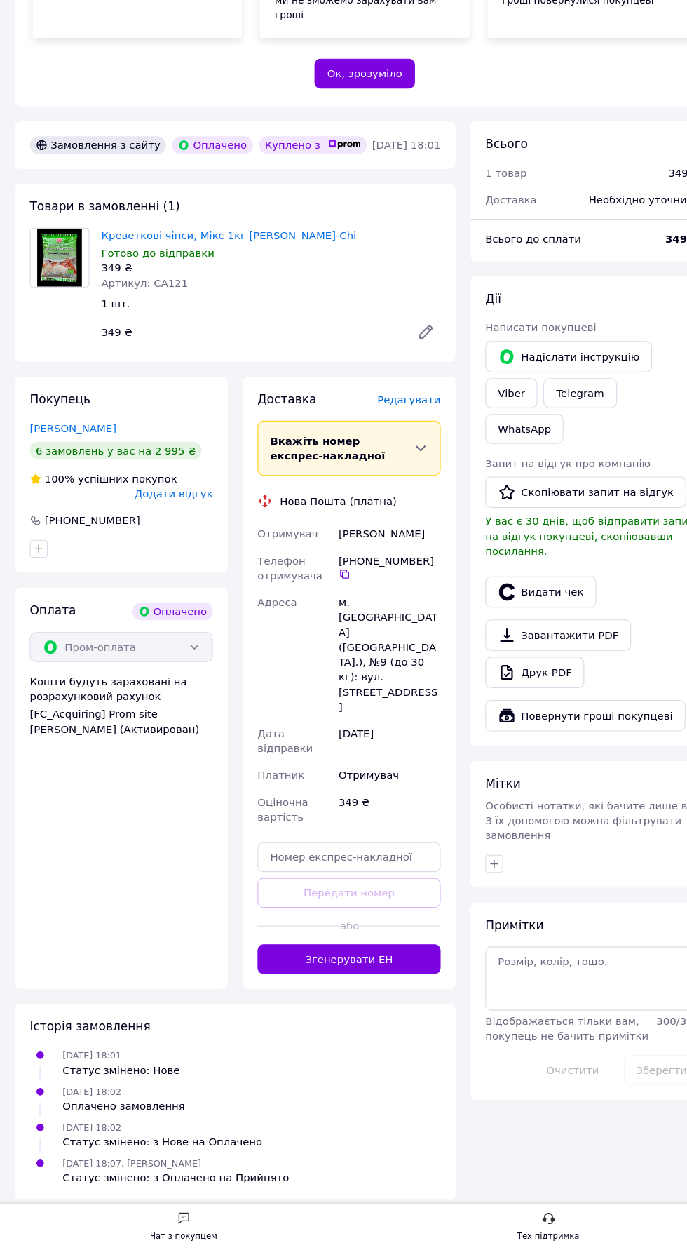
scroll to position [334, 0]
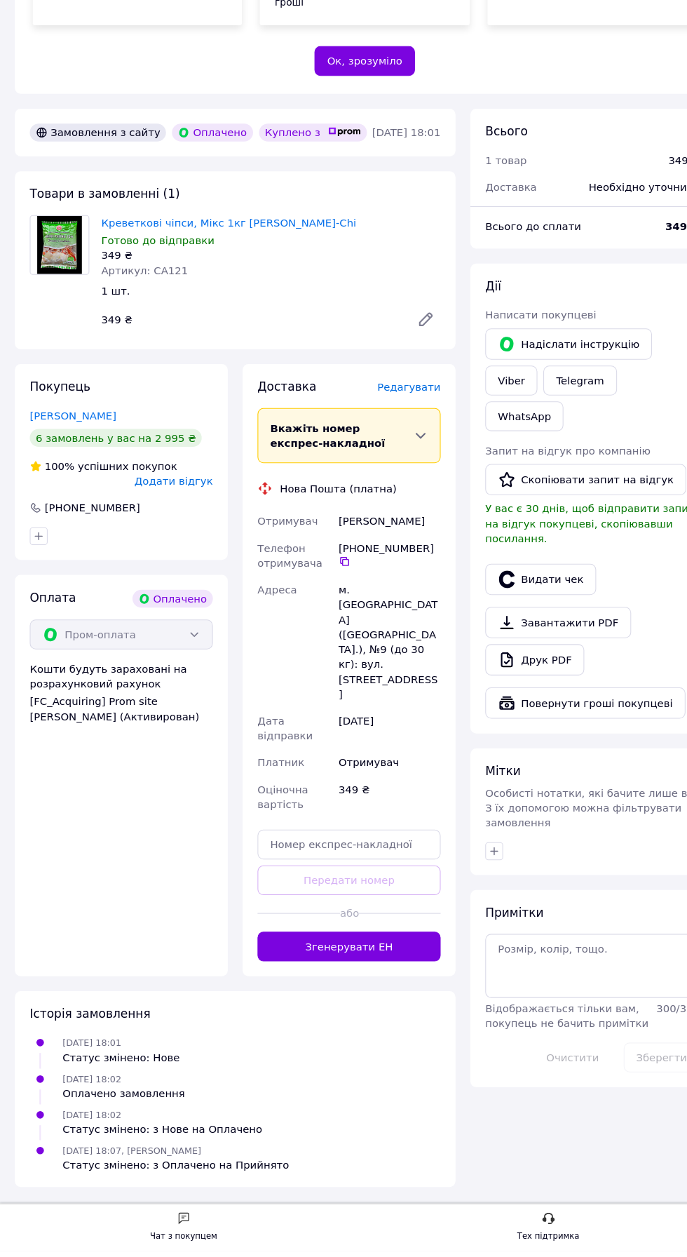
click at [401, 449] on span "Редагувати" at bounding box center [386, 443] width 60 height 11
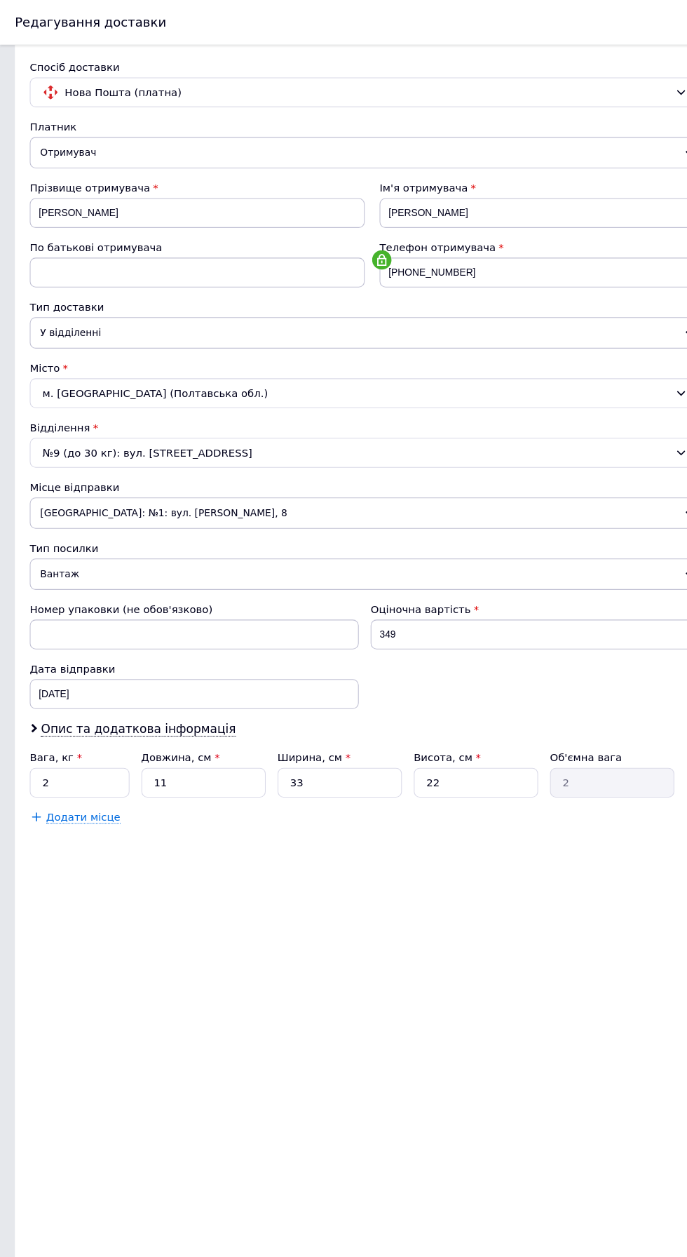
scroll to position [0, 0]
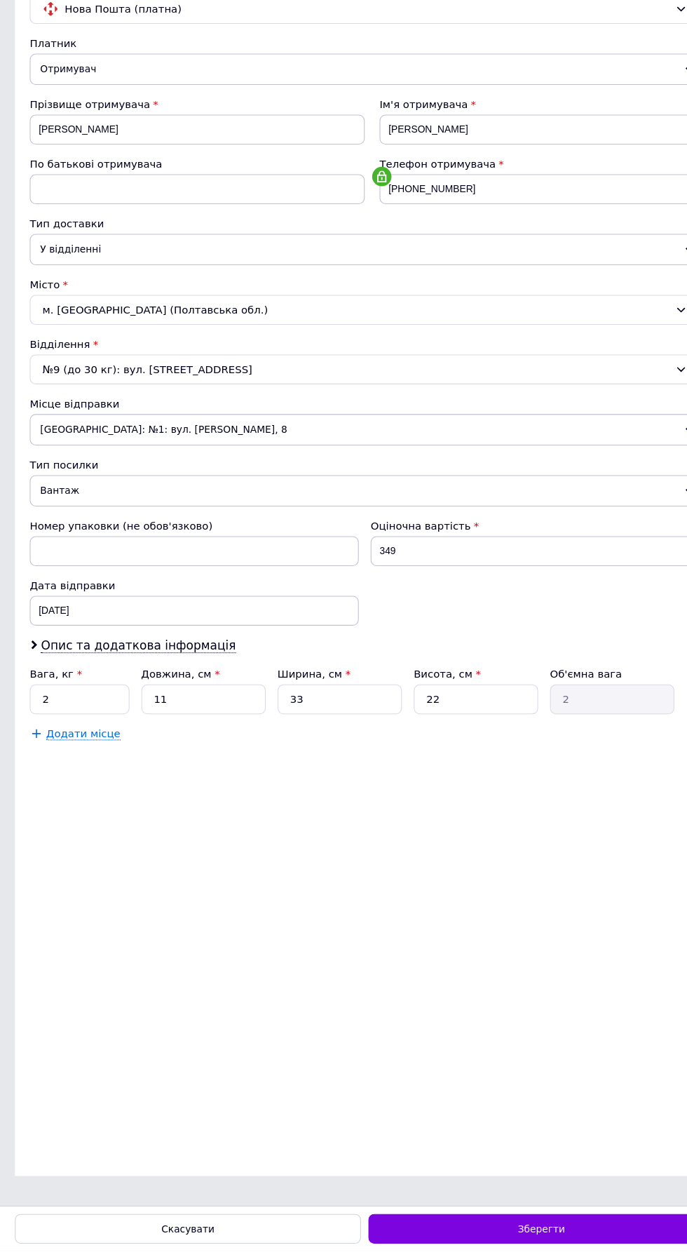
click at [555, 1250] on div "Зберегти" at bounding box center [510, 1236] width 326 height 28
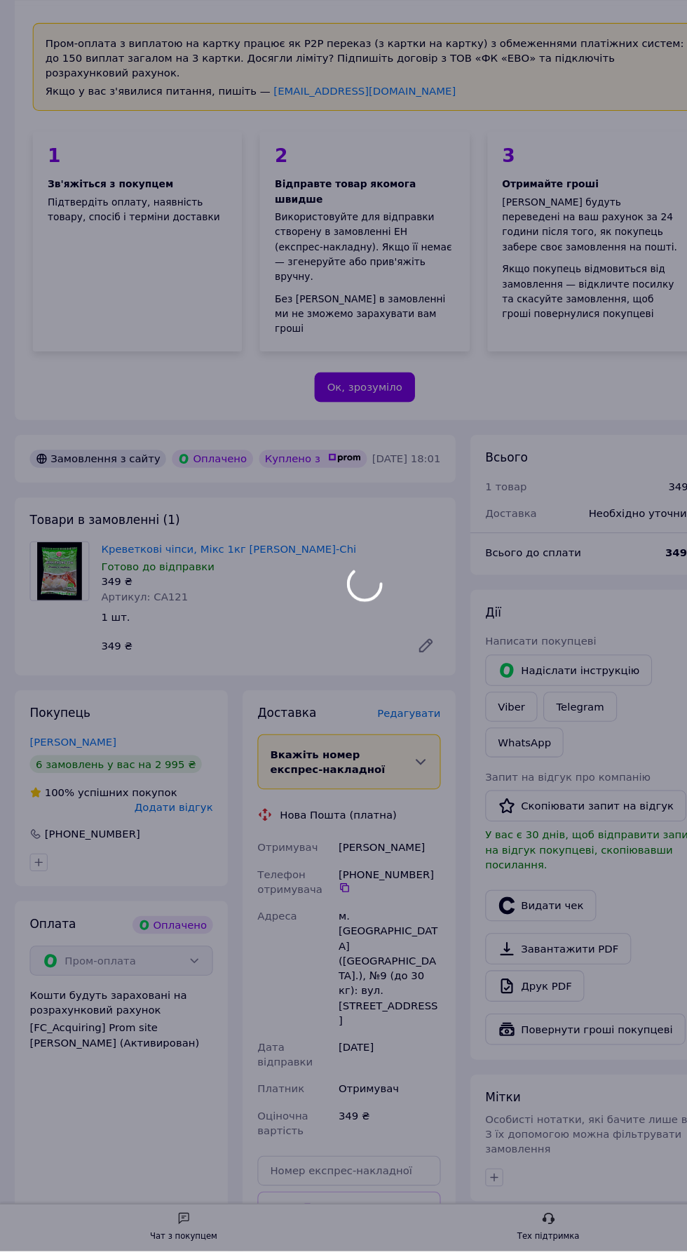
scroll to position [248, 0]
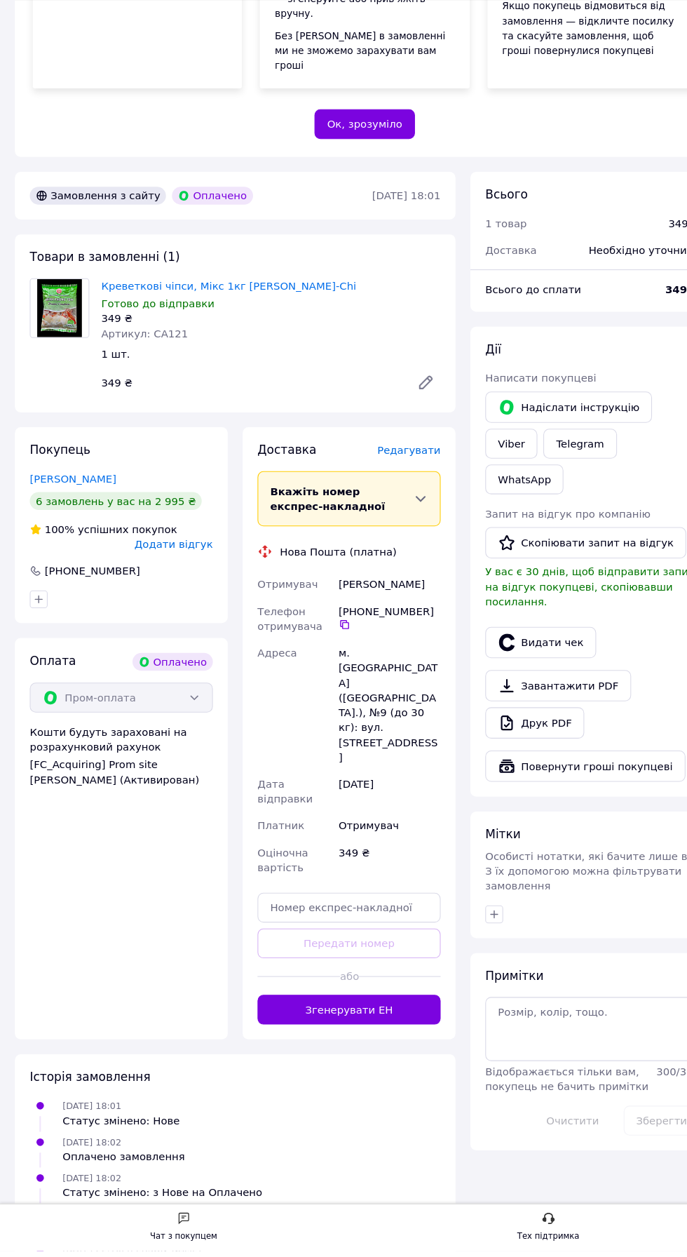
click at [380, 1044] on button "Згенерувати ЕН" at bounding box center [329, 1030] width 173 height 28
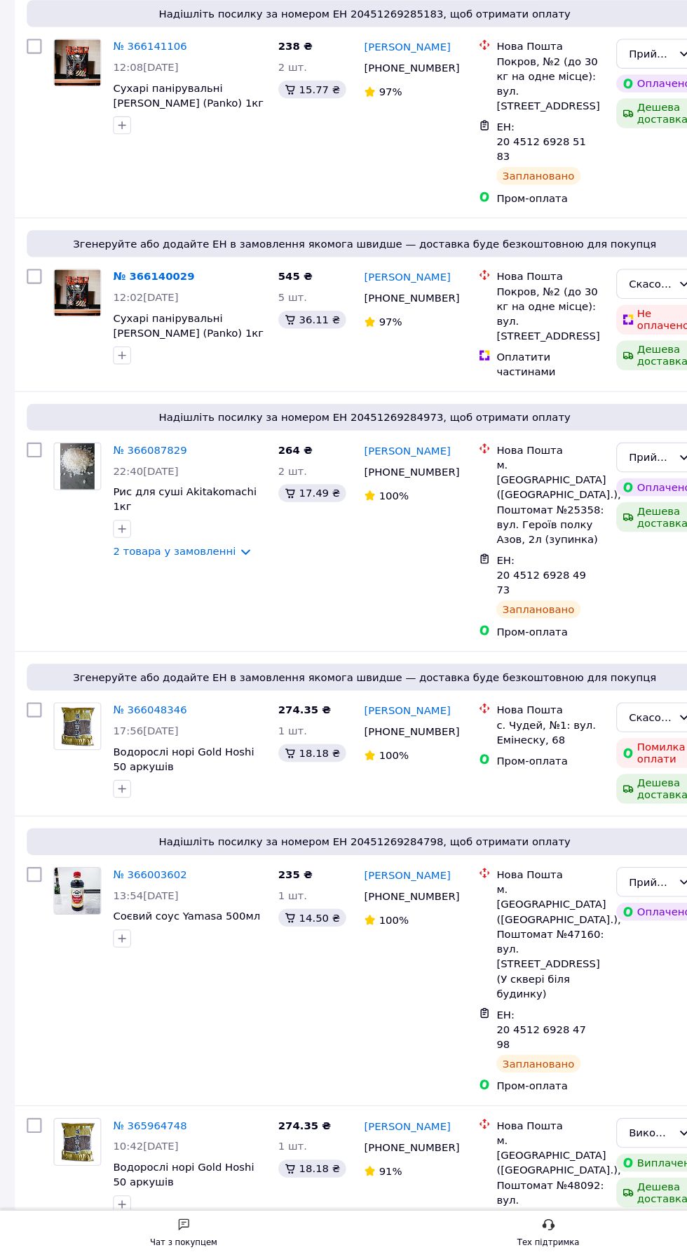
scroll to position [2589, 0]
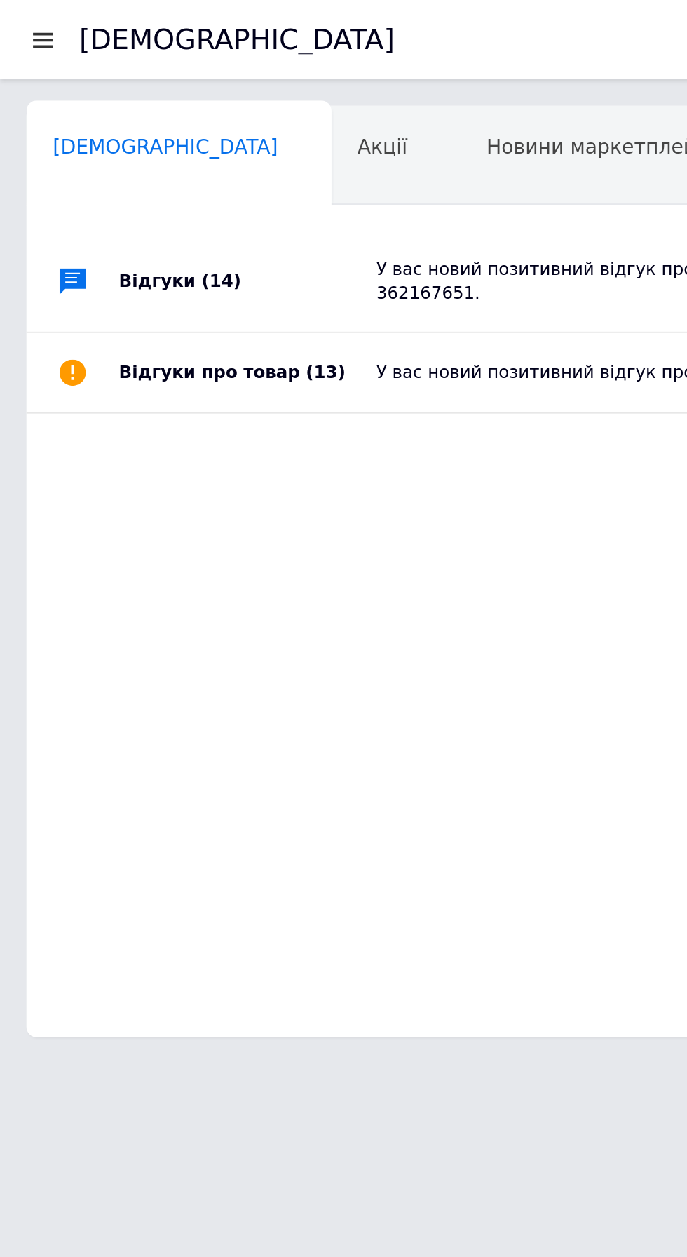
scroll to position [0, 7]
